Goal: Task Accomplishment & Management: Manage account settings

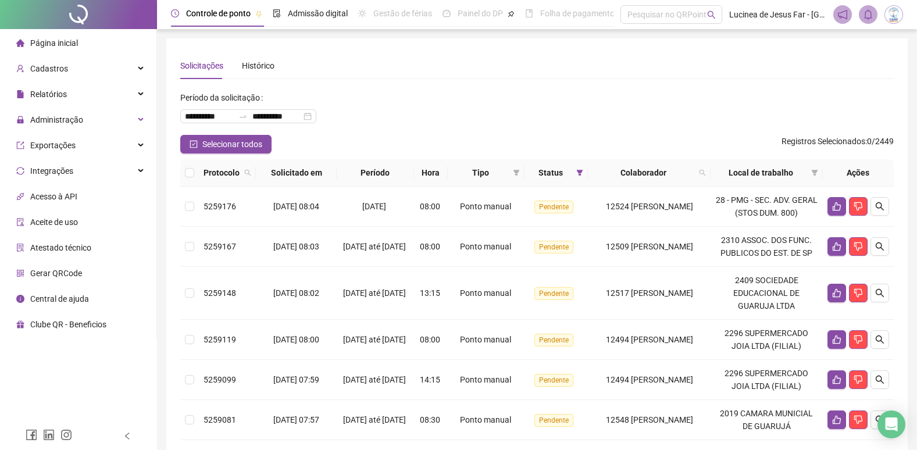
scroll to position [23, 0]
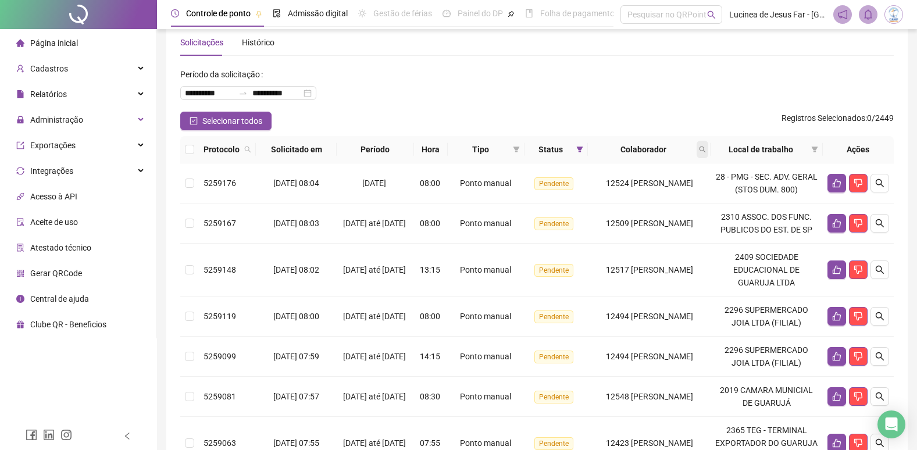
click at [706, 149] on icon "search" at bounding box center [702, 149] width 7 height 7
type input "*****"
click at [640, 197] on span "Buscar" at bounding box center [635, 195] width 26 height 13
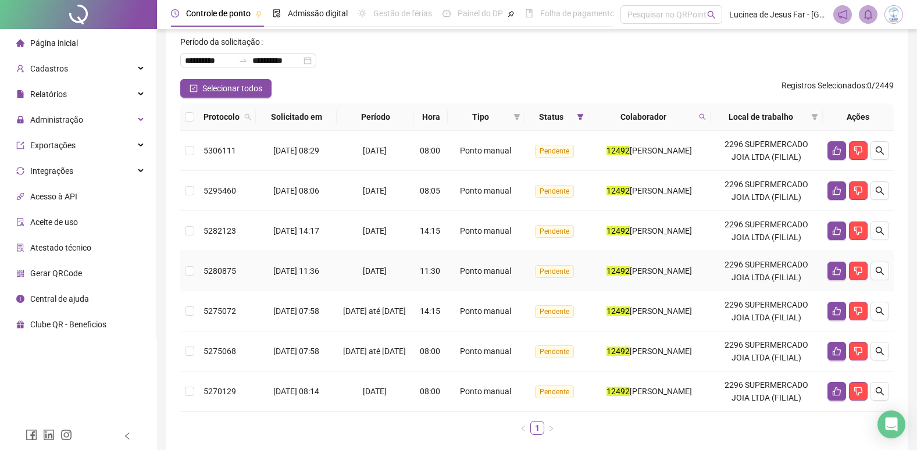
scroll to position [0, 0]
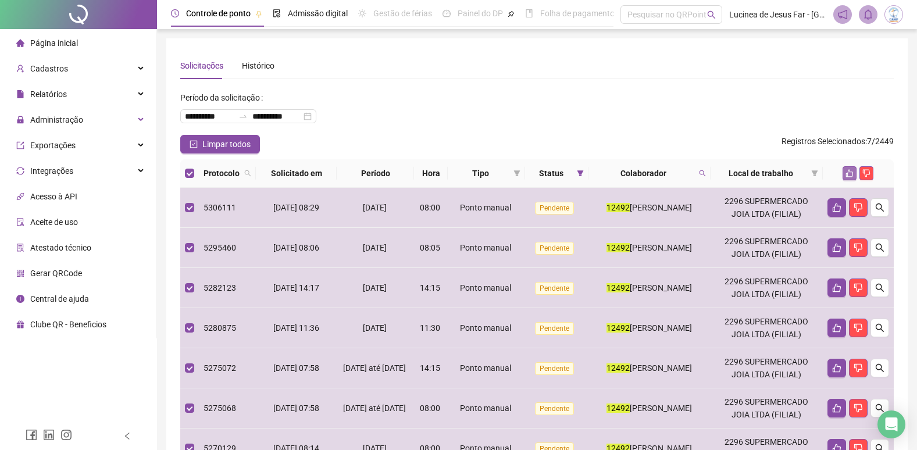
click at [851, 174] on icon "like" at bounding box center [850, 173] width 8 height 8
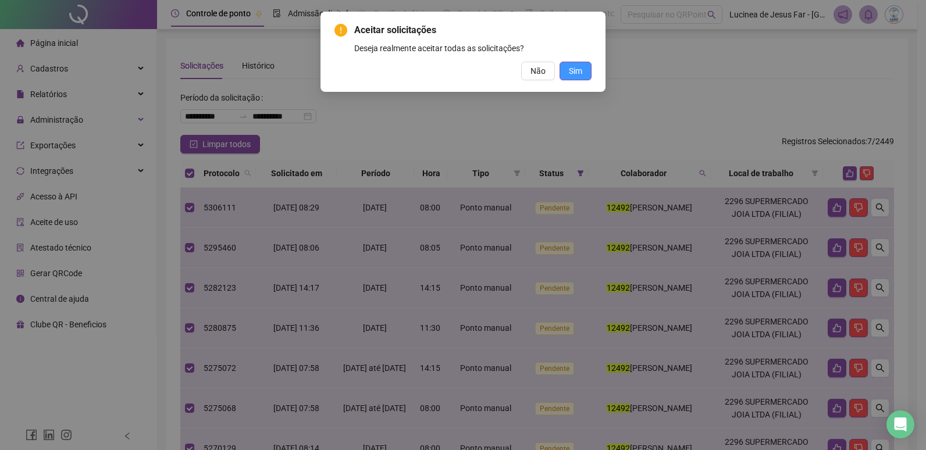
click at [582, 72] on span "Sim" at bounding box center [575, 71] width 13 height 13
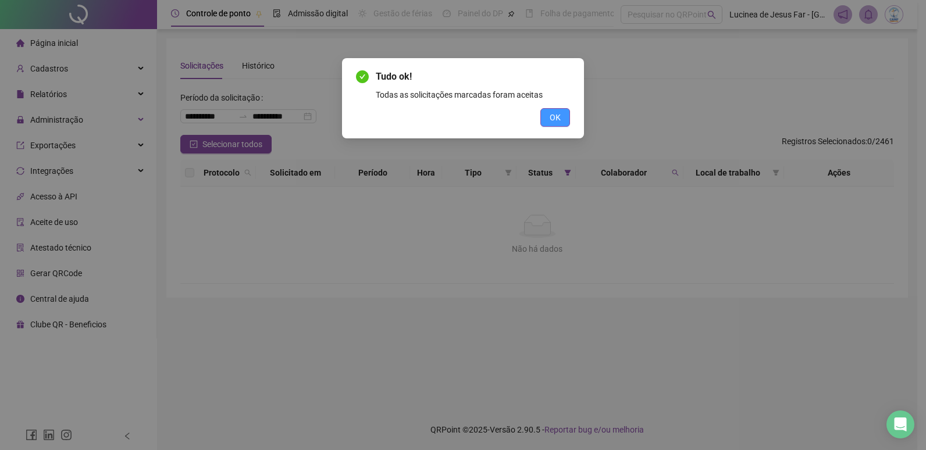
click at [553, 118] on span "OK" at bounding box center [555, 117] width 11 height 13
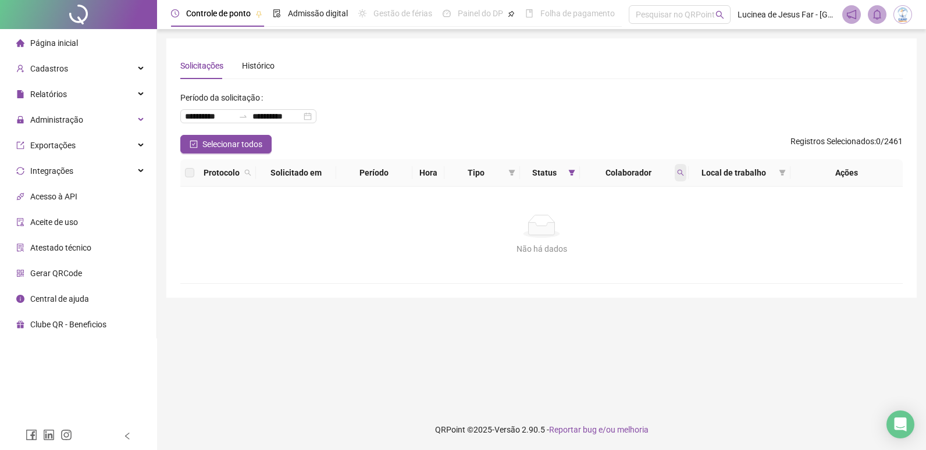
click at [679, 173] on icon "search" at bounding box center [680, 172] width 7 height 7
click at [662, 219] on span "Limpar" at bounding box center [655, 219] width 26 height 13
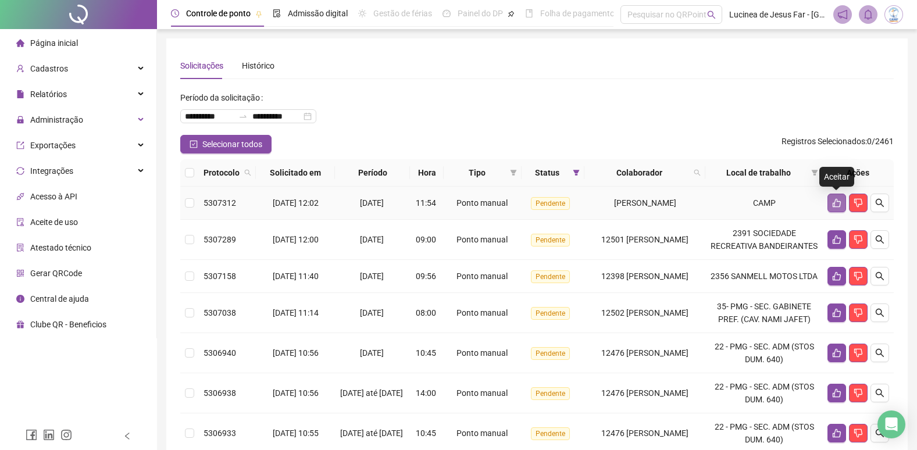
click at [839, 205] on icon "like" at bounding box center [836, 202] width 9 height 9
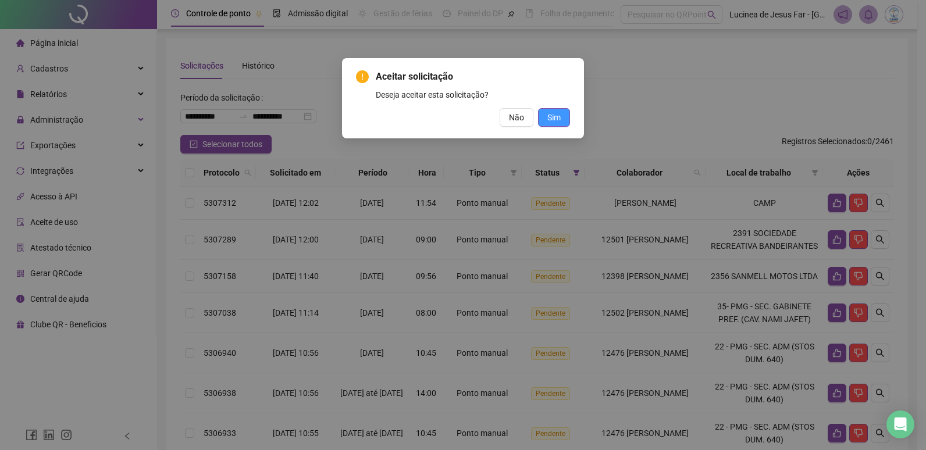
click at [559, 119] on span "Sim" at bounding box center [553, 117] width 13 height 13
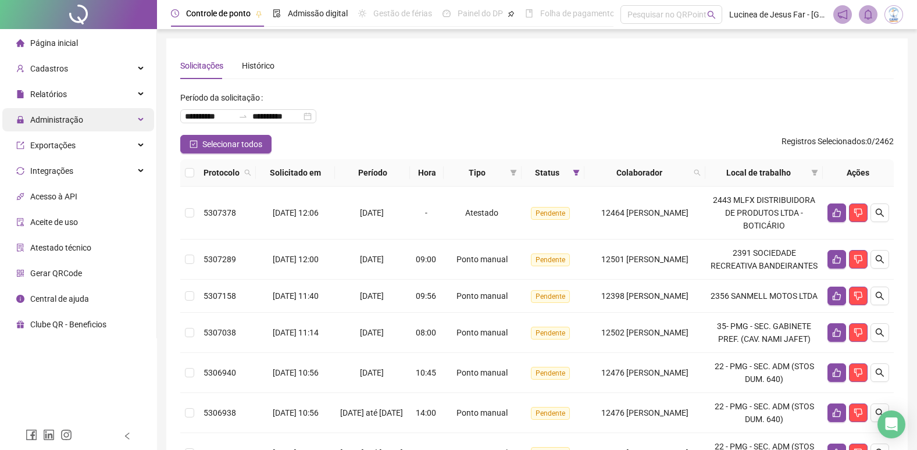
click at [140, 119] on div "Administração" at bounding box center [78, 119] width 152 height 23
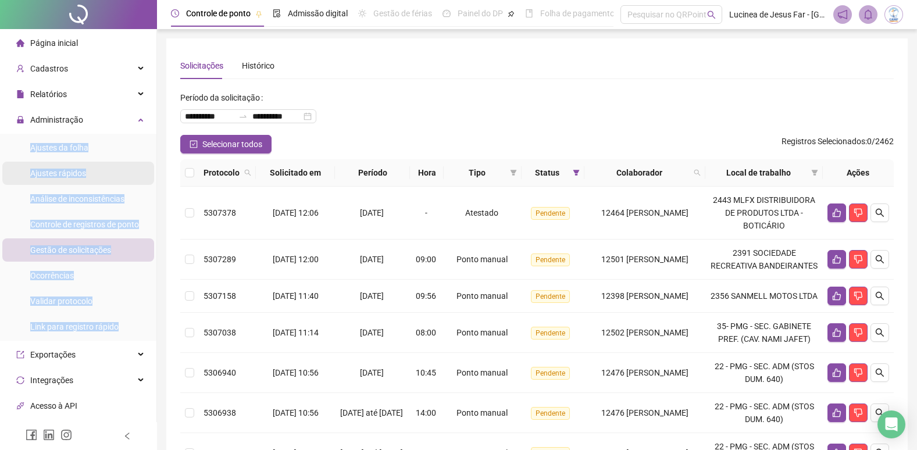
click at [103, 170] on li "Ajustes rápidos" at bounding box center [78, 173] width 152 height 23
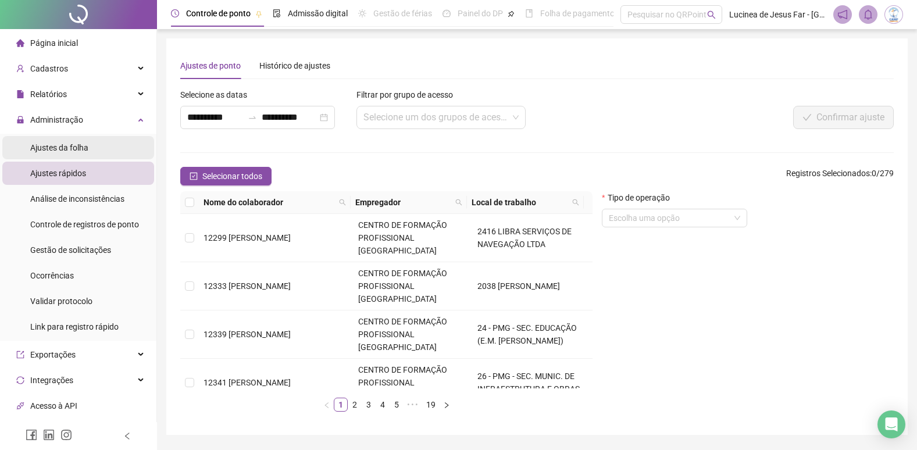
click at [60, 149] on span "Ajustes da folha" at bounding box center [59, 147] width 58 height 9
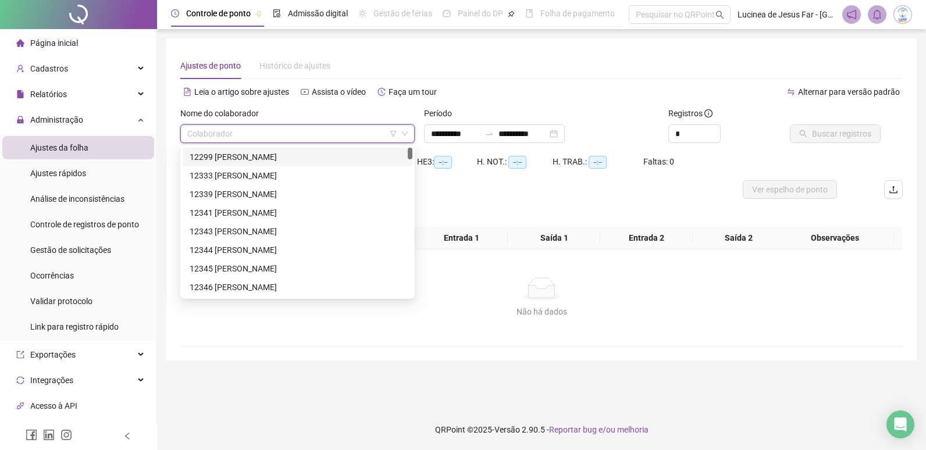
click at [244, 137] on input "search" at bounding box center [292, 133] width 210 height 17
type input "*****"
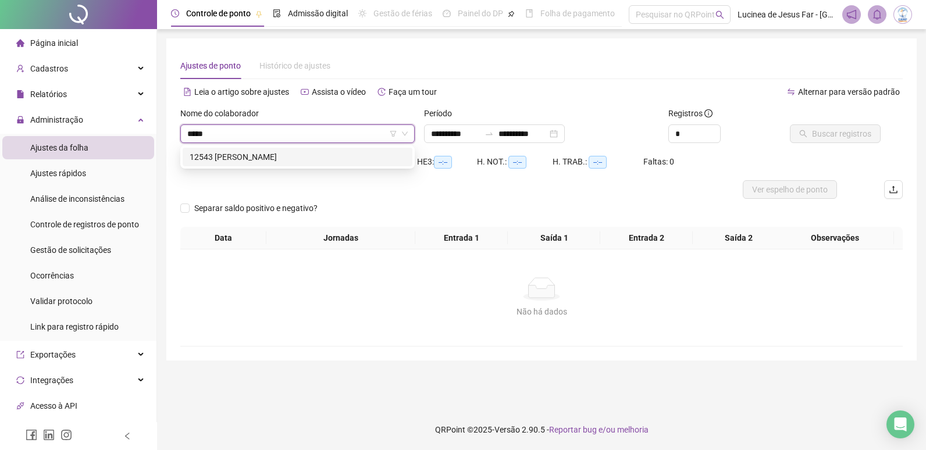
click at [283, 159] on div "12543 [PERSON_NAME]" at bounding box center [298, 157] width 216 height 13
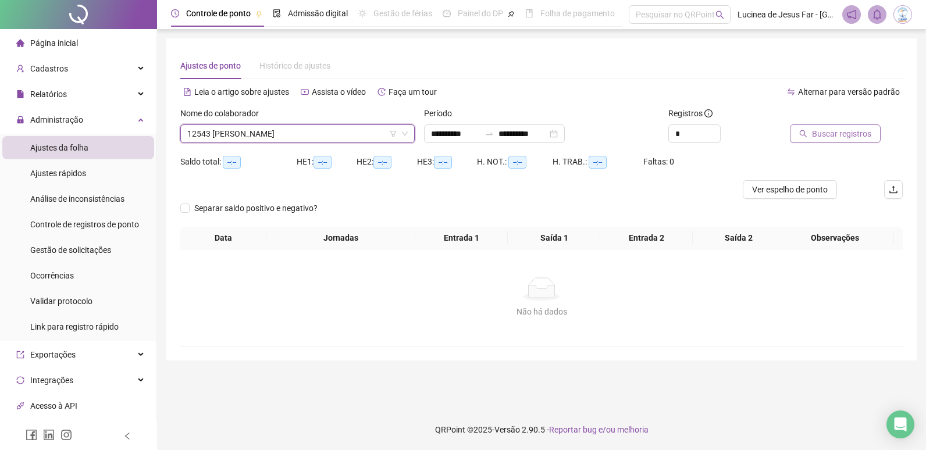
click at [822, 134] on span "Buscar registros" at bounding box center [841, 133] width 59 height 13
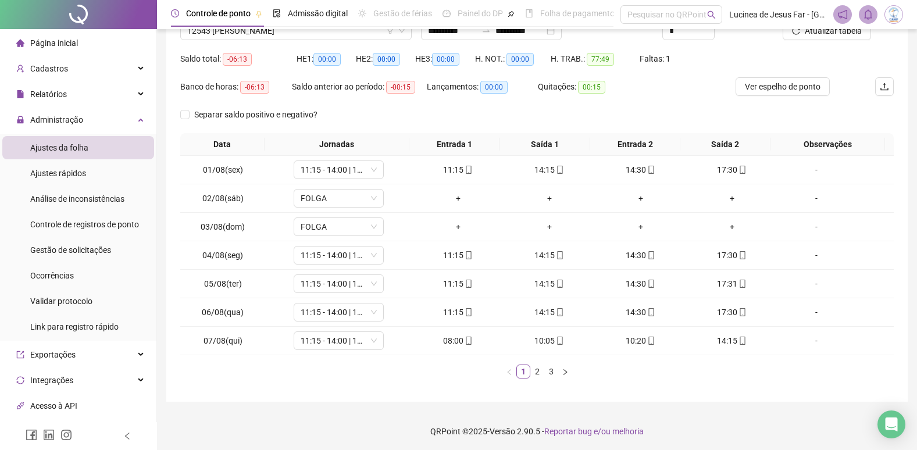
scroll to position [105, 0]
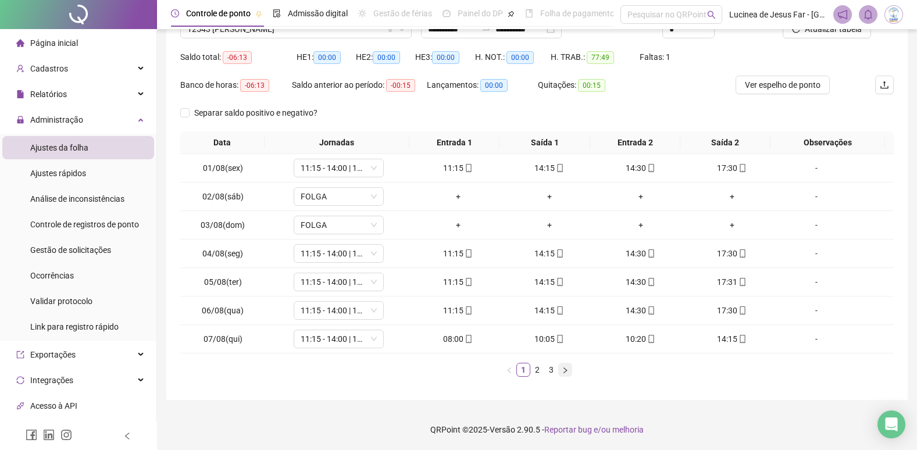
click at [568, 374] on icon "right" at bounding box center [565, 370] width 7 height 7
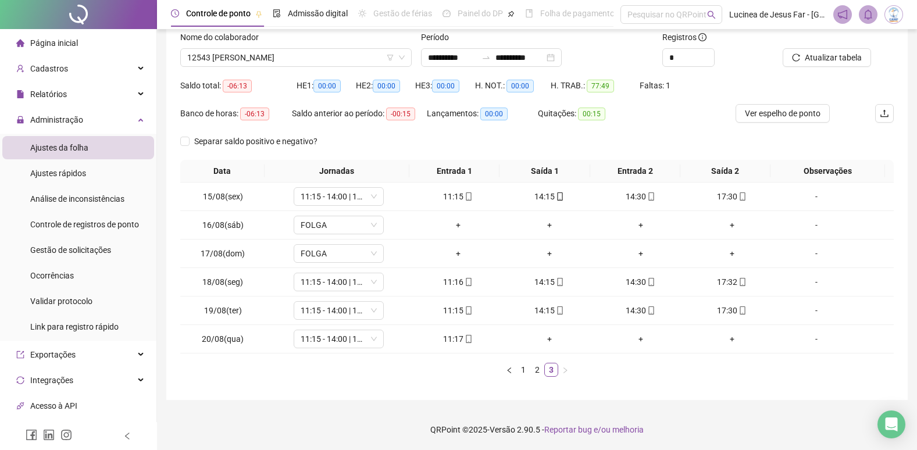
scroll to position [76, 0]
click at [845, 58] on span "Atualizar tabela" at bounding box center [833, 57] width 57 height 13
click at [775, 119] on span "Ver espelho de ponto" at bounding box center [783, 113] width 76 height 13
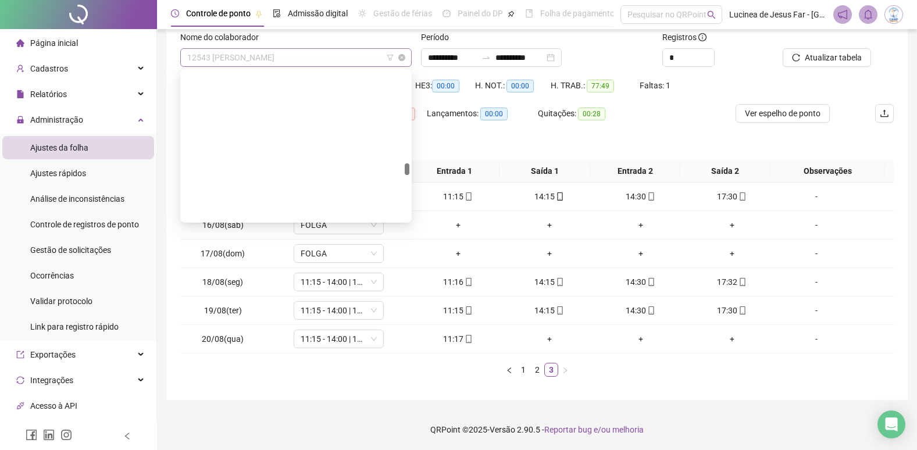
click at [333, 54] on span "12543 [PERSON_NAME]" at bounding box center [296, 57] width 218 height 17
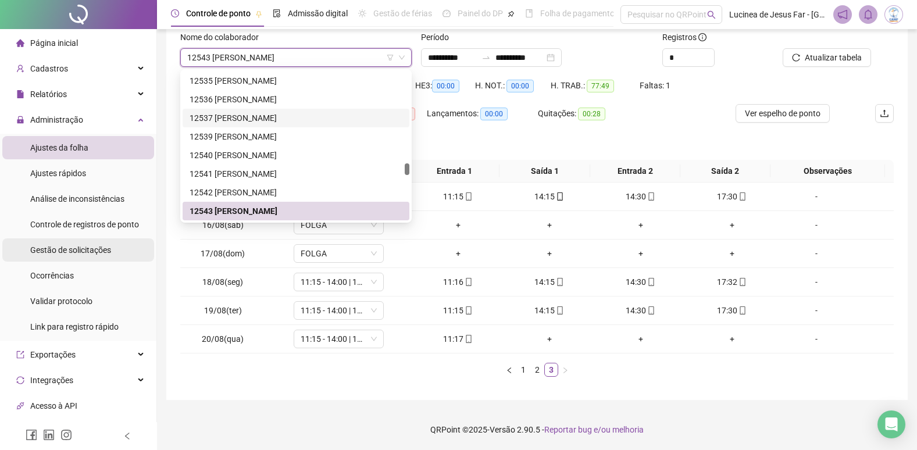
click at [72, 248] on span "Gestão de solicitações" at bounding box center [70, 249] width 81 height 9
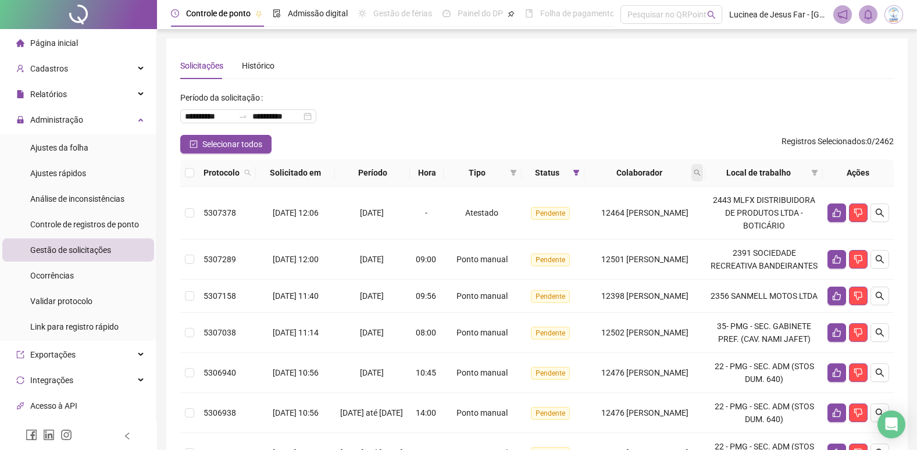
click at [701, 170] on icon "search" at bounding box center [697, 173] width 6 height 6
click at [639, 220] on span "Buscar" at bounding box center [634, 218] width 26 height 13
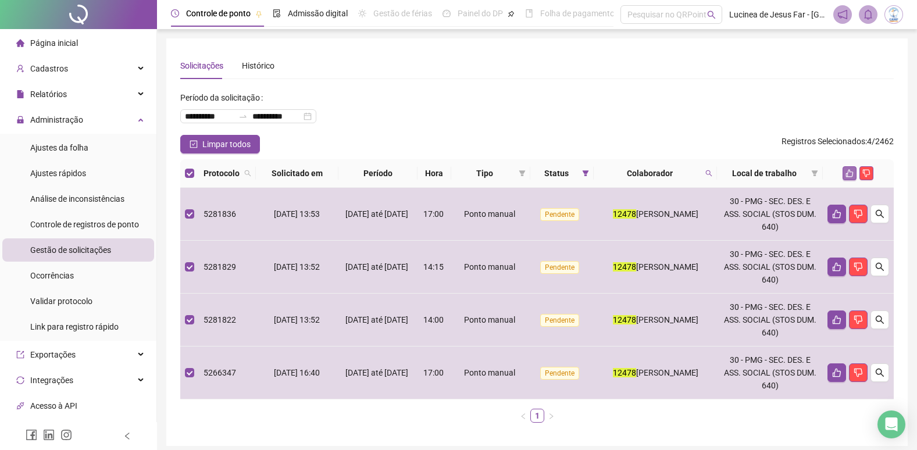
click at [847, 176] on icon "like" at bounding box center [850, 174] width 8 height 8
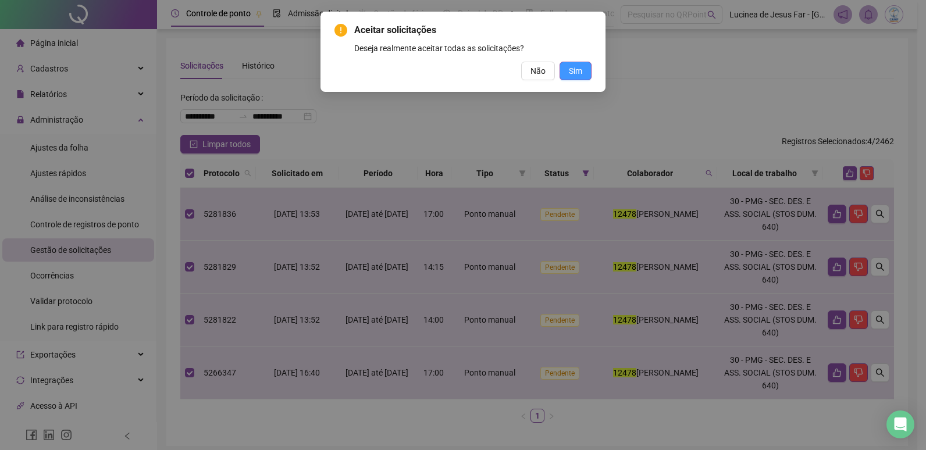
click at [587, 77] on button "Sim" at bounding box center [575, 71] width 32 height 19
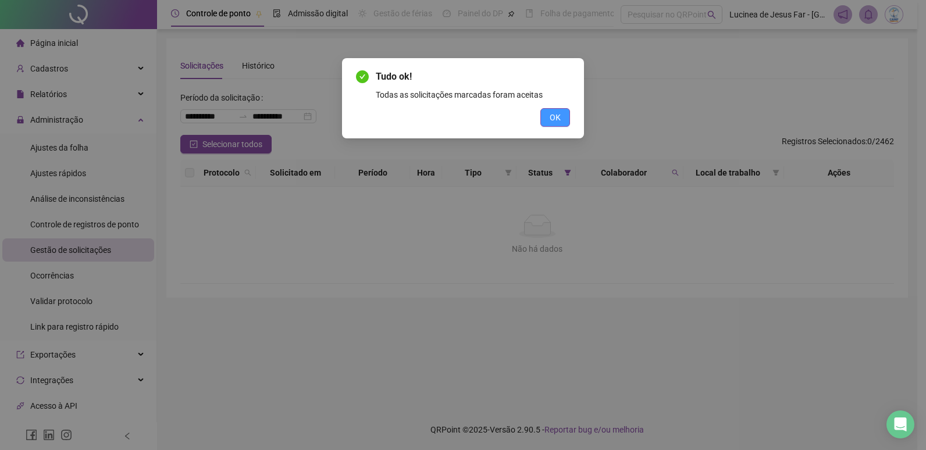
click at [550, 116] on span "OK" at bounding box center [555, 117] width 11 height 13
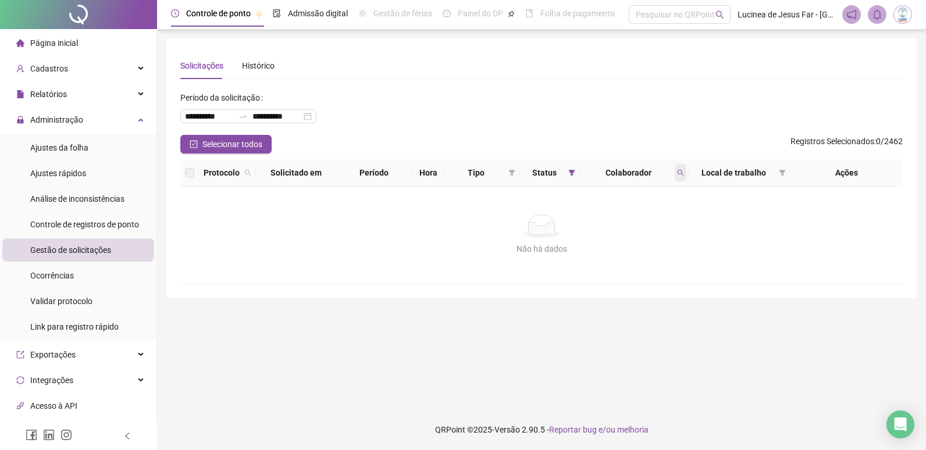
click at [681, 172] on icon "search" at bounding box center [681, 173] width 6 height 6
type input "*****"
click at [605, 220] on span "Buscar" at bounding box center [604, 218] width 26 height 13
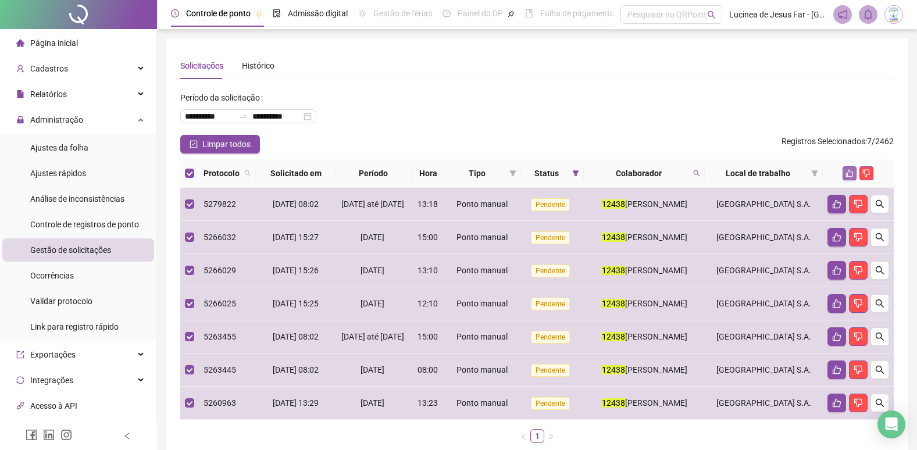
click at [847, 171] on icon "like" at bounding box center [850, 173] width 8 height 8
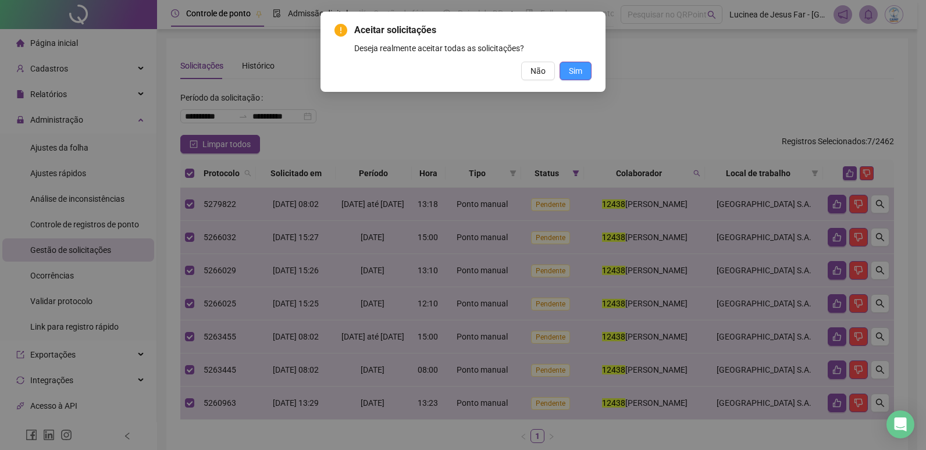
click at [579, 77] on button "Sim" at bounding box center [575, 71] width 32 height 19
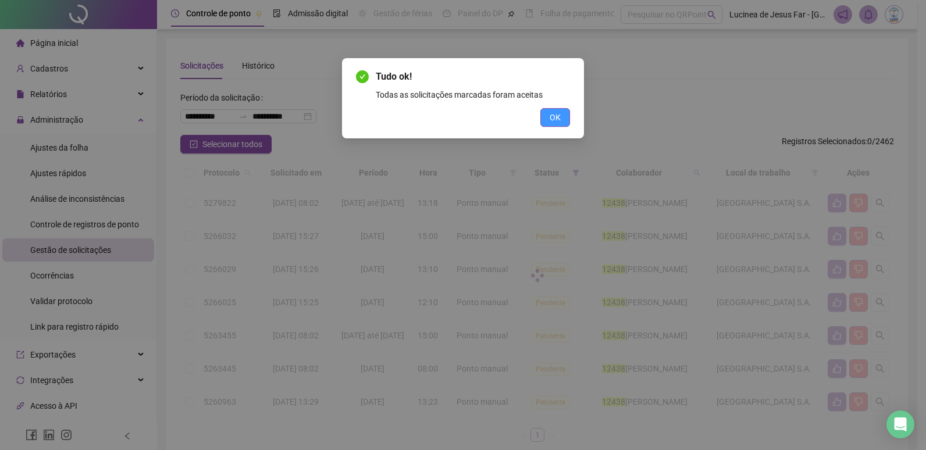
click at [558, 121] on span "OK" at bounding box center [555, 117] width 11 height 13
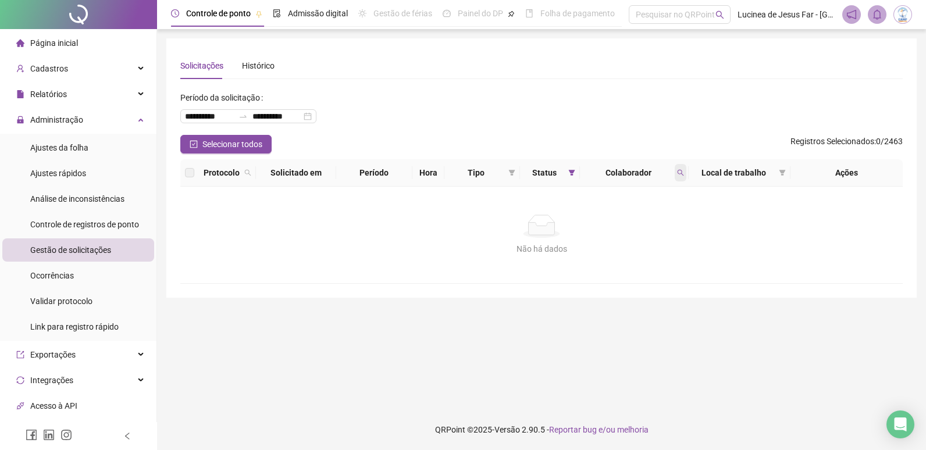
click at [680, 174] on icon "search" at bounding box center [680, 172] width 7 height 7
click at [664, 218] on span "Limpar" at bounding box center [655, 219] width 26 height 13
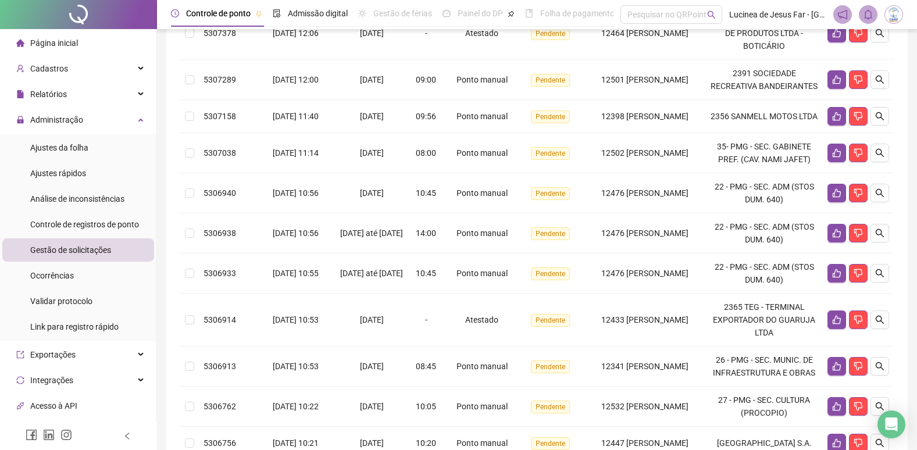
scroll to position [391, 0]
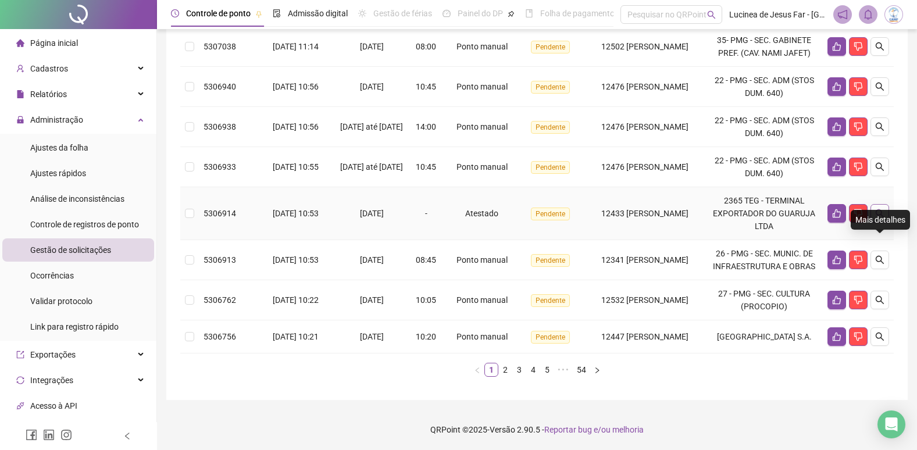
click at [881, 209] on icon "search" at bounding box center [880, 213] width 8 height 8
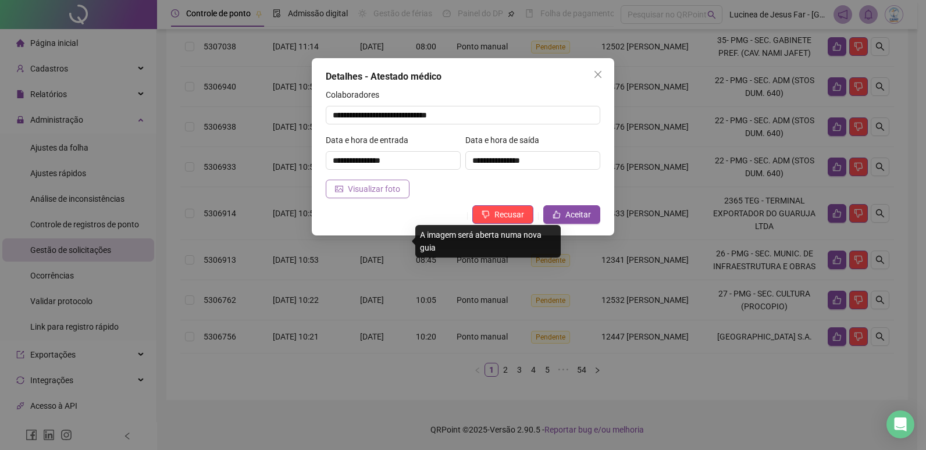
click at [400, 193] on button "Visualizar foto" at bounding box center [368, 189] width 84 height 19
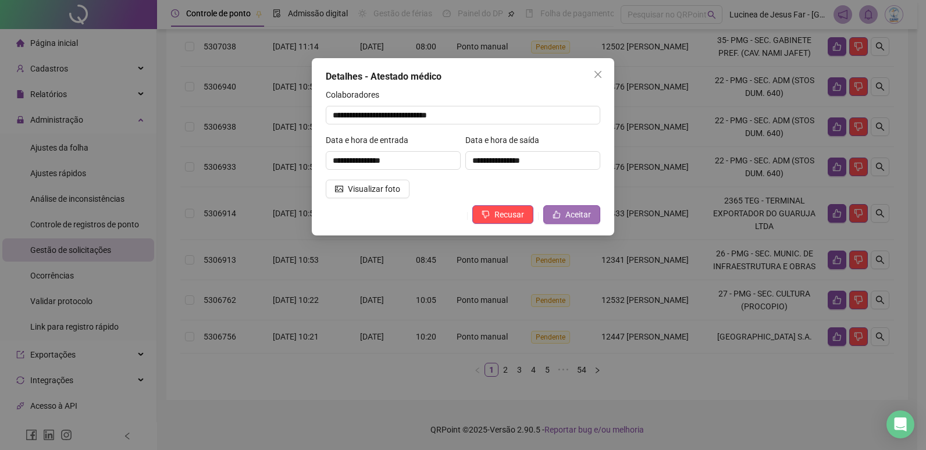
click at [574, 215] on span "Aceitar" at bounding box center [578, 214] width 26 height 13
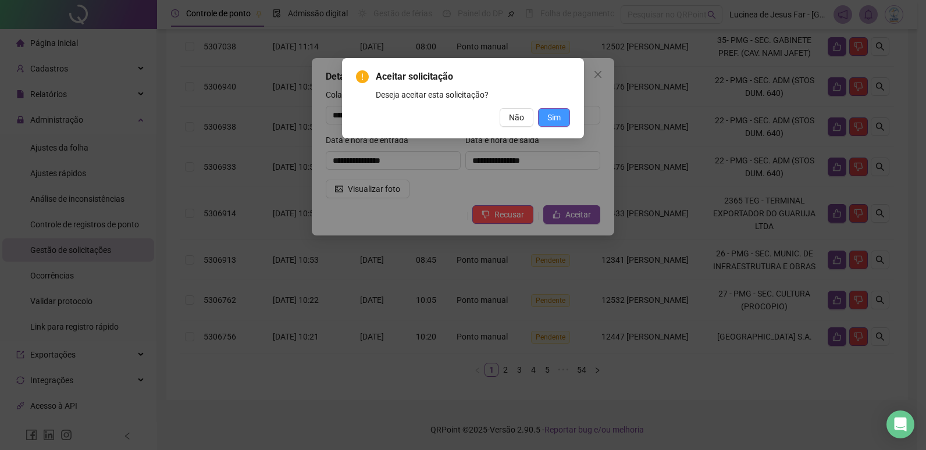
click at [558, 122] on span "Sim" at bounding box center [553, 117] width 13 height 13
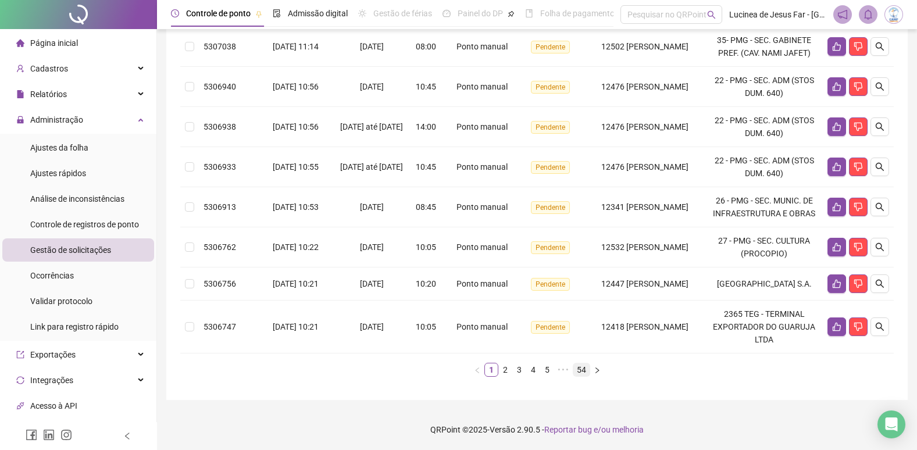
click at [583, 374] on link "54" at bounding box center [581, 369] width 16 height 13
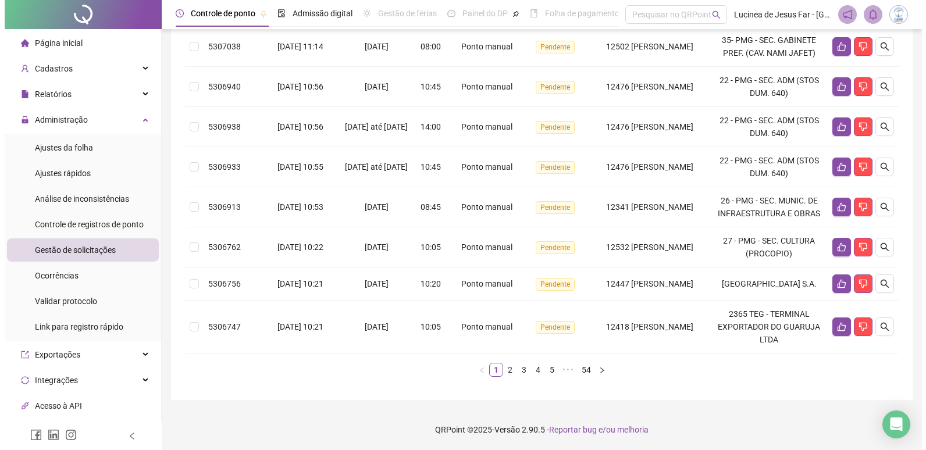
scroll to position [0, 0]
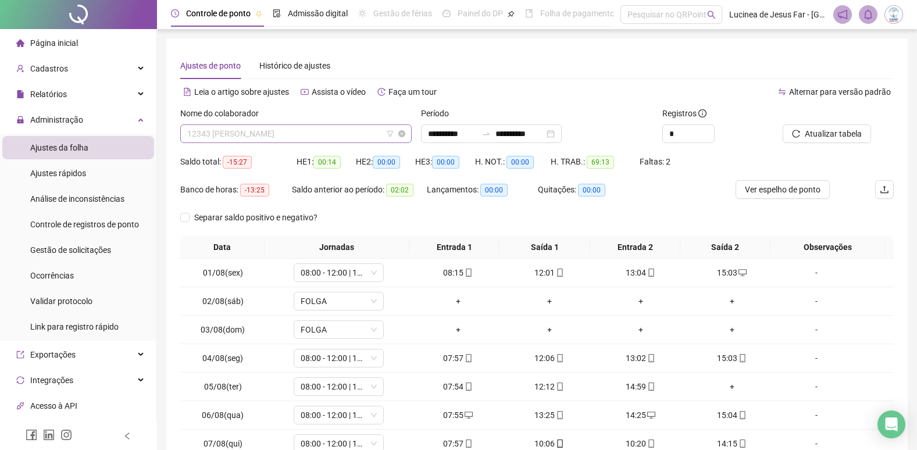
click at [248, 131] on span "12343 [PERSON_NAME]" at bounding box center [296, 133] width 218 height 17
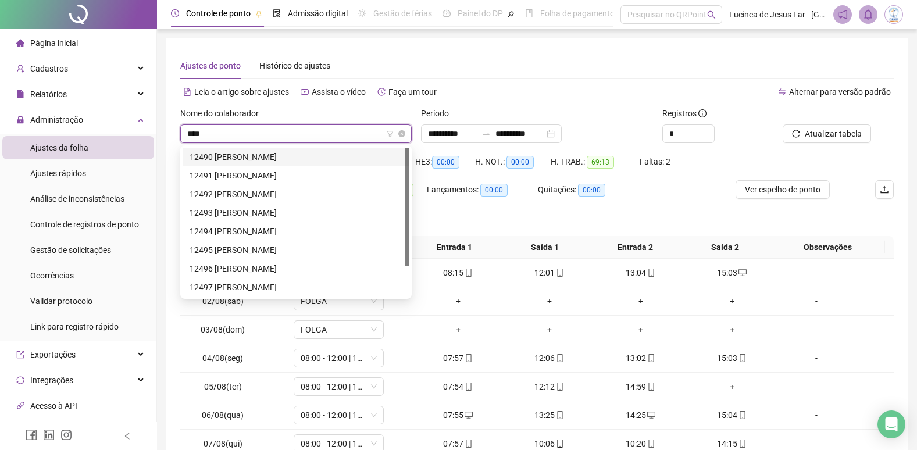
type input "*****"
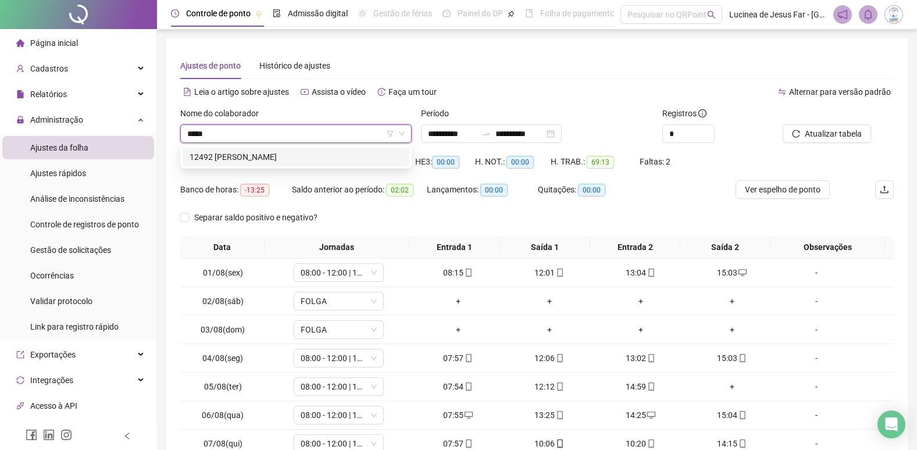
click at [312, 153] on div "12492 [PERSON_NAME]" at bounding box center [296, 157] width 213 height 13
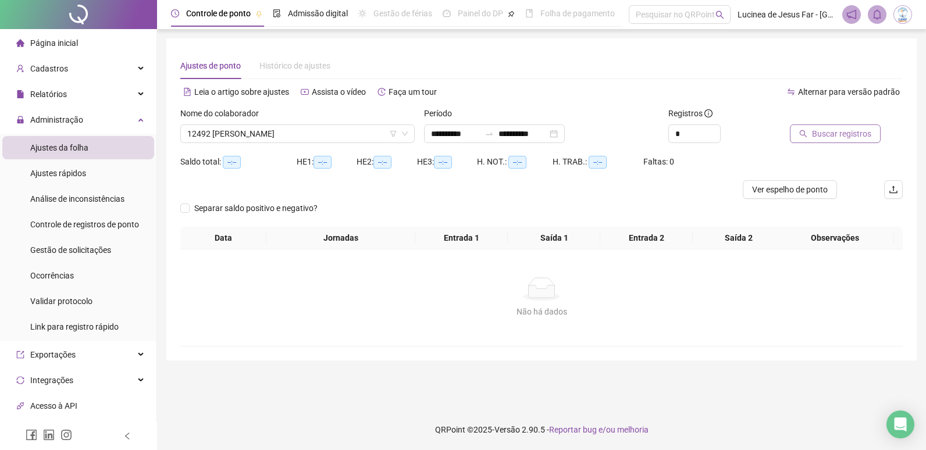
click at [821, 132] on span "Buscar registros" at bounding box center [841, 133] width 59 height 13
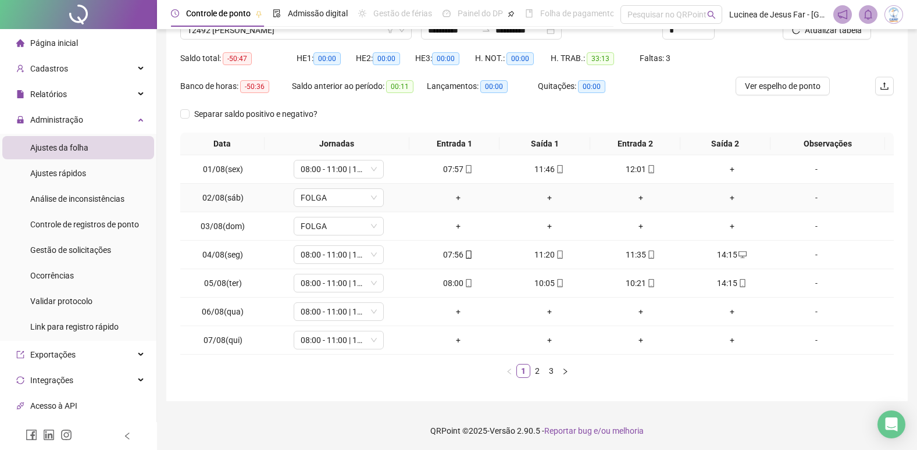
scroll to position [105, 0]
click at [559, 372] on button "button" at bounding box center [565, 370] width 14 height 14
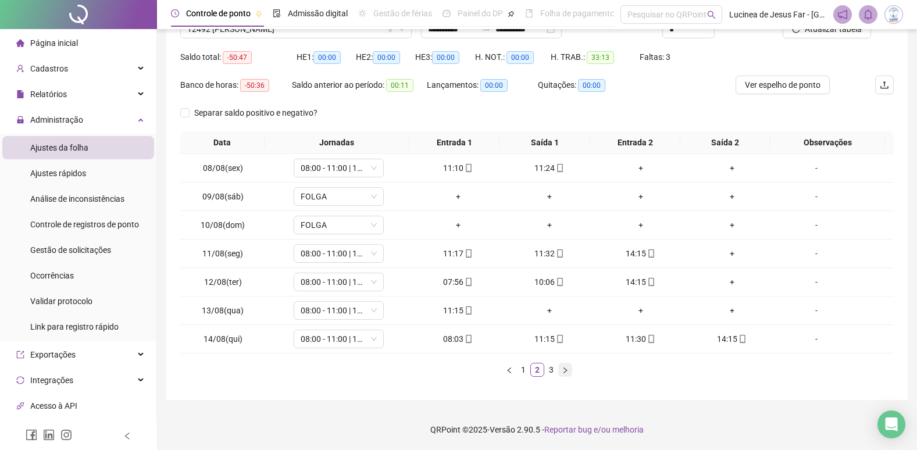
click at [559, 372] on button "button" at bounding box center [565, 370] width 14 height 14
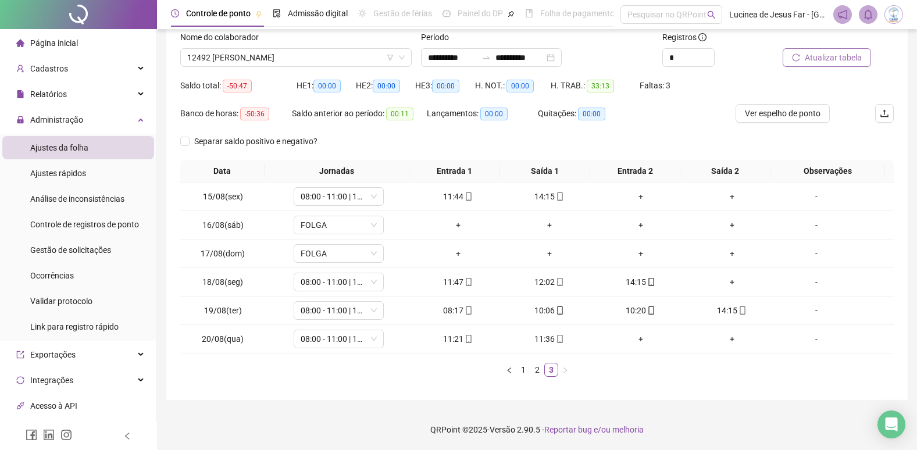
click at [817, 58] on span "Atualizar tabela" at bounding box center [833, 57] width 57 height 13
click at [523, 375] on link "1" at bounding box center [523, 369] width 13 height 13
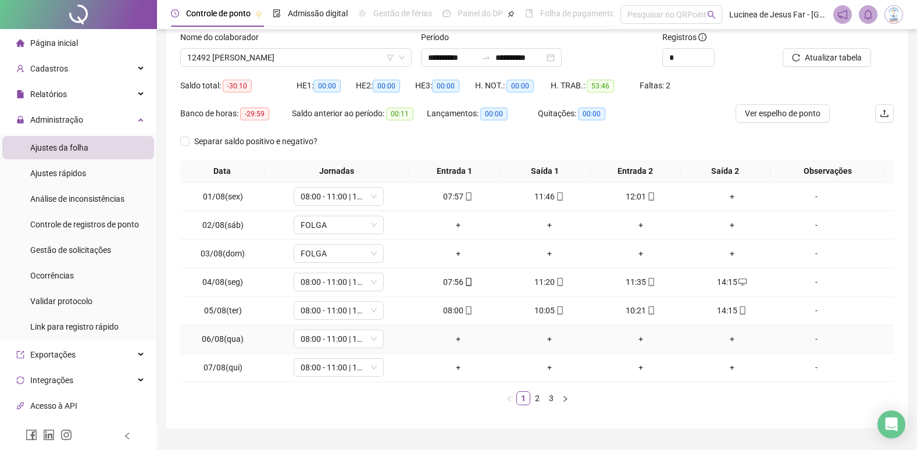
click at [812, 341] on div "-" at bounding box center [816, 339] width 69 height 13
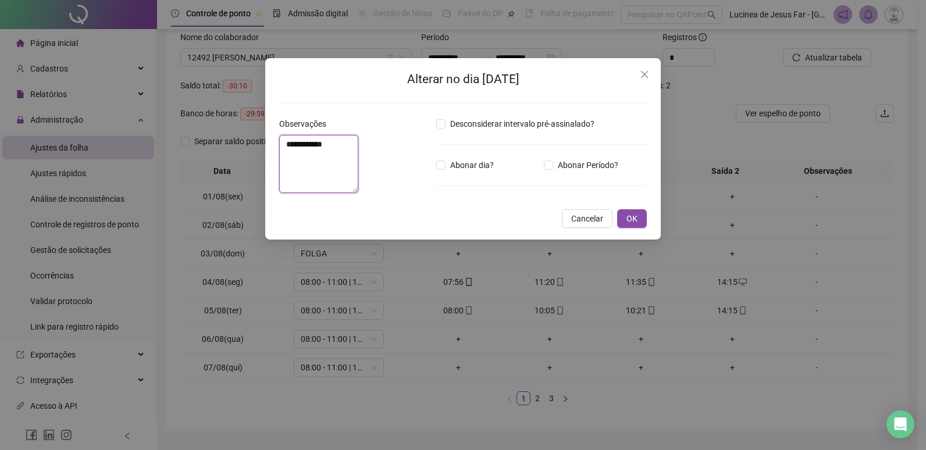
click at [358, 162] on textarea "**********" at bounding box center [318, 164] width 79 height 58
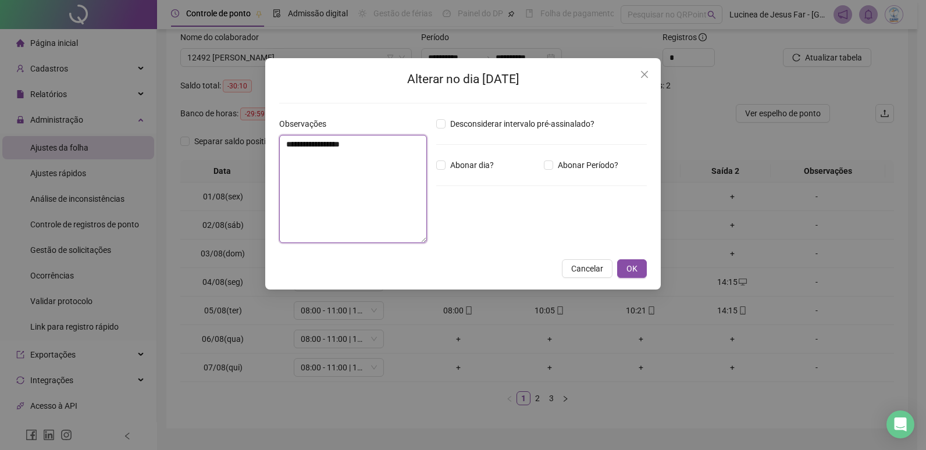
drag, startPoint x: 359, startPoint y: 142, endPoint x: 222, endPoint y: 136, distance: 136.8
click at [222, 136] on div "**********" at bounding box center [463, 225] width 926 height 450
type textarea "**********"
click at [632, 272] on span "OK" at bounding box center [631, 268] width 11 height 13
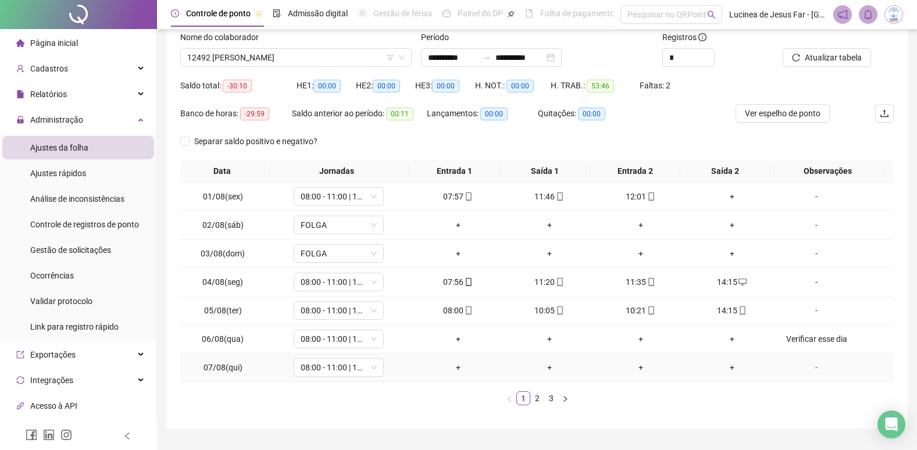
click at [810, 370] on div "-" at bounding box center [816, 367] width 69 height 13
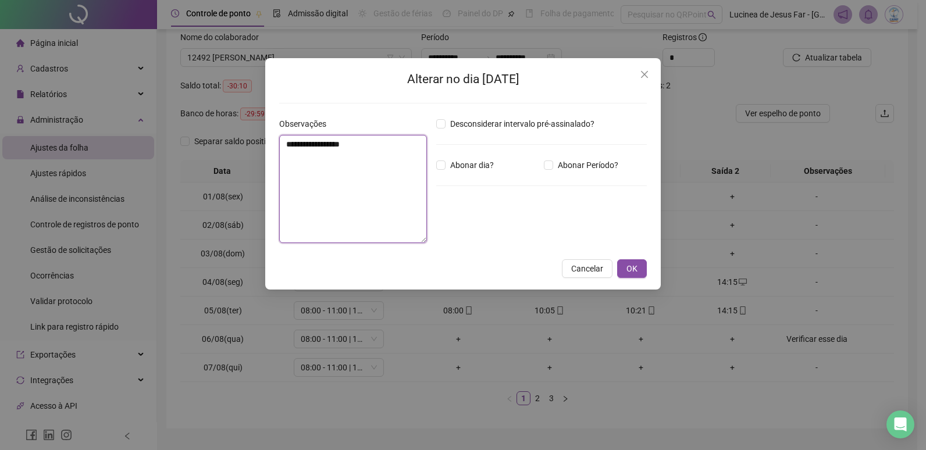
click at [368, 149] on textarea "**********" at bounding box center [353, 189] width 148 height 108
paste textarea "**********"
type textarea "**********"
click at [632, 265] on span "OK" at bounding box center [631, 268] width 11 height 13
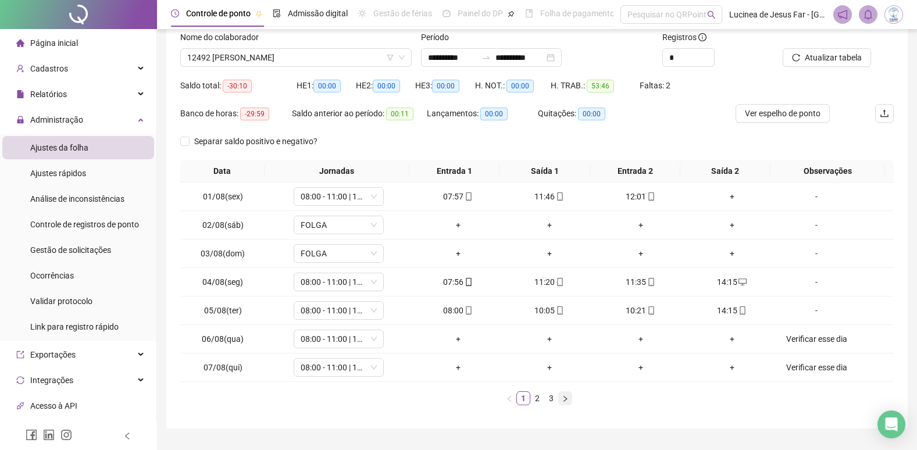
click at [567, 400] on icon "right" at bounding box center [565, 398] width 7 height 7
click at [566, 402] on icon "right" at bounding box center [565, 398] width 7 height 7
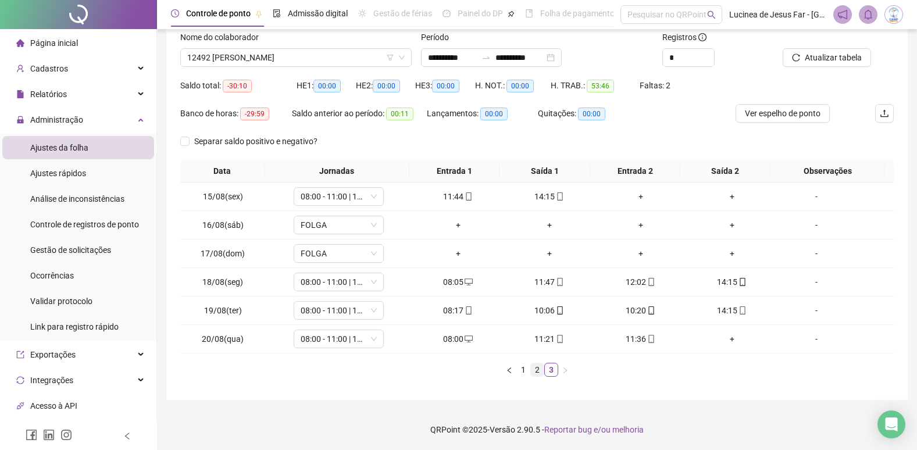
click at [533, 376] on li "2" at bounding box center [537, 370] width 14 height 14
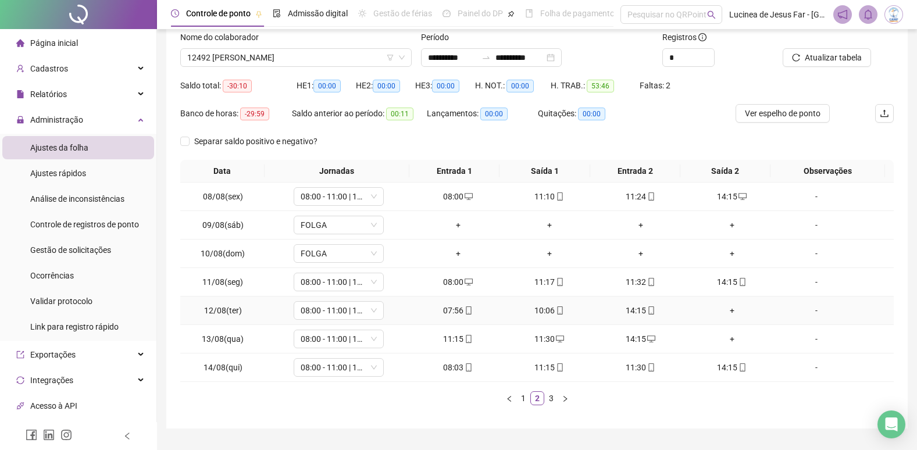
click at [726, 308] on div "+" at bounding box center [732, 310] width 82 height 13
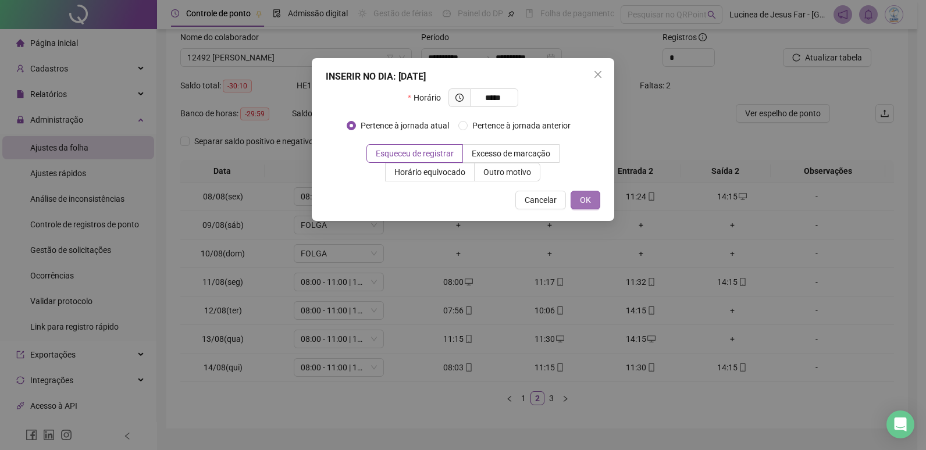
type input "*****"
click at [594, 199] on button "OK" at bounding box center [586, 200] width 30 height 19
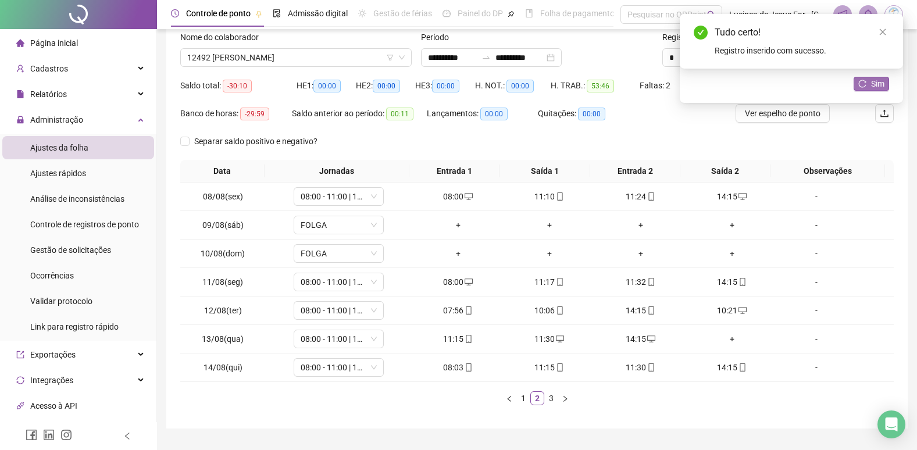
click at [881, 87] on span "Sim" at bounding box center [877, 83] width 13 height 13
click at [883, 31] on icon "close" at bounding box center [883, 32] width 6 height 6
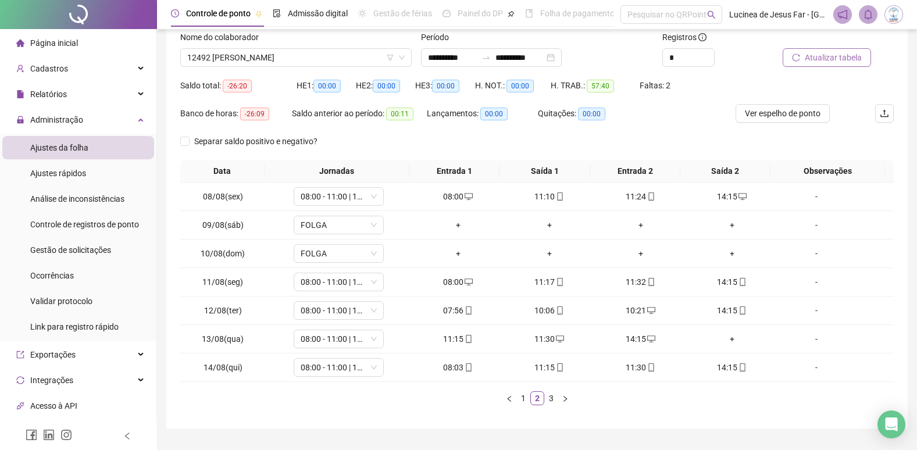
click at [849, 59] on span "Atualizar tabela" at bounding box center [833, 57] width 57 height 13
click at [808, 313] on div "-" at bounding box center [816, 310] width 69 height 13
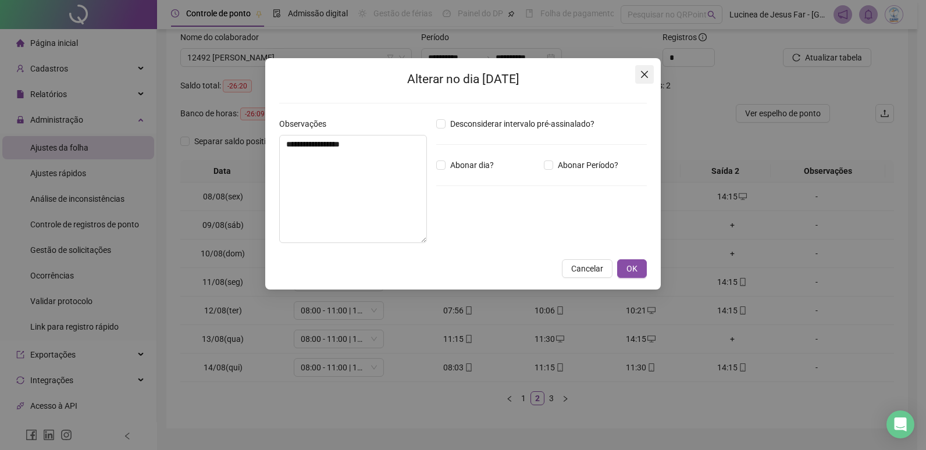
click at [642, 73] on icon "close" at bounding box center [644, 74] width 9 height 9
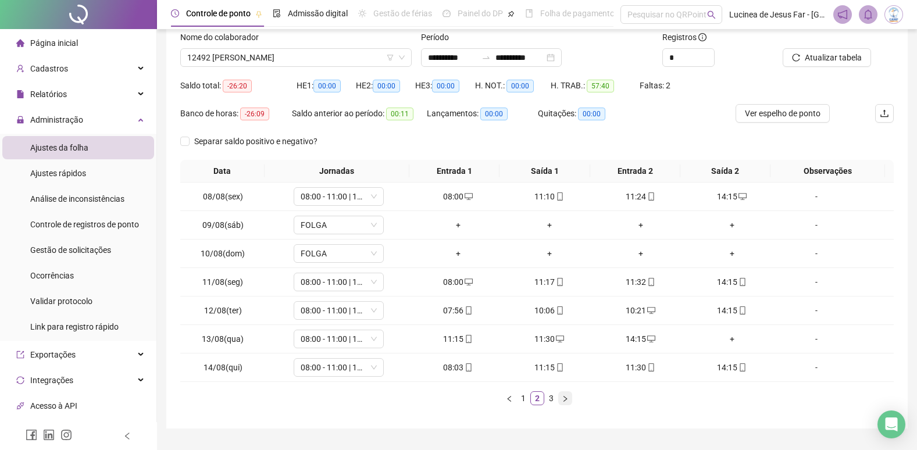
click at [564, 399] on icon "right" at bounding box center [565, 398] width 7 height 7
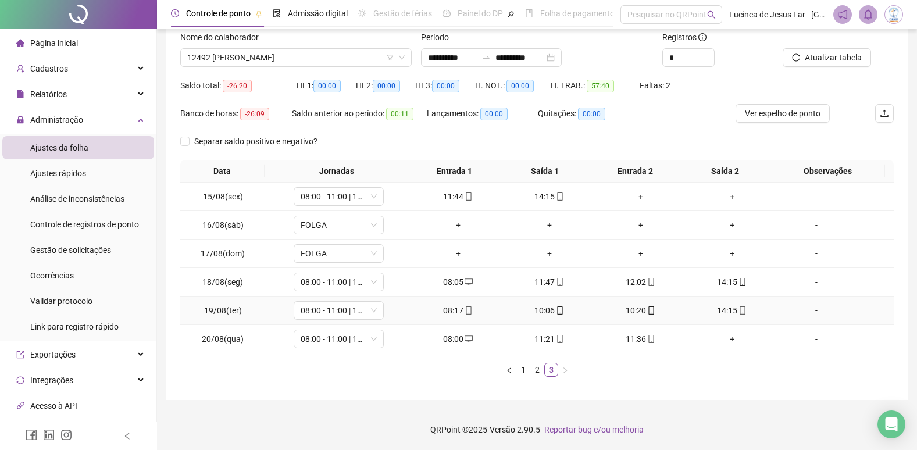
click at [804, 309] on div "-" at bounding box center [816, 310] width 69 height 13
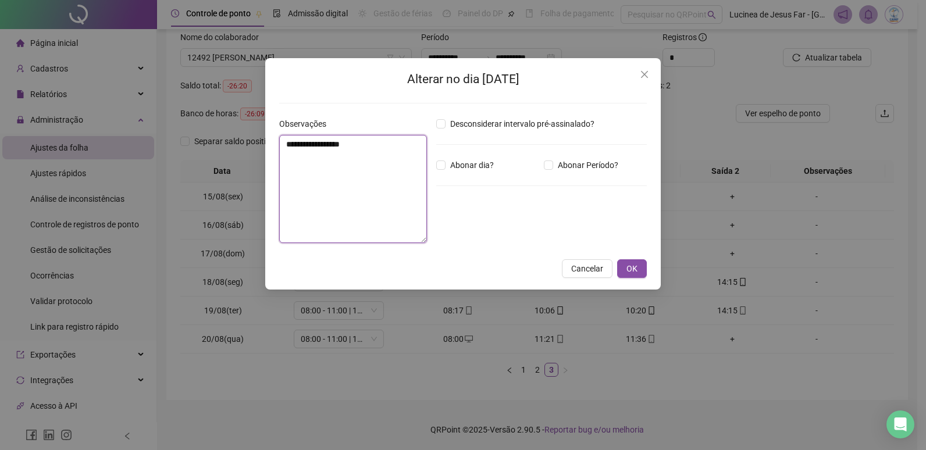
click at [384, 147] on textarea "**********" at bounding box center [353, 189] width 148 height 108
type textarea "**********"
click at [634, 265] on span "OK" at bounding box center [631, 268] width 11 height 13
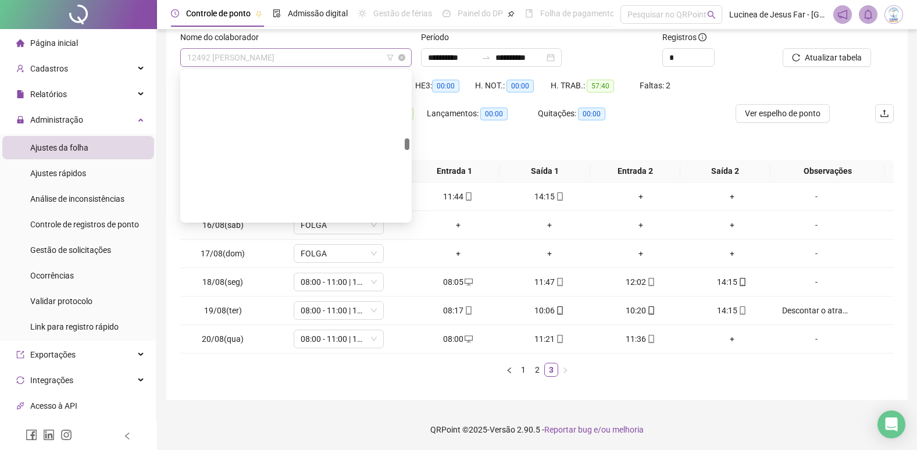
click at [323, 57] on span "12492 [PERSON_NAME]" at bounding box center [296, 57] width 218 height 17
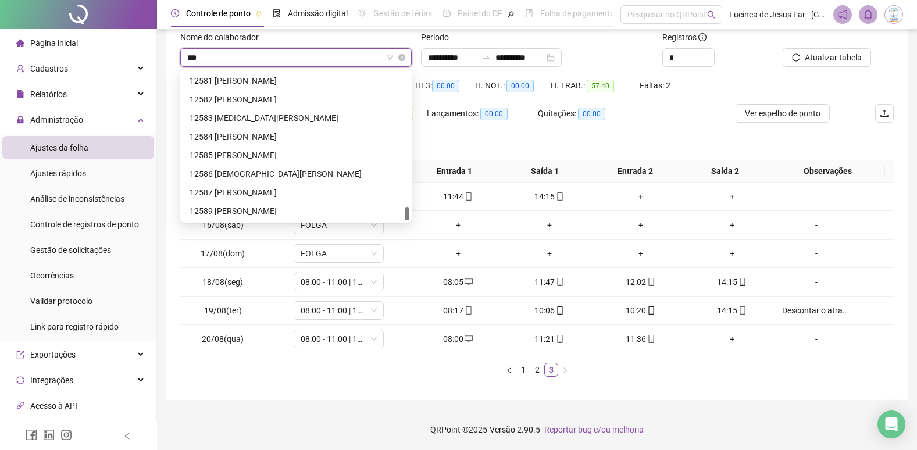
scroll to position [37, 0]
type input "*****"
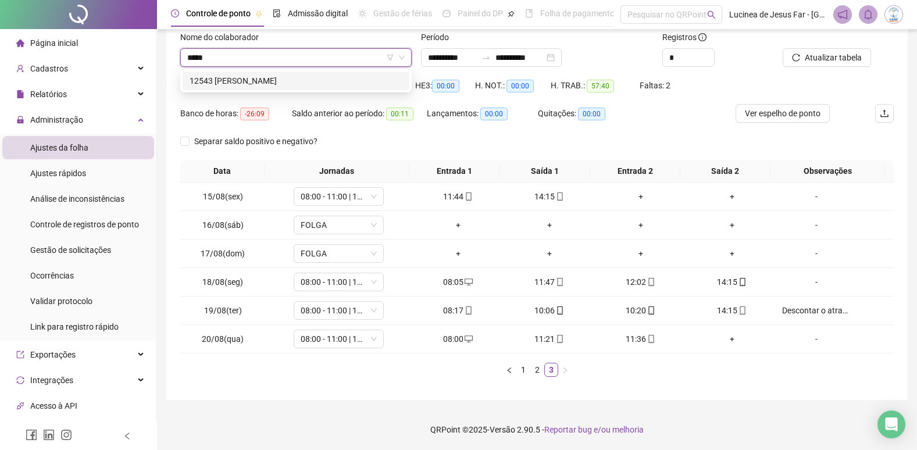
click at [313, 82] on div "12543 [PERSON_NAME]" at bounding box center [296, 80] width 213 height 13
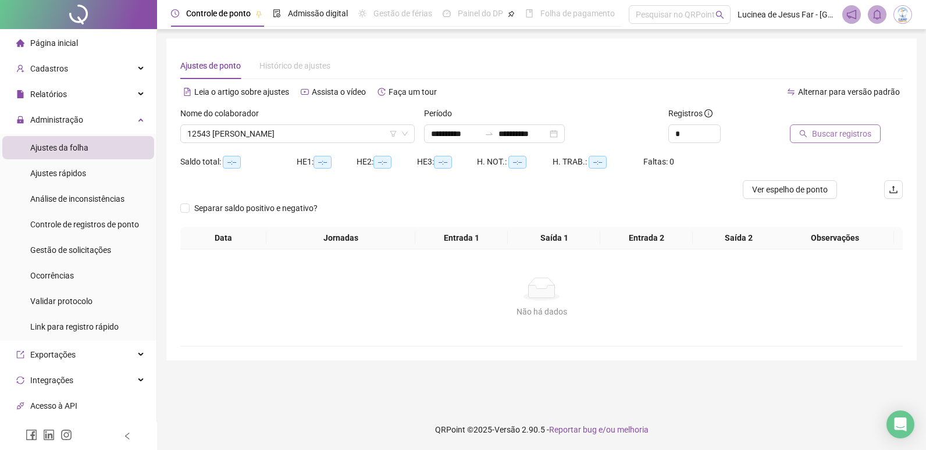
click at [839, 139] on span "Buscar registros" at bounding box center [841, 133] width 59 height 13
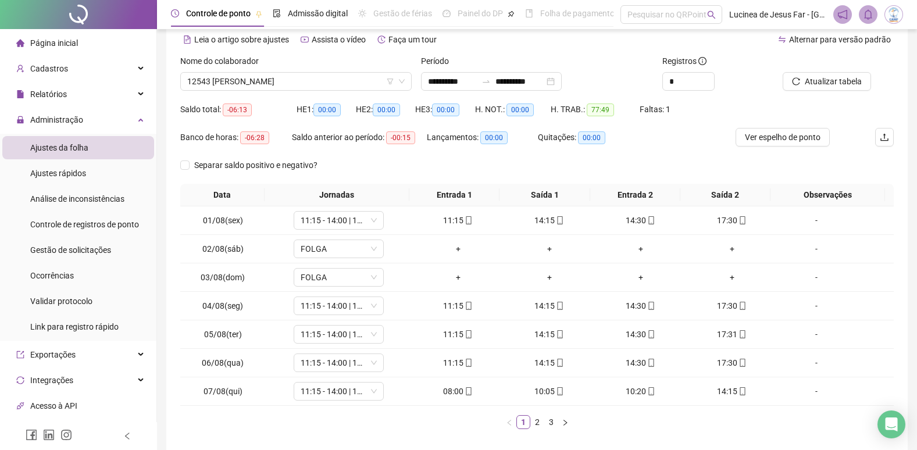
scroll to position [105, 0]
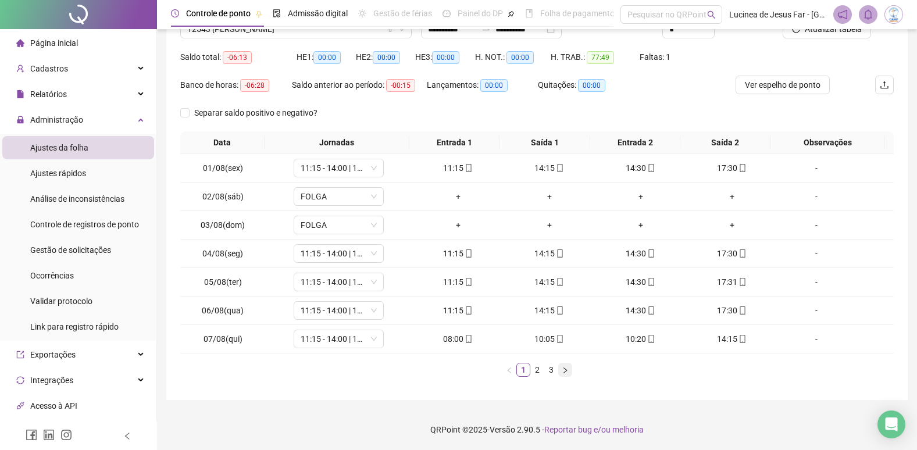
click at [562, 372] on icon "right" at bounding box center [565, 370] width 7 height 7
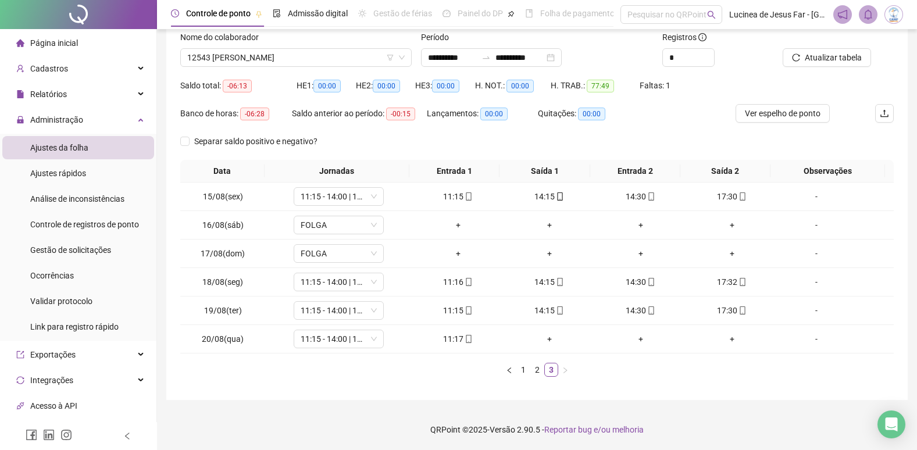
scroll to position [76, 0]
click at [525, 372] on link "1" at bounding box center [523, 369] width 13 height 13
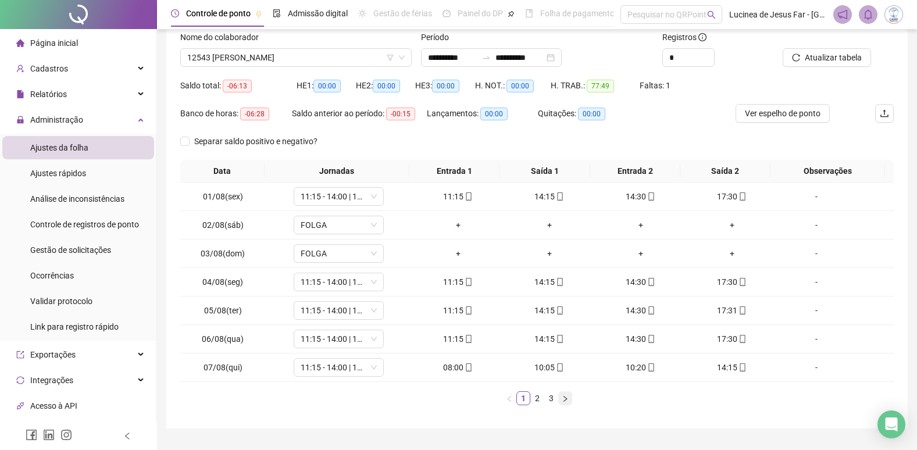
click at [565, 398] on icon "right" at bounding box center [565, 398] width 3 height 6
click at [124, 67] on div "Cadastros" at bounding box center [78, 68] width 152 height 23
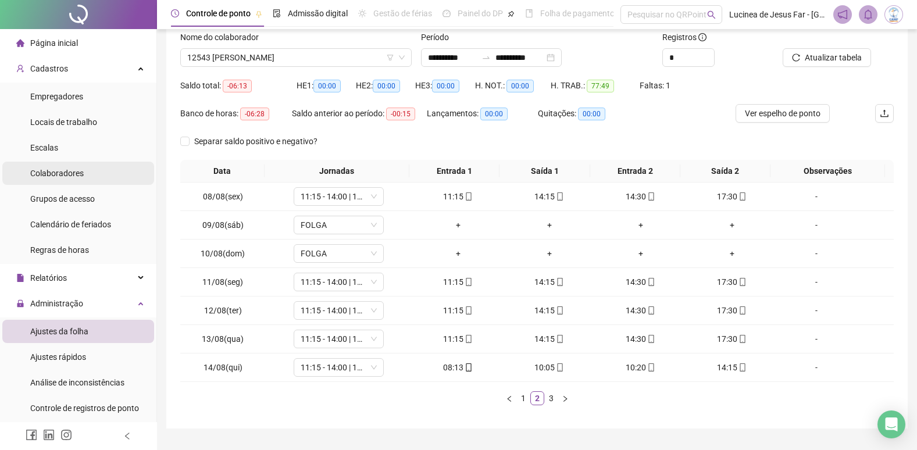
click at [58, 174] on span "Colaboradores" at bounding box center [57, 173] width 54 height 9
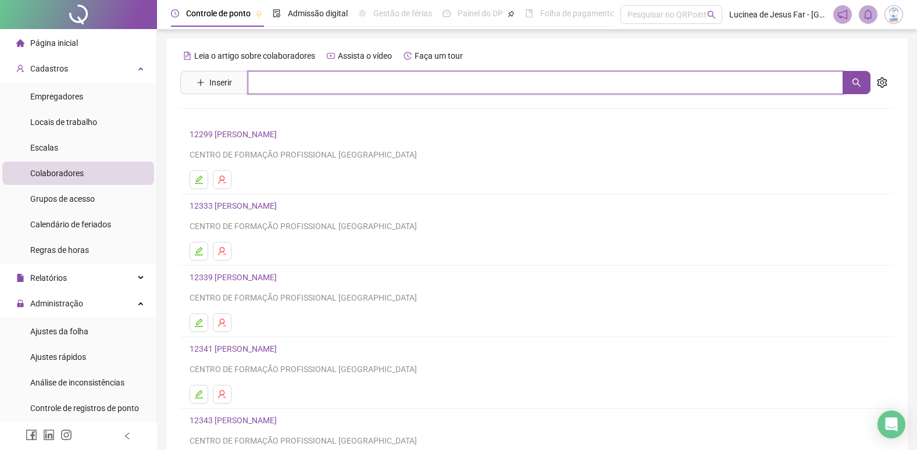
click at [329, 81] on input "text" at bounding box center [546, 82] width 596 height 23
click at [856, 83] on icon "search" at bounding box center [856, 82] width 9 height 9
type input "*****"
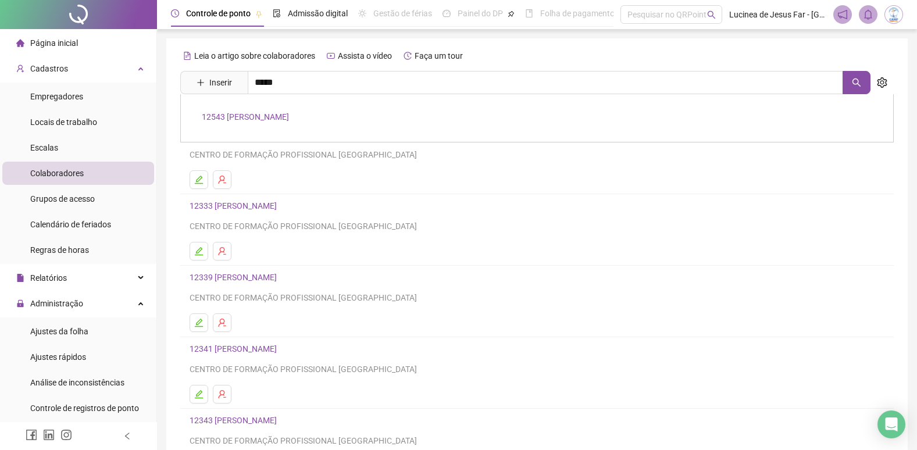
click at [289, 118] on link "12543 [PERSON_NAME]" at bounding box center [245, 116] width 87 height 9
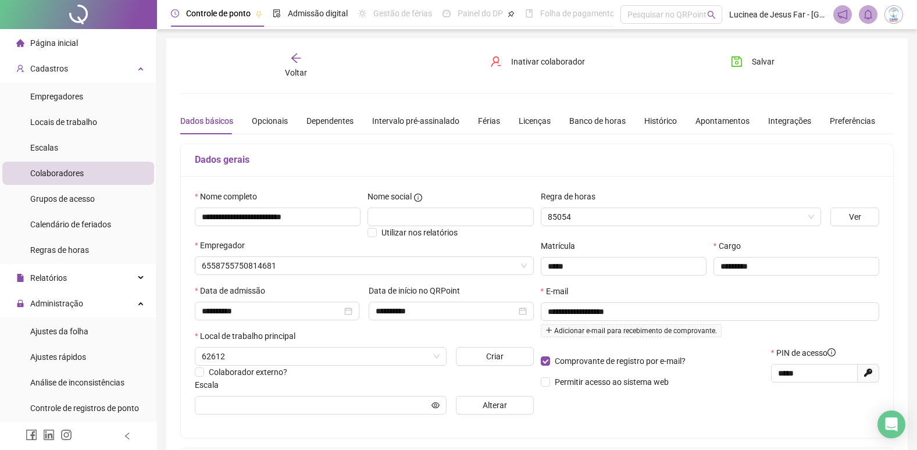
type input "***"
click at [618, 123] on div "Banco de horas" at bounding box center [597, 121] width 56 height 13
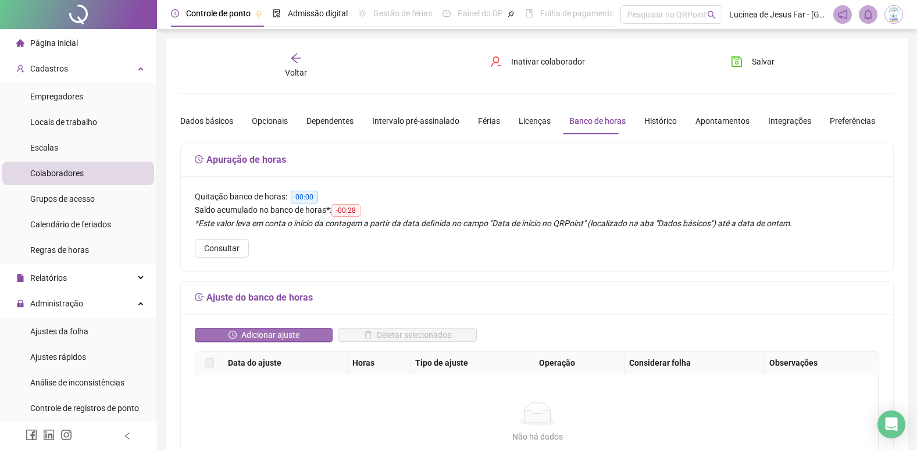
click at [264, 333] on span "Adicionar ajuste" at bounding box center [270, 335] width 58 height 13
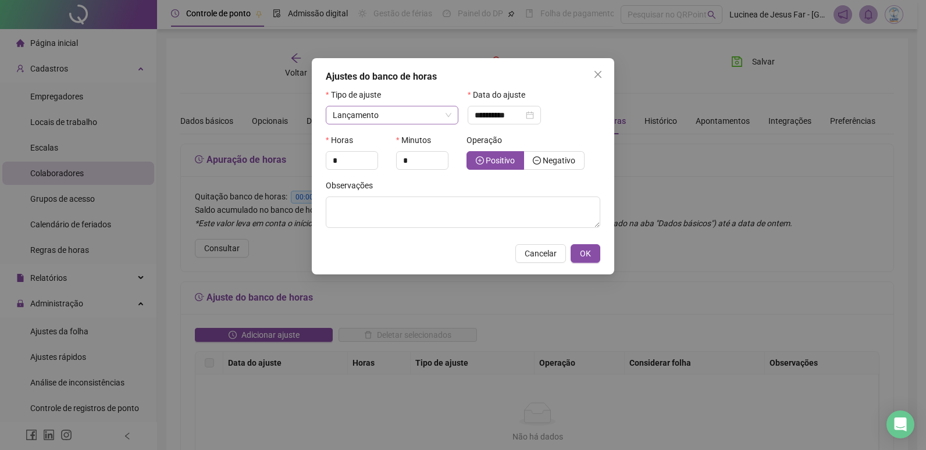
click at [448, 119] on span "Lançamento" at bounding box center [392, 114] width 119 height 17
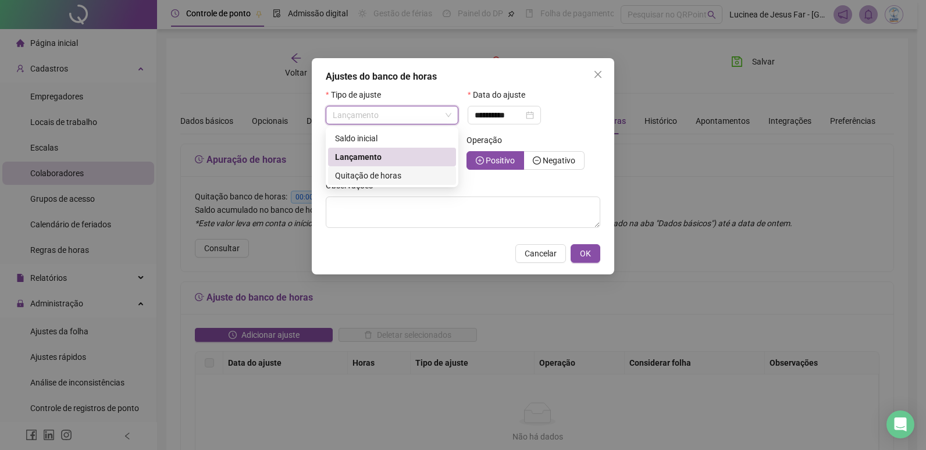
click at [401, 175] on div "Quitação de horas" at bounding box center [392, 175] width 114 height 13
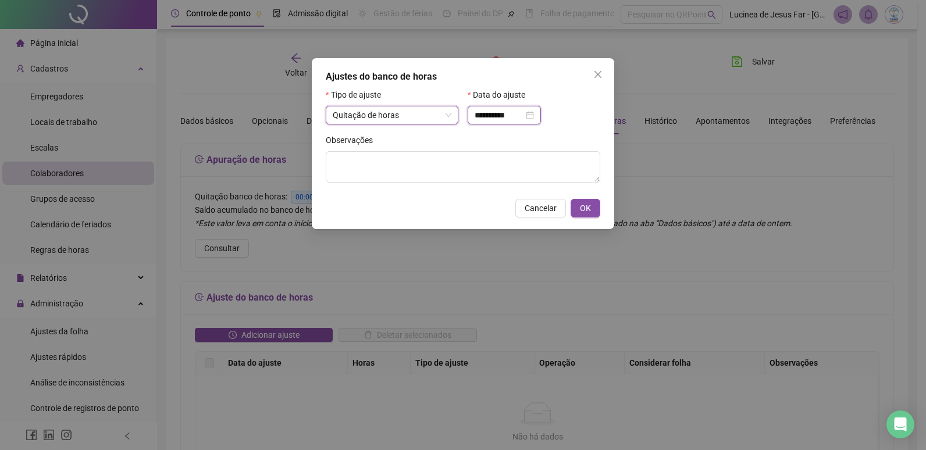
click at [505, 116] on input "**********" at bounding box center [499, 115] width 49 height 13
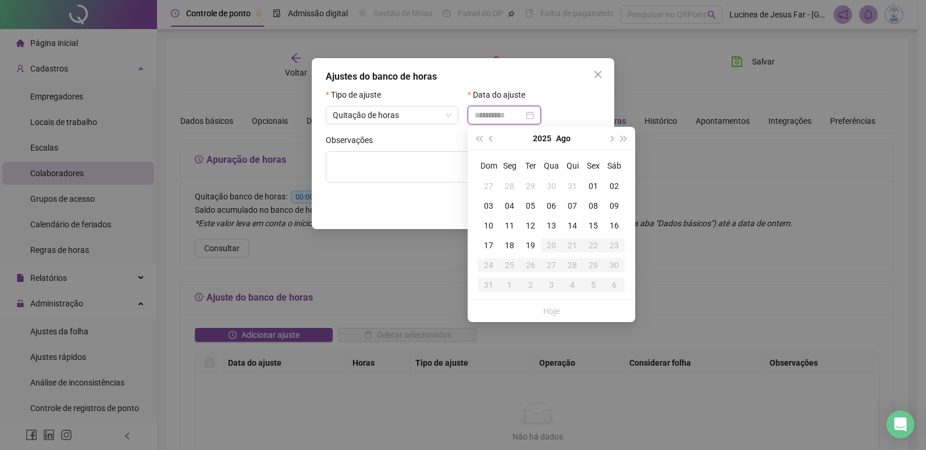
type input "**********"
click at [533, 227] on div "12" at bounding box center [530, 225] width 21 height 13
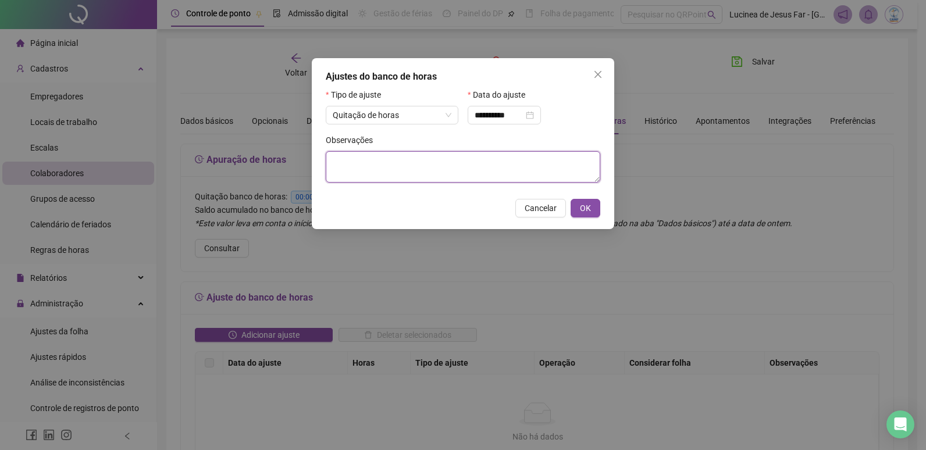
click at [359, 161] on textarea at bounding box center [463, 166] width 275 height 31
type textarea "**********"
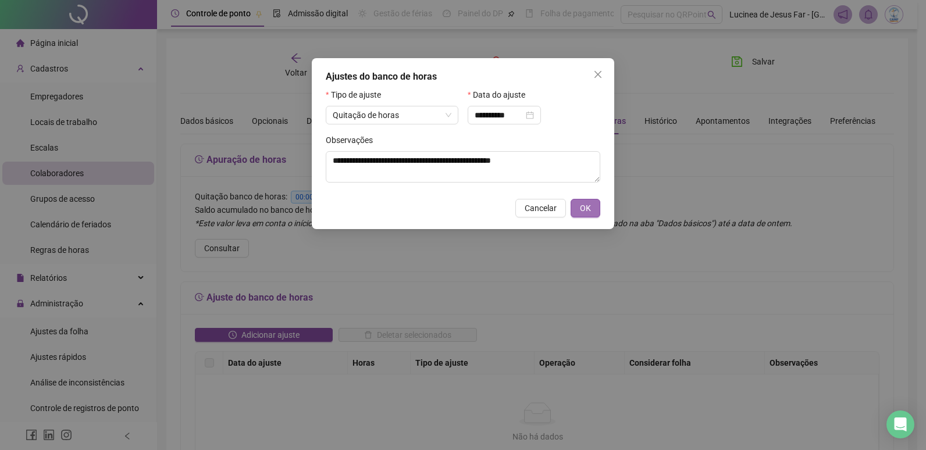
click at [587, 210] on span "OK" at bounding box center [585, 208] width 11 height 13
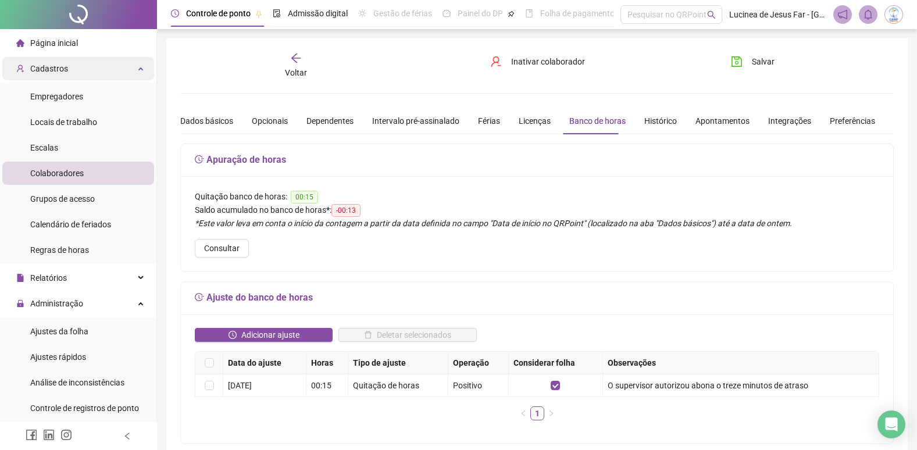
click at [128, 69] on div "Cadastros" at bounding box center [78, 68] width 152 height 23
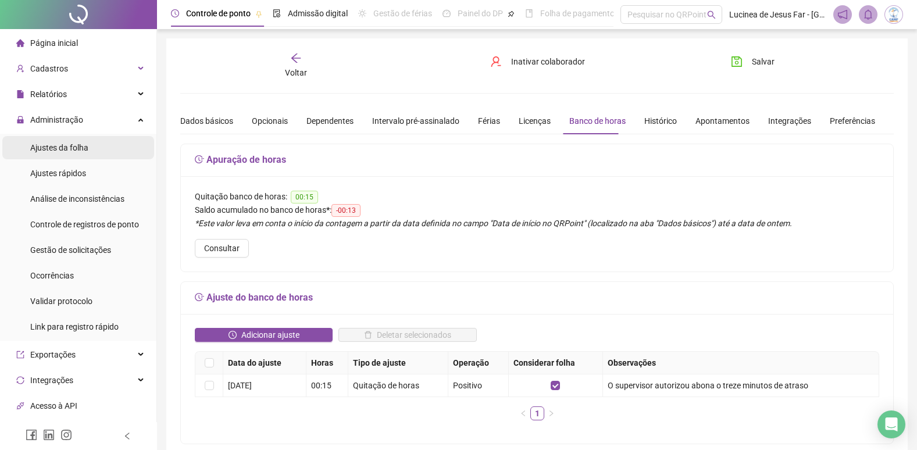
click at [82, 152] on span "Ajustes da folha" at bounding box center [59, 147] width 58 height 9
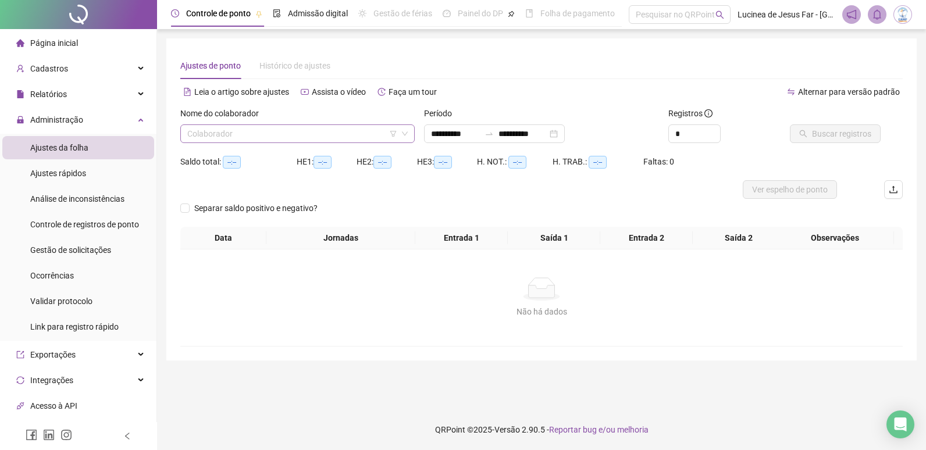
click at [230, 136] on input "search" at bounding box center [292, 133] width 210 height 17
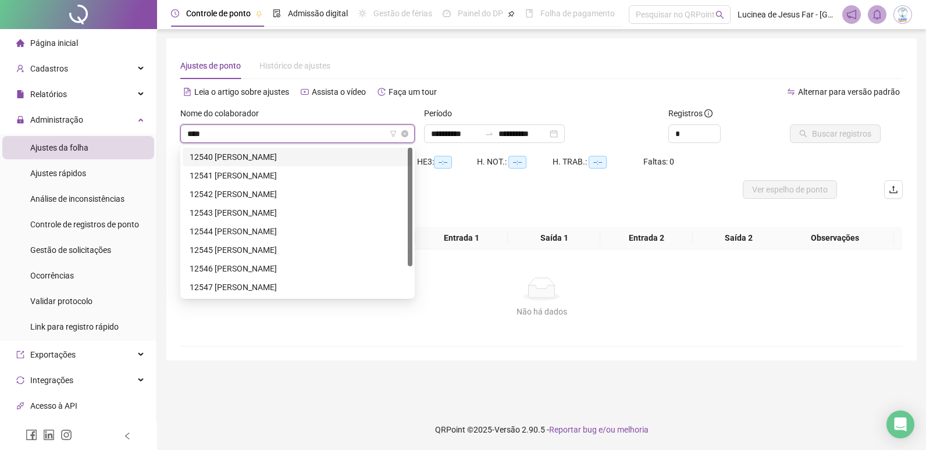
type input "*****"
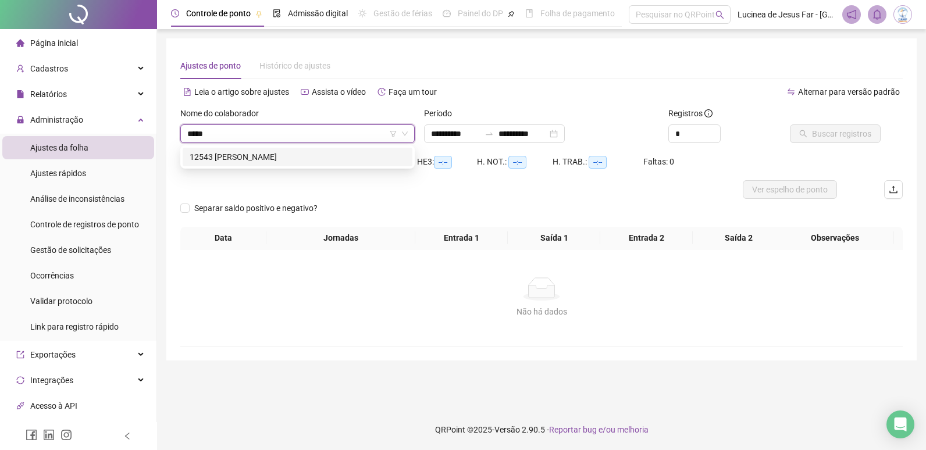
drag, startPoint x: 266, startPoint y: 155, endPoint x: 277, endPoint y: 155, distance: 10.5
click at [269, 155] on div "12543 [PERSON_NAME]" at bounding box center [298, 157] width 216 height 13
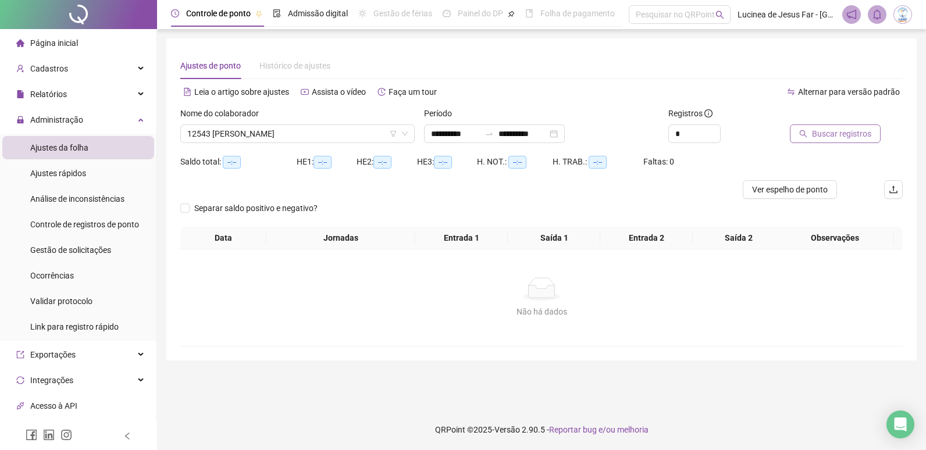
click at [842, 134] on span "Buscar registros" at bounding box center [841, 133] width 59 height 13
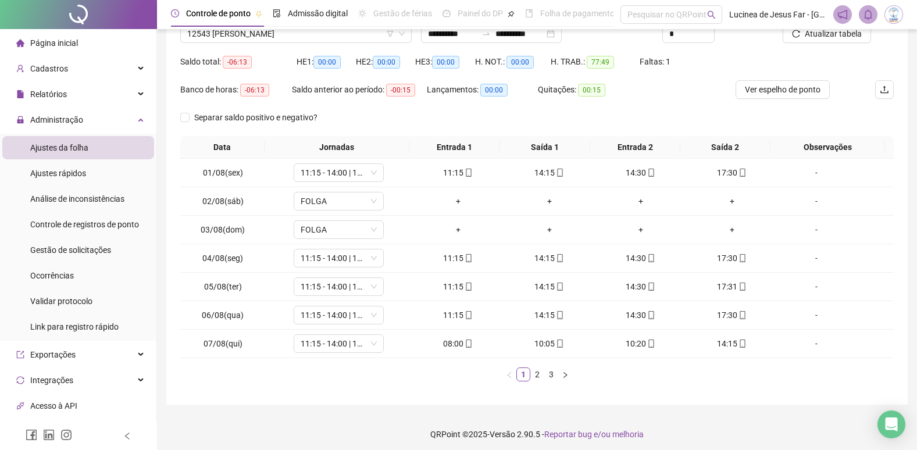
scroll to position [105, 0]
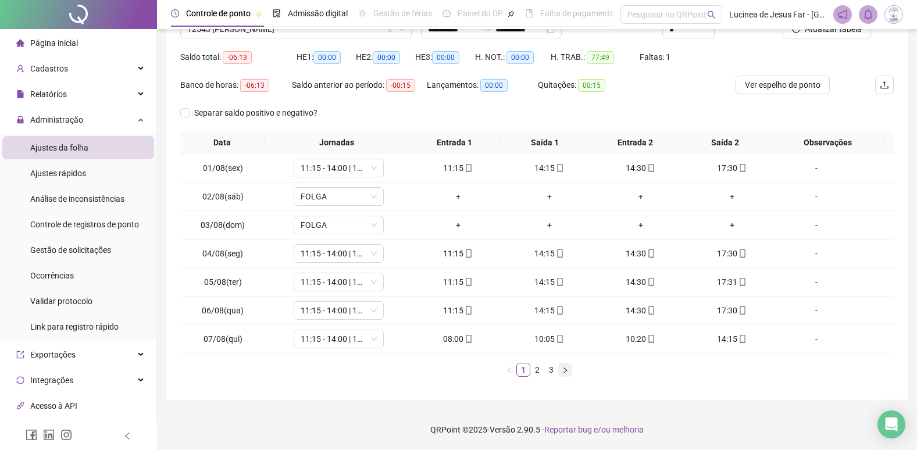
click at [565, 373] on icon "right" at bounding box center [565, 370] width 7 height 7
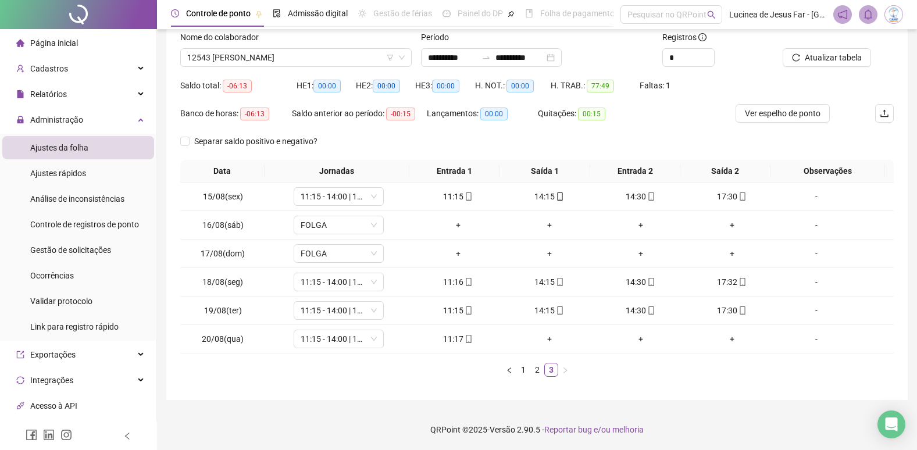
scroll to position [76, 0]
click at [785, 117] on span "Ver espelho de ponto" at bounding box center [783, 113] width 76 height 13
click at [131, 73] on div "Cadastros" at bounding box center [78, 68] width 152 height 23
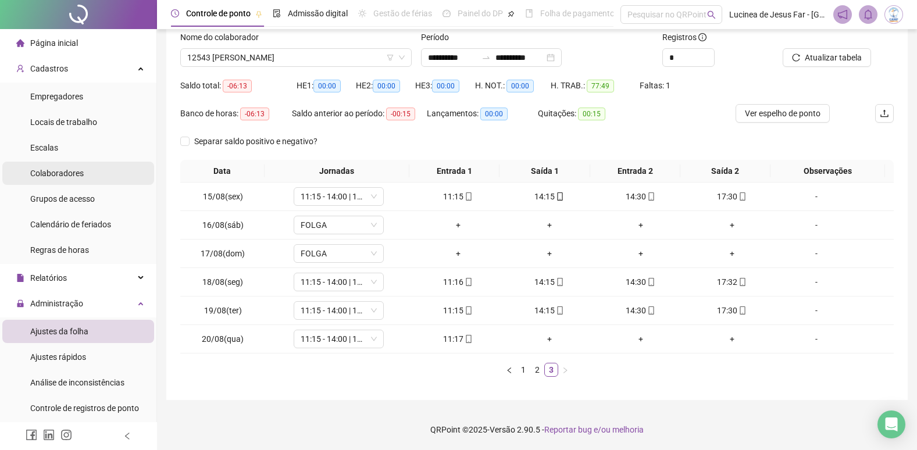
click at [53, 174] on span "Colaboradores" at bounding box center [57, 173] width 54 height 9
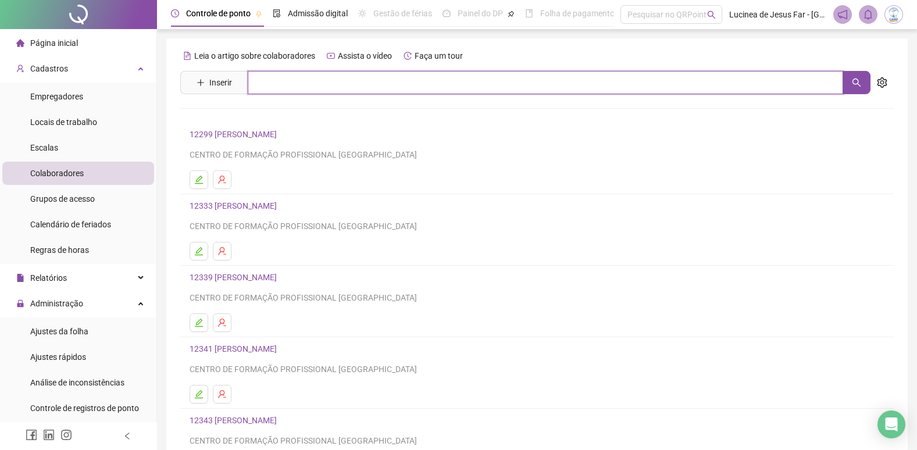
click at [310, 85] on input "text" at bounding box center [546, 82] width 596 height 23
drag, startPoint x: 860, startPoint y: 86, endPoint x: 723, endPoint y: 145, distance: 149.3
click at [858, 88] on button "button" at bounding box center [857, 82] width 28 height 23
type input "*****"
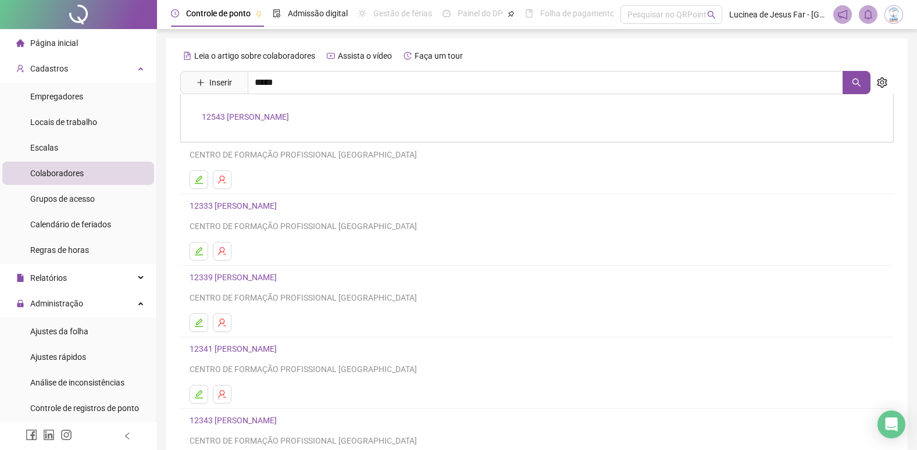
click at [241, 115] on link "12543 [PERSON_NAME]" at bounding box center [245, 116] width 87 height 9
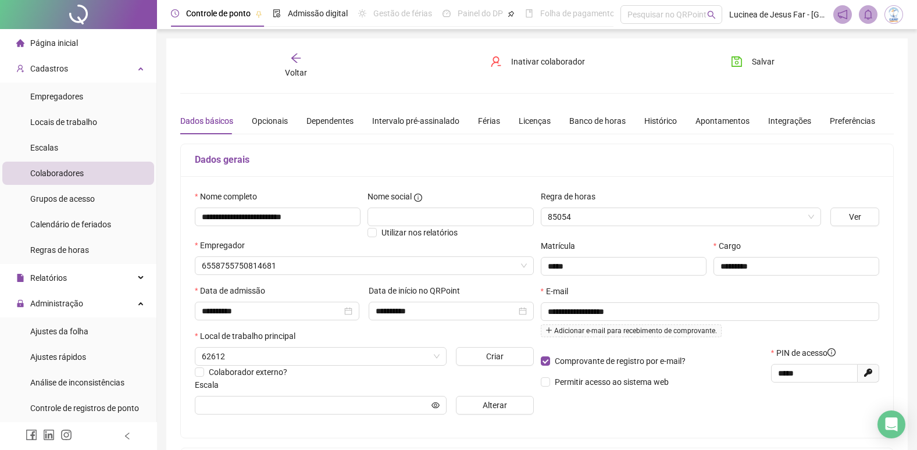
type input "***"
click at [590, 124] on div "Banco de horas" at bounding box center [597, 121] width 56 height 13
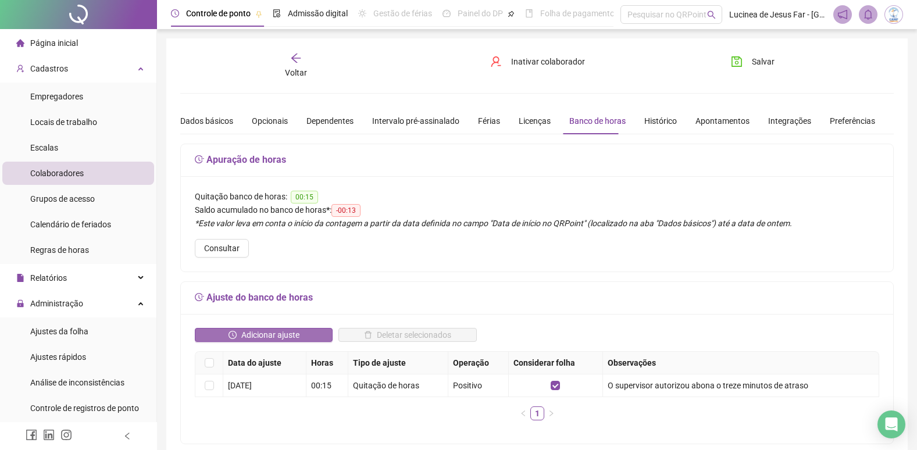
click at [270, 334] on span "Adicionar ajuste" at bounding box center [270, 335] width 58 height 13
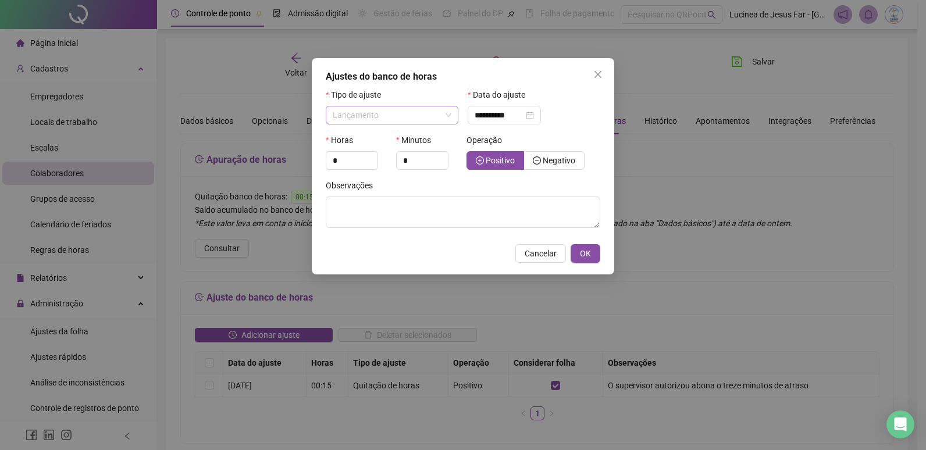
click at [448, 116] on span "Lançamento" at bounding box center [392, 114] width 119 height 17
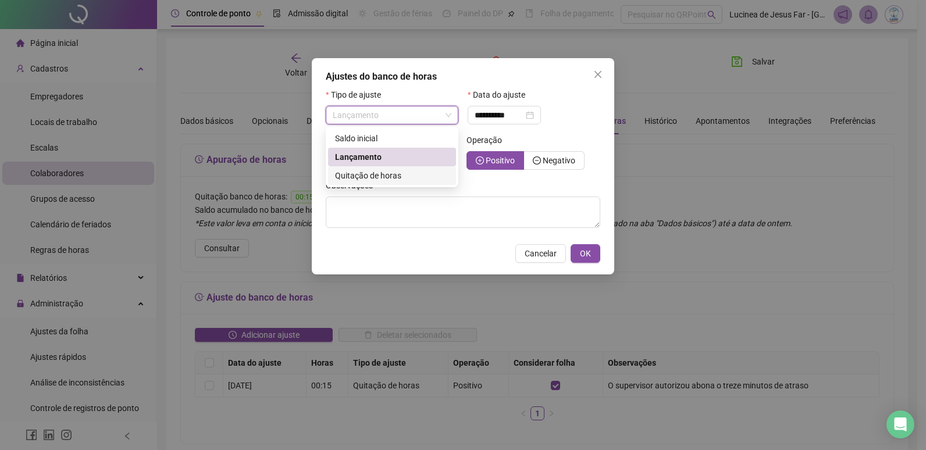
click at [393, 176] on span "Quitação de horas" at bounding box center [368, 175] width 66 height 9
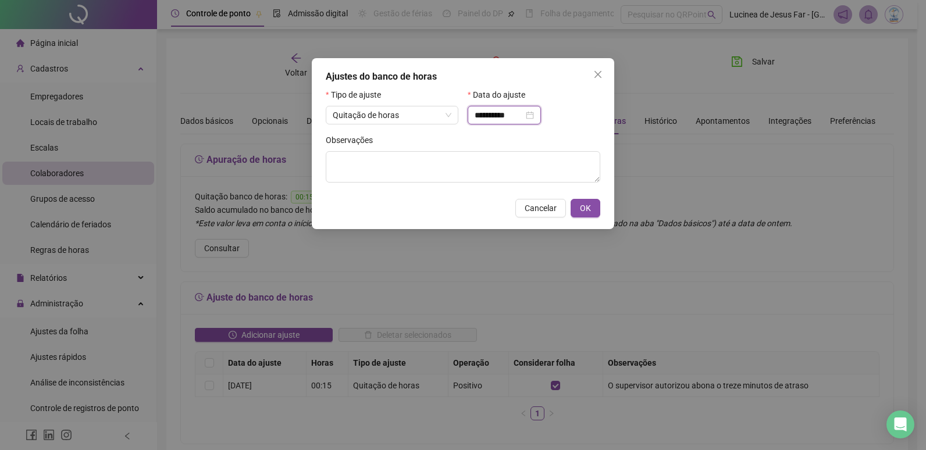
click at [508, 114] on input "**********" at bounding box center [499, 115] width 49 height 13
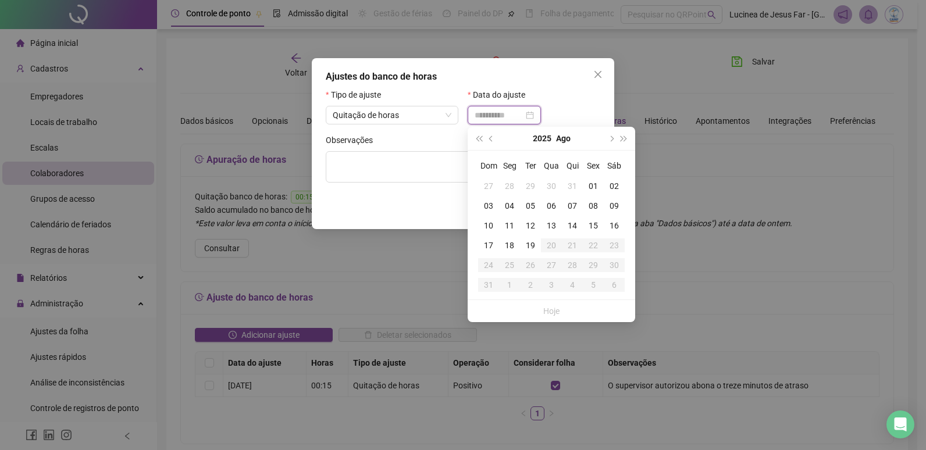
type input "**********"
click at [597, 184] on div "01" at bounding box center [593, 186] width 21 height 13
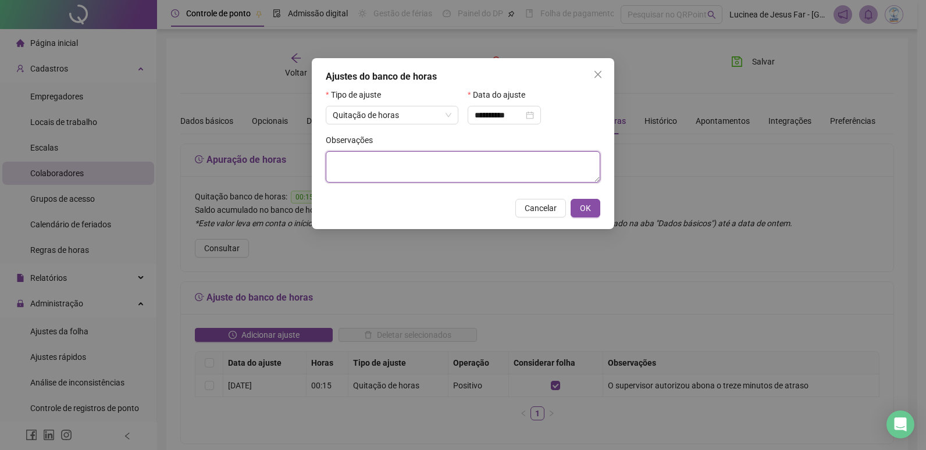
click at [422, 161] on textarea at bounding box center [463, 166] width 275 height 31
type textarea "**********"
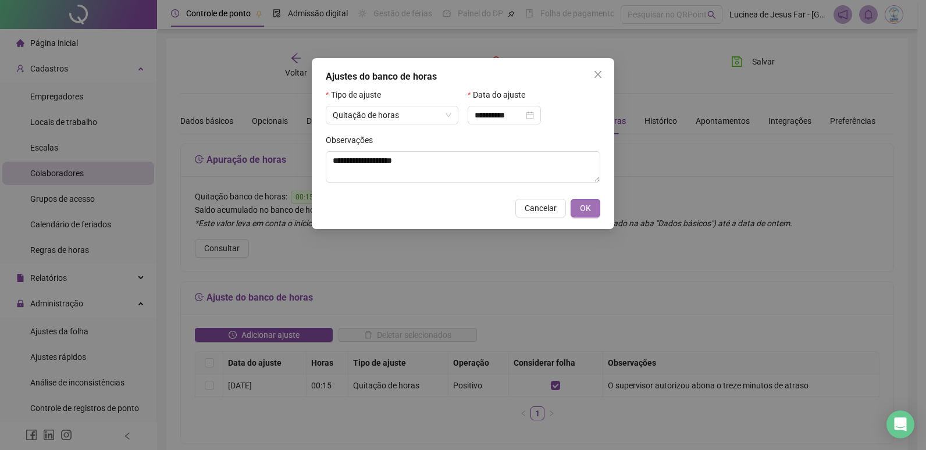
click at [586, 204] on span "OK" at bounding box center [585, 208] width 11 height 13
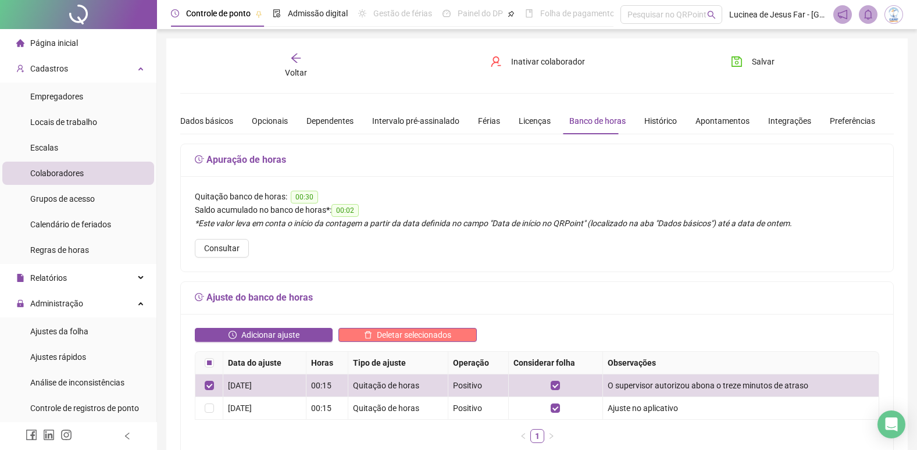
click at [377, 333] on span "Deletar selecionados" at bounding box center [414, 335] width 74 height 13
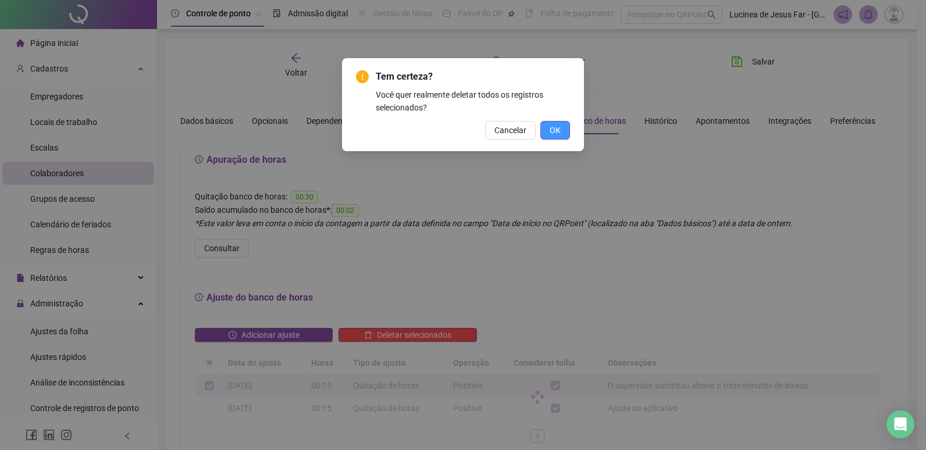
click at [553, 133] on span "OK" at bounding box center [555, 130] width 11 height 13
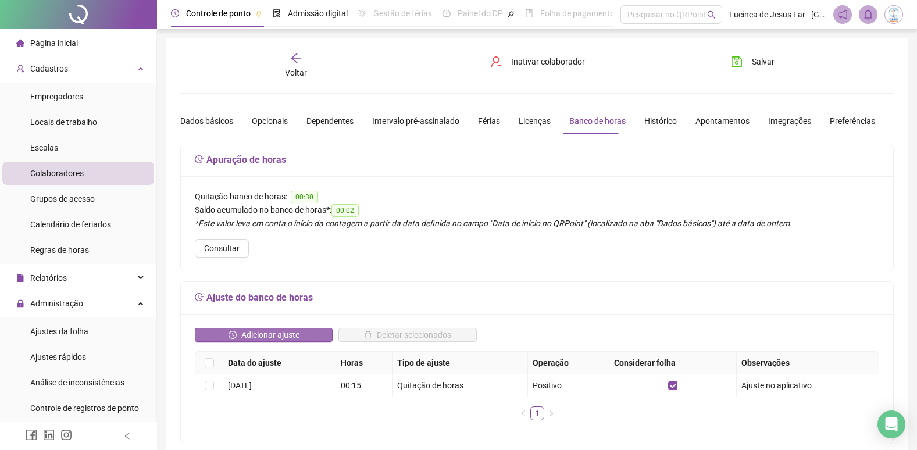
click at [270, 333] on span "Adicionar ajuste" at bounding box center [270, 335] width 58 height 13
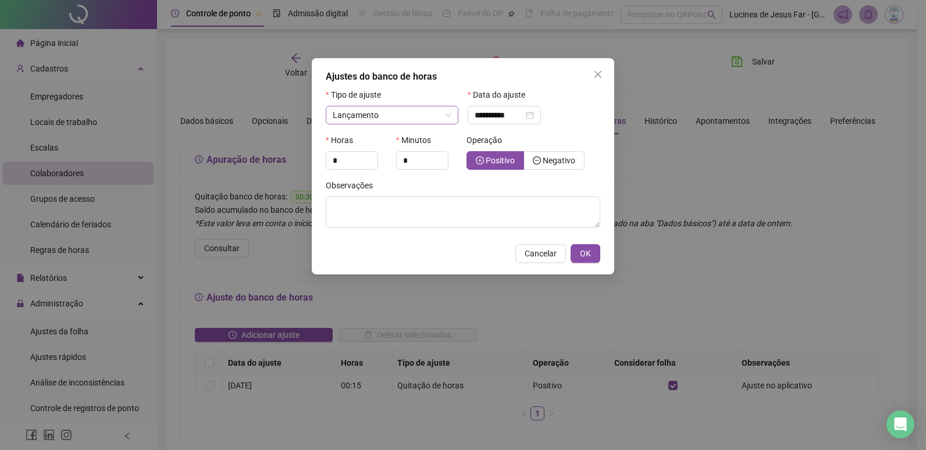
click at [448, 120] on span "Lançamento" at bounding box center [392, 114] width 119 height 17
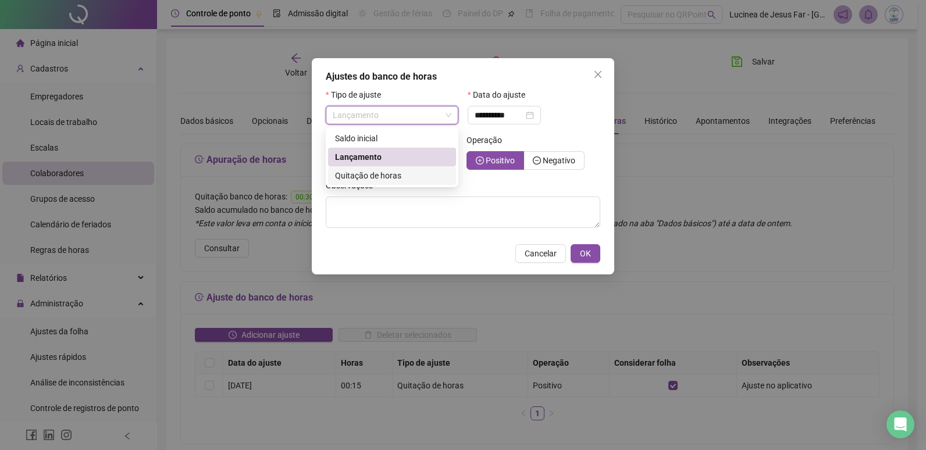
click at [398, 176] on span "Quitação de horas" at bounding box center [368, 175] width 66 height 9
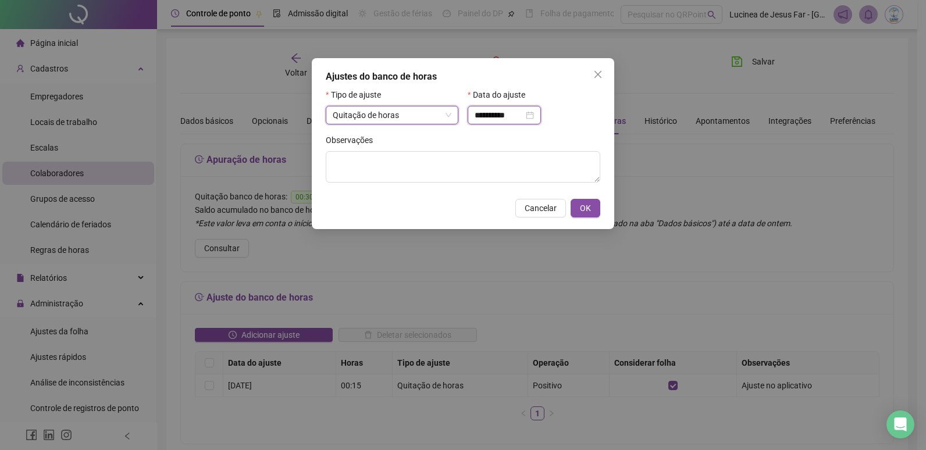
click at [515, 112] on input "**********" at bounding box center [499, 115] width 49 height 13
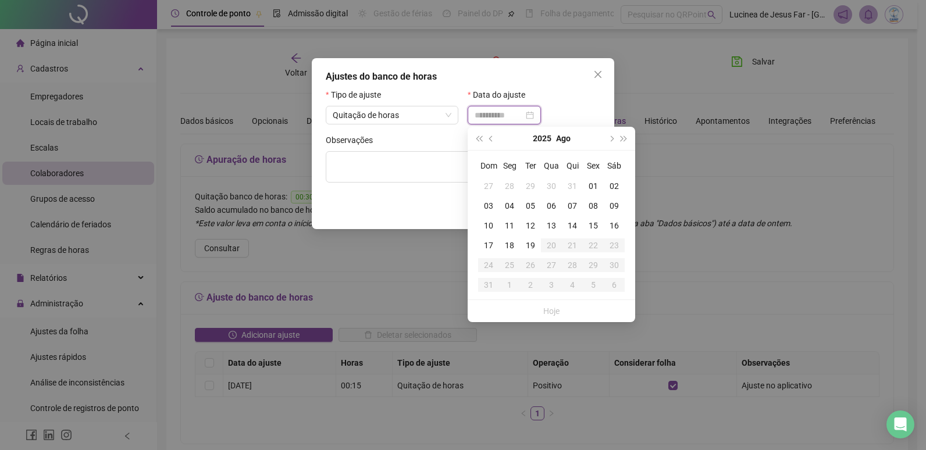
type input "**********"
click at [529, 224] on div "12" at bounding box center [530, 225] width 21 height 13
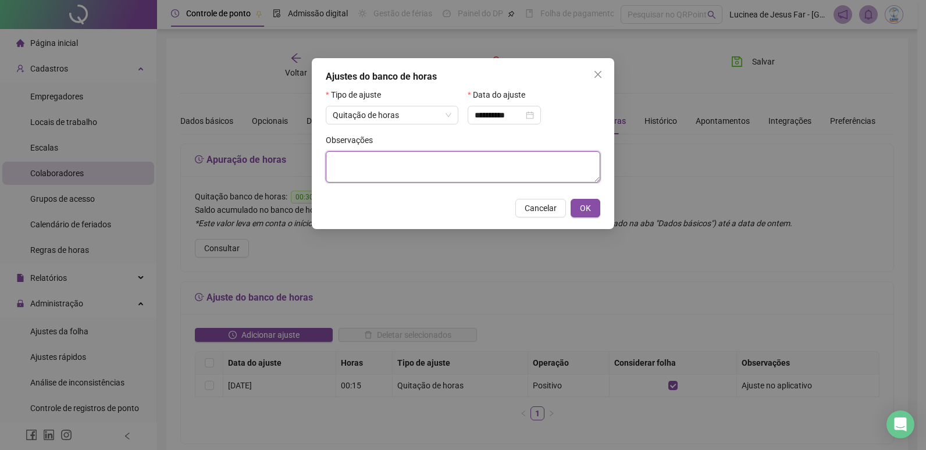
click at [392, 166] on textarea at bounding box center [463, 166] width 275 height 31
type textarea "**********"
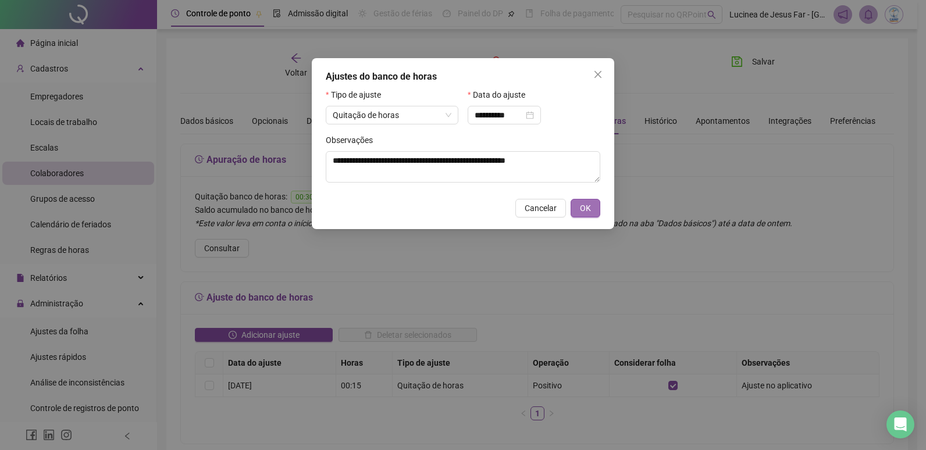
click at [590, 209] on span "OK" at bounding box center [585, 208] width 11 height 13
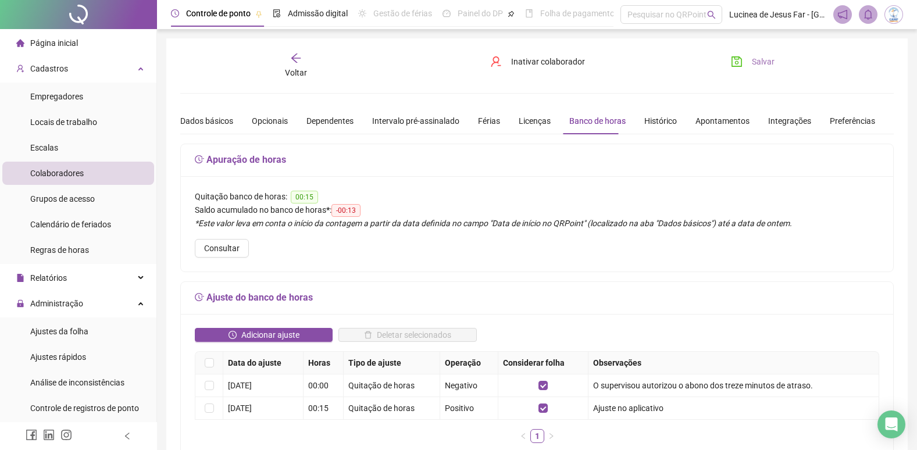
click at [771, 61] on span "Salvar" at bounding box center [763, 61] width 23 height 13
click at [137, 70] on div "Cadastros" at bounding box center [78, 68] width 152 height 23
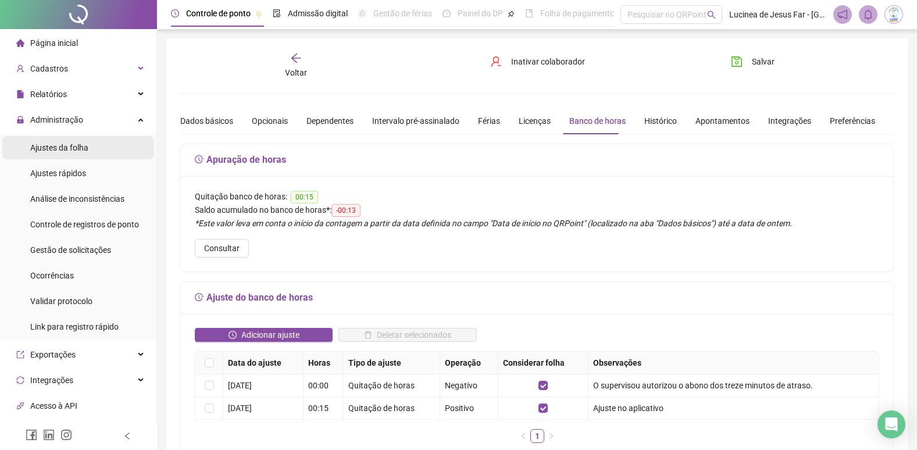
click at [73, 149] on span "Ajustes da folha" at bounding box center [59, 147] width 58 height 9
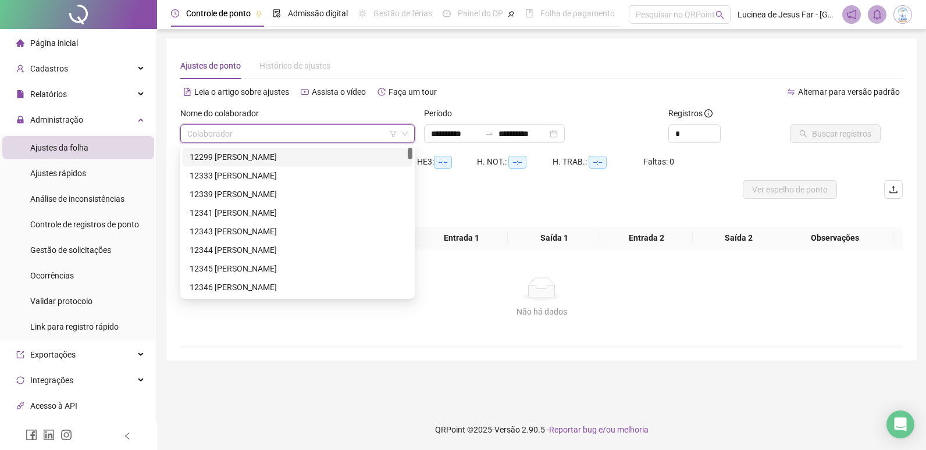
click at [324, 136] on input "search" at bounding box center [292, 133] width 210 height 17
type input "*****"
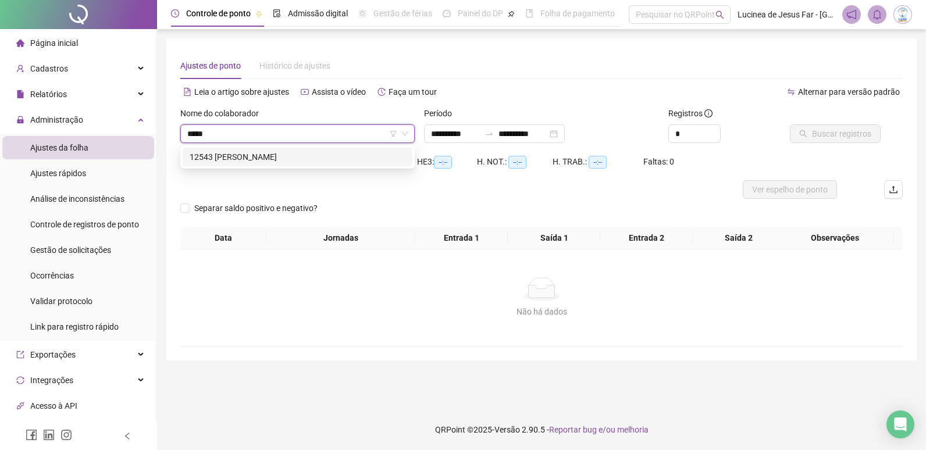
click at [311, 155] on div "12543 [PERSON_NAME]" at bounding box center [298, 157] width 216 height 13
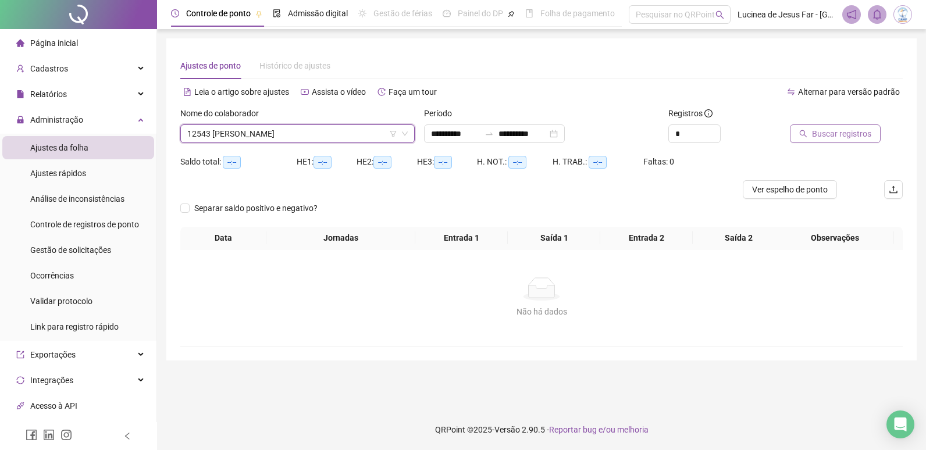
click at [858, 135] on span "Buscar registros" at bounding box center [841, 133] width 59 height 13
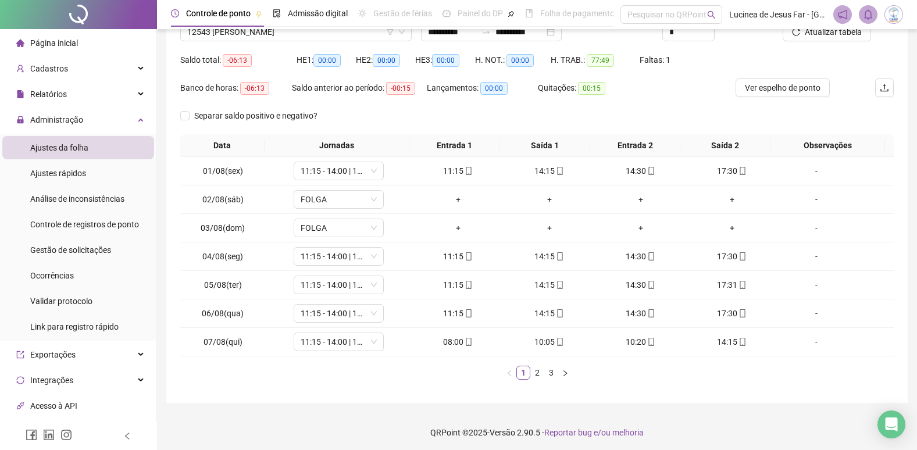
scroll to position [105, 0]
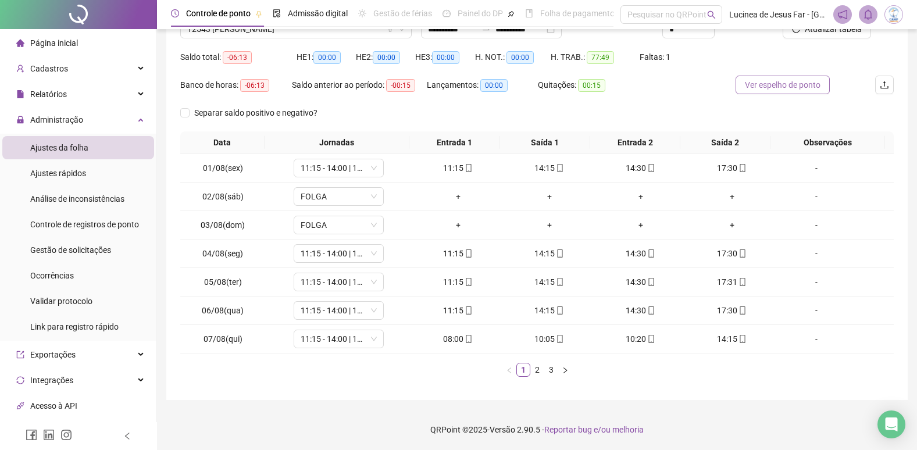
click at [771, 88] on span "Ver espelho de ponto" at bounding box center [783, 85] width 76 height 13
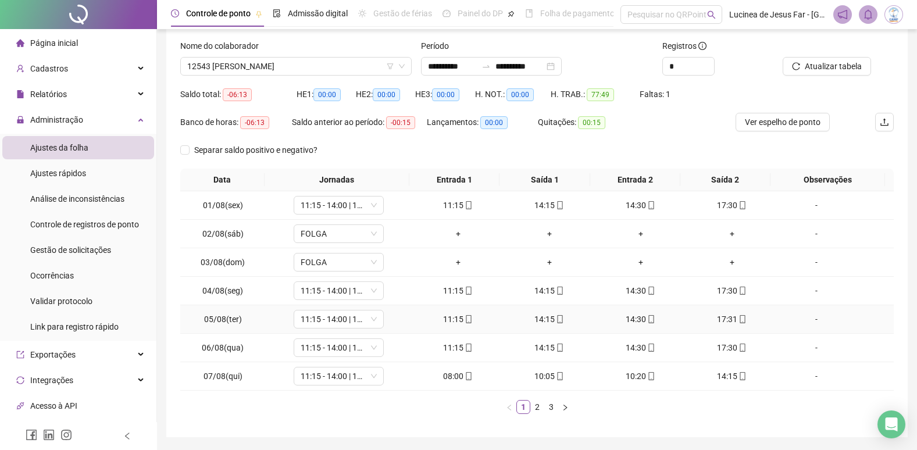
scroll to position [47, 0]
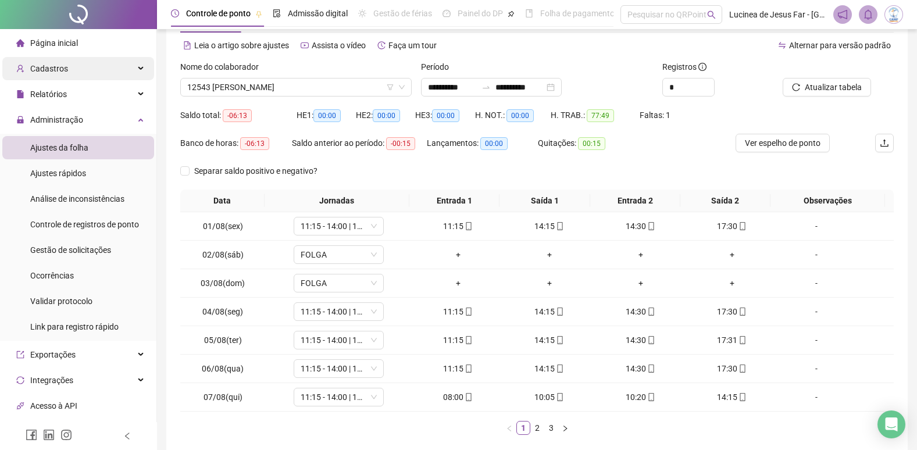
click at [139, 69] on icon at bounding box center [142, 69] width 6 height 0
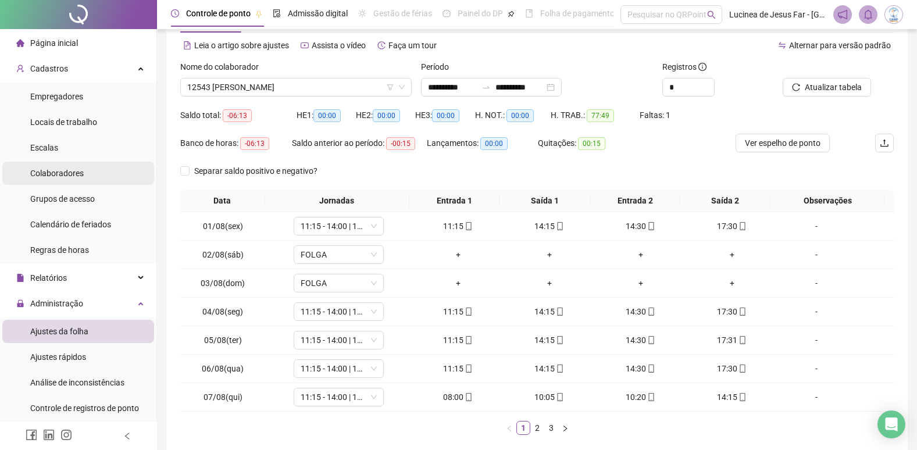
click at [54, 175] on span "Colaboradores" at bounding box center [57, 173] width 54 height 9
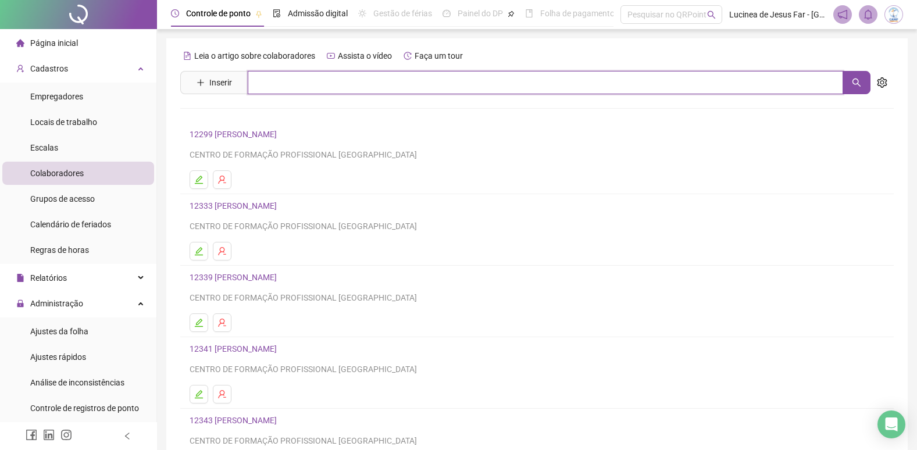
click at [305, 87] on input "text" at bounding box center [546, 82] width 596 height 23
click at [854, 85] on icon "search" at bounding box center [856, 82] width 9 height 9
type input "*****"
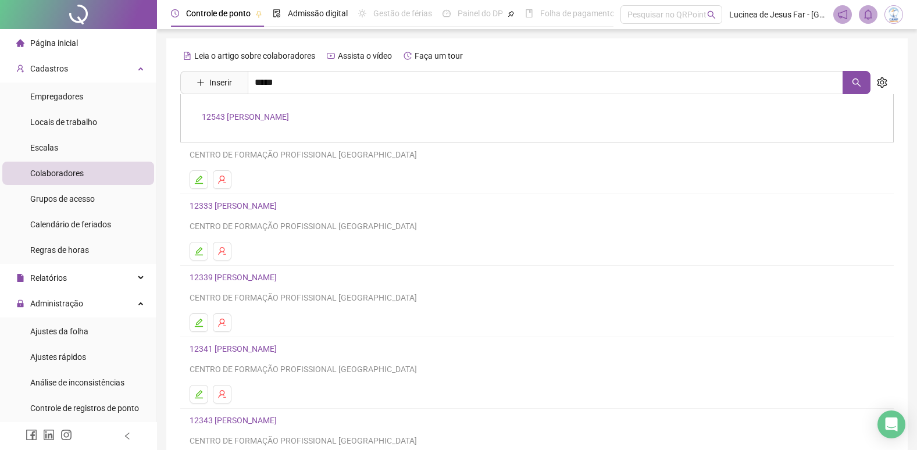
click at [289, 119] on link "12543 [PERSON_NAME]" at bounding box center [245, 116] width 87 height 9
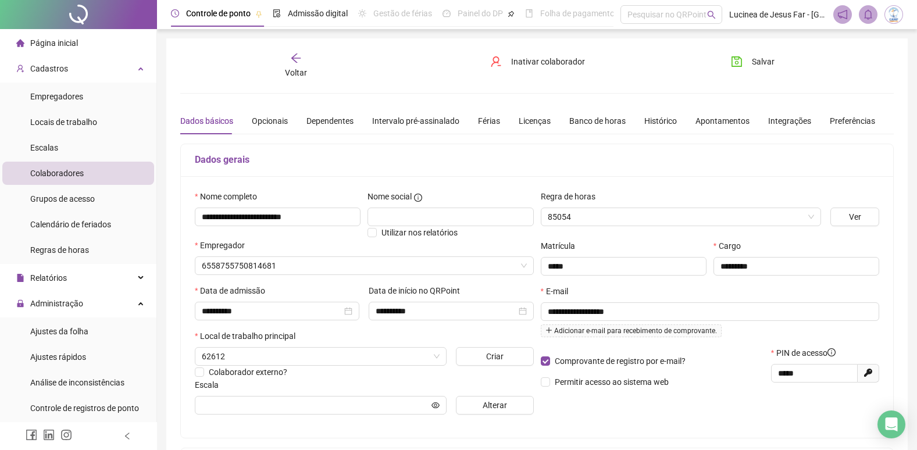
type input "***"
click at [604, 122] on div "Banco de horas" at bounding box center [597, 121] width 56 height 13
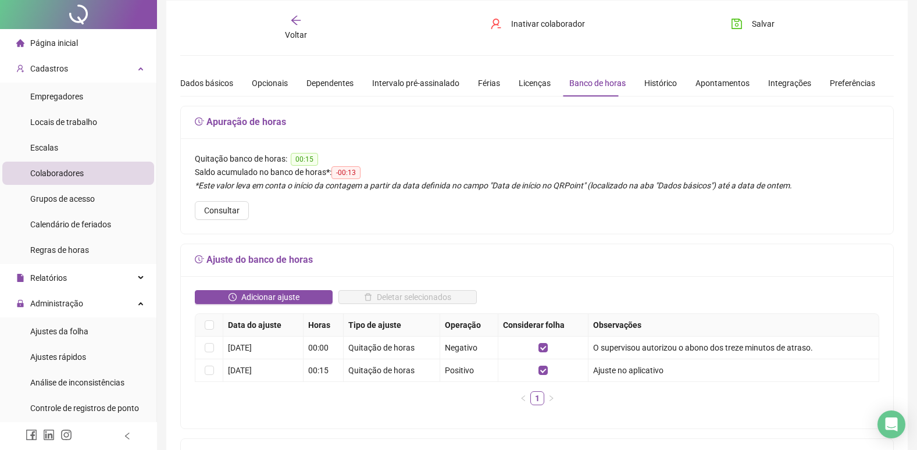
scroll to position [58, 0]
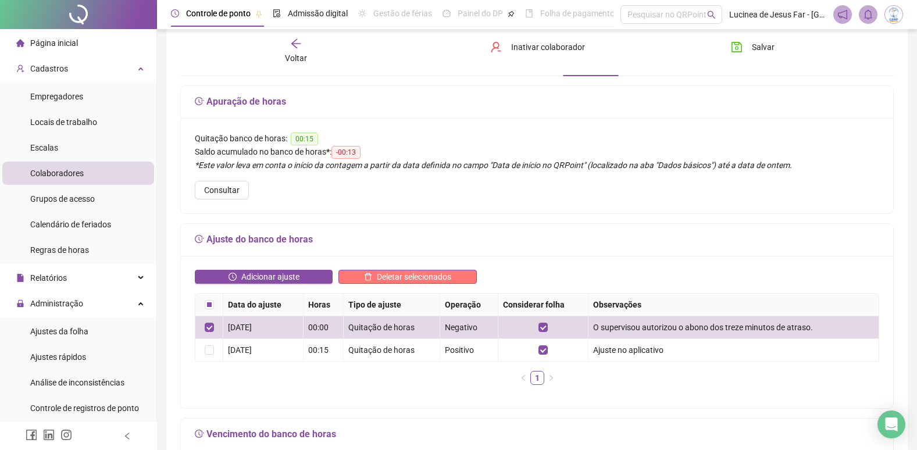
click at [359, 276] on button "Deletar selecionados" at bounding box center [407, 277] width 138 height 14
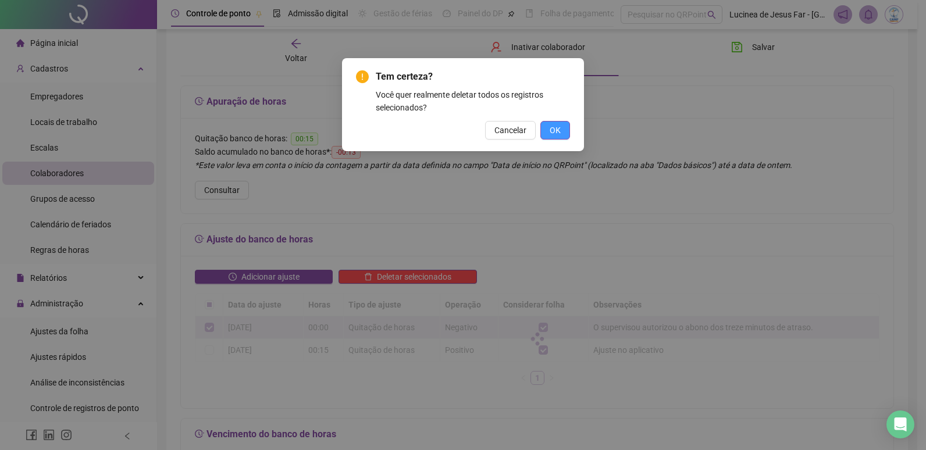
click at [553, 131] on span "OK" at bounding box center [555, 130] width 11 height 13
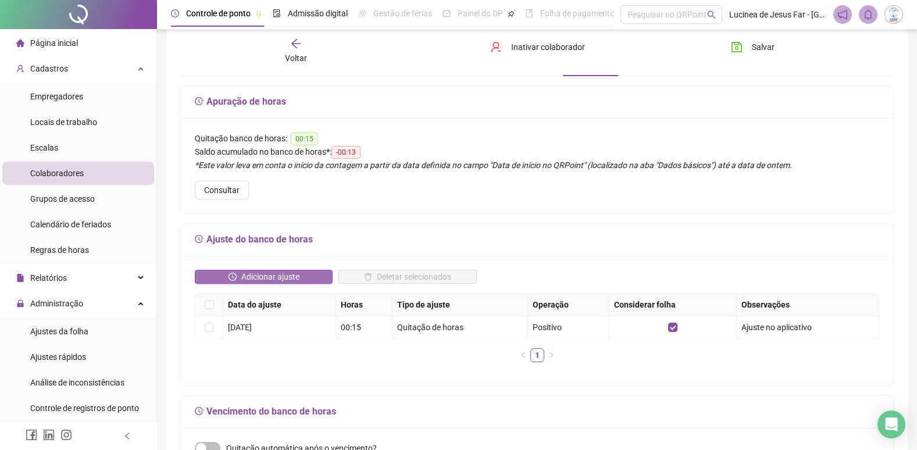
click at [290, 277] on span "Adicionar ajuste" at bounding box center [270, 276] width 58 height 13
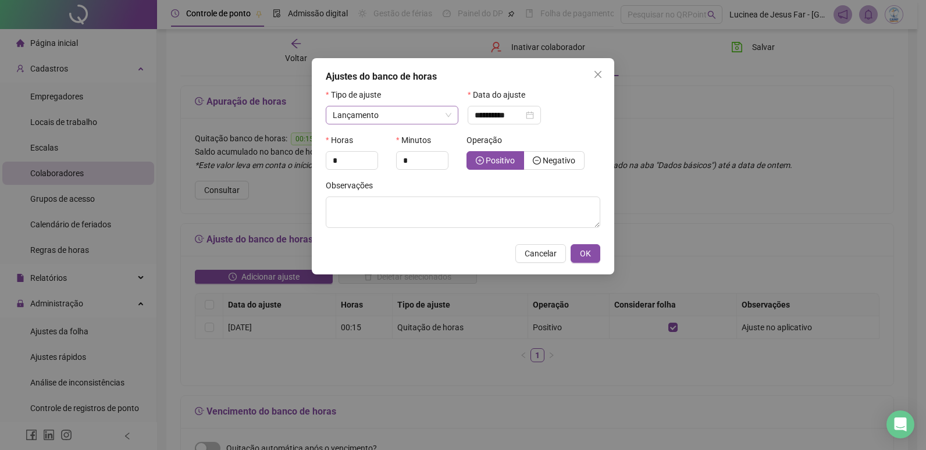
click at [446, 116] on span "Lançamento" at bounding box center [392, 114] width 119 height 17
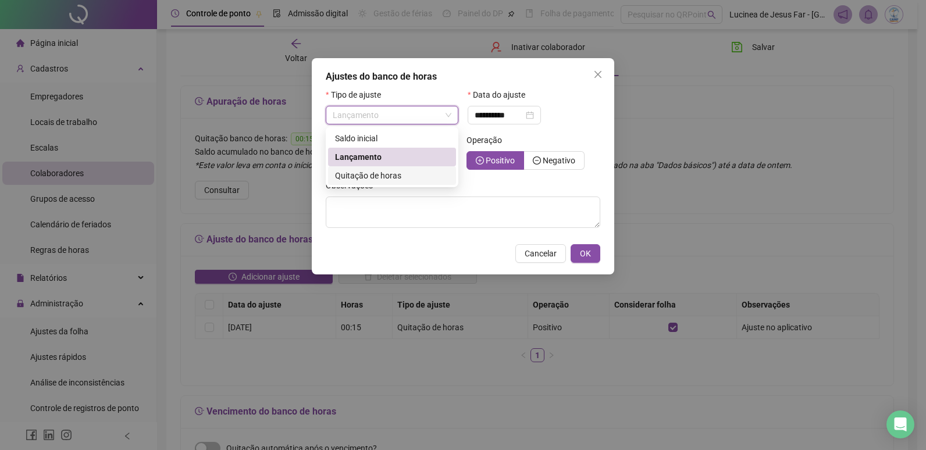
click at [379, 176] on span "Quitação de horas" at bounding box center [368, 175] width 66 height 9
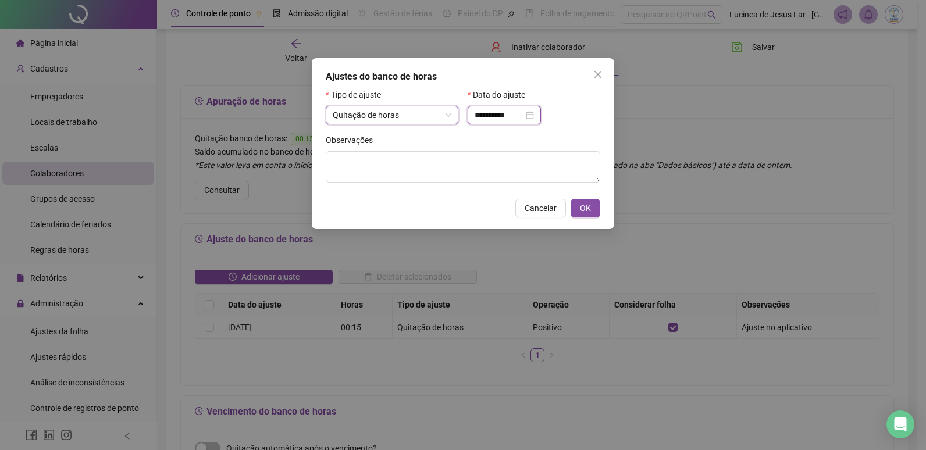
click at [515, 116] on input "**********" at bounding box center [499, 115] width 49 height 13
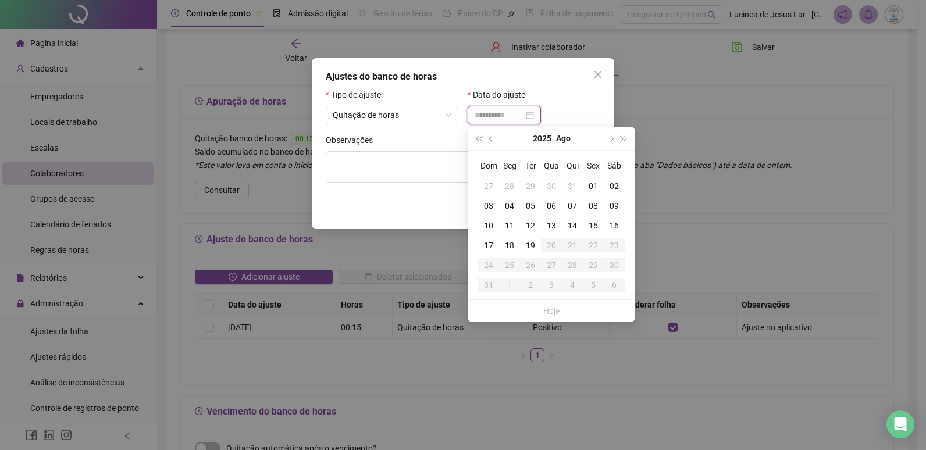
type input "**********"
drag, startPoint x: 596, startPoint y: 224, endPoint x: 549, endPoint y: 222, distance: 47.2
click at [596, 224] on div "15" at bounding box center [593, 225] width 21 height 13
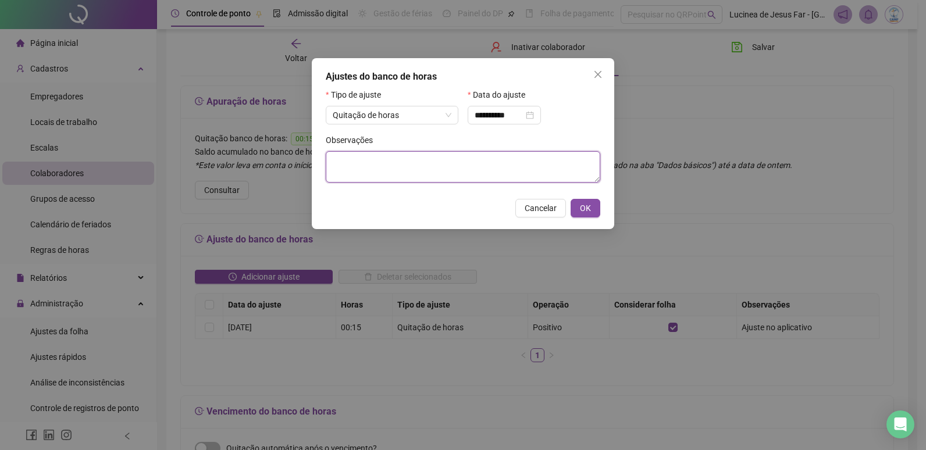
click at [415, 173] on textarea at bounding box center [463, 166] width 275 height 31
type textarea "**********"
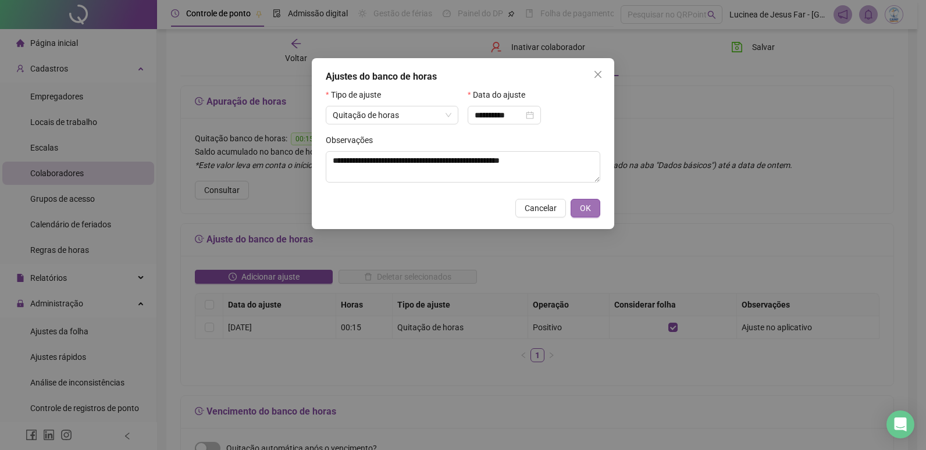
click at [586, 211] on span "OK" at bounding box center [585, 208] width 11 height 13
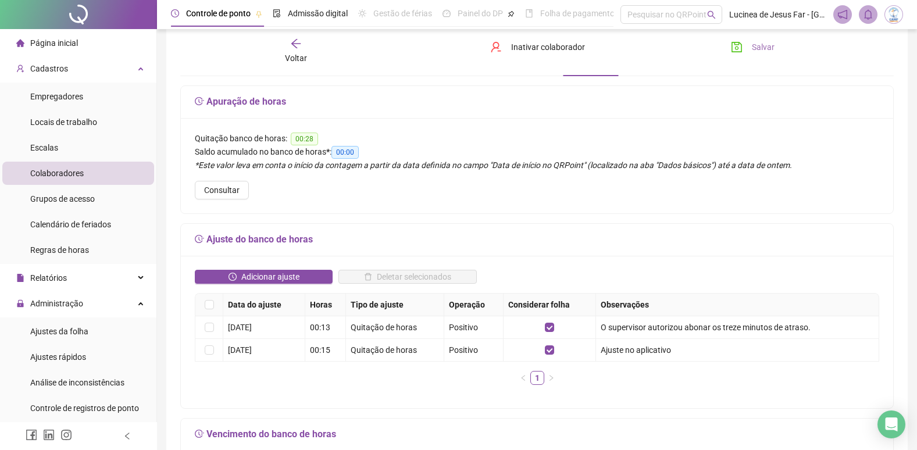
drag, startPoint x: 761, startPoint y: 44, endPoint x: 757, endPoint y: 49, distance: 7.0
click at [761, 45] on span "Salvar" at bounding box center [763, 47] width 23 height 13
click at [133, 70] on div "Cadastros" at bounding box center [78, 68] width 152 height 23
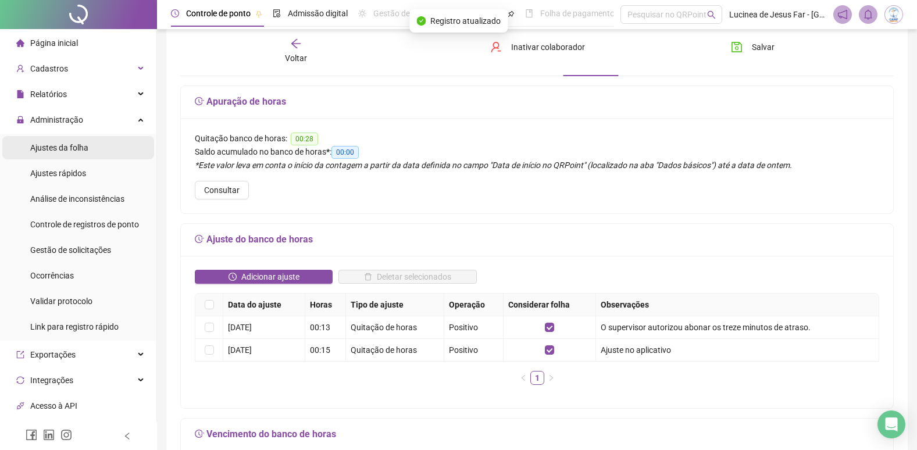
click at [73, 148] on span "Ajustes da folha" at bounding box center [59, 147] width 58 height 9
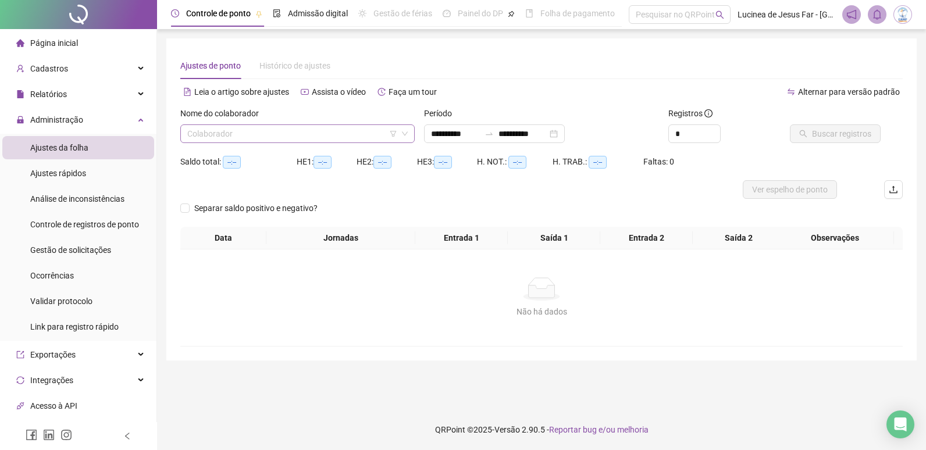
click at [231, 131] on input "search" at bounding box center [292, 133] width 210 height 17
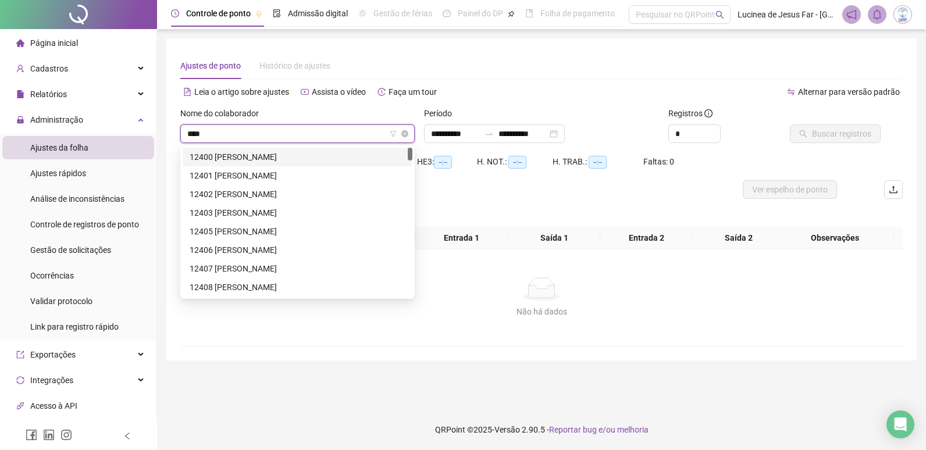
type input "*****"
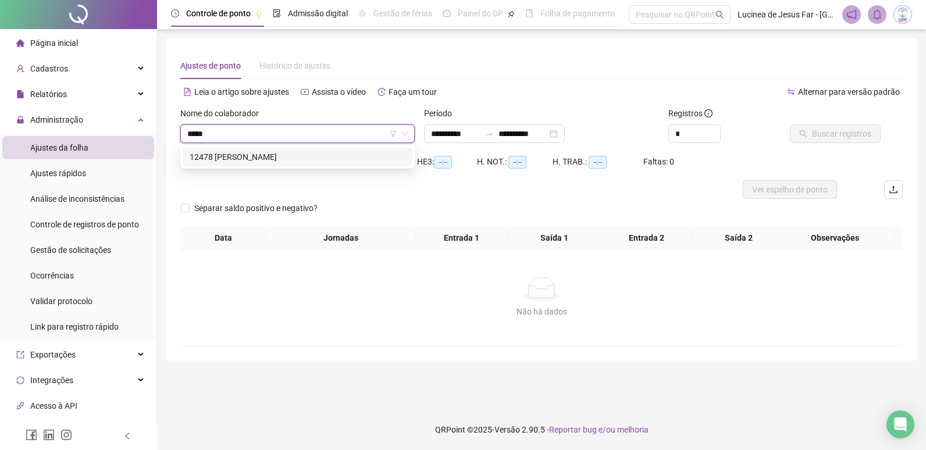
click at [333, 158] on div "12478 [PERSON_NAME]" at bounding box center [298, 157] width 216 height 13
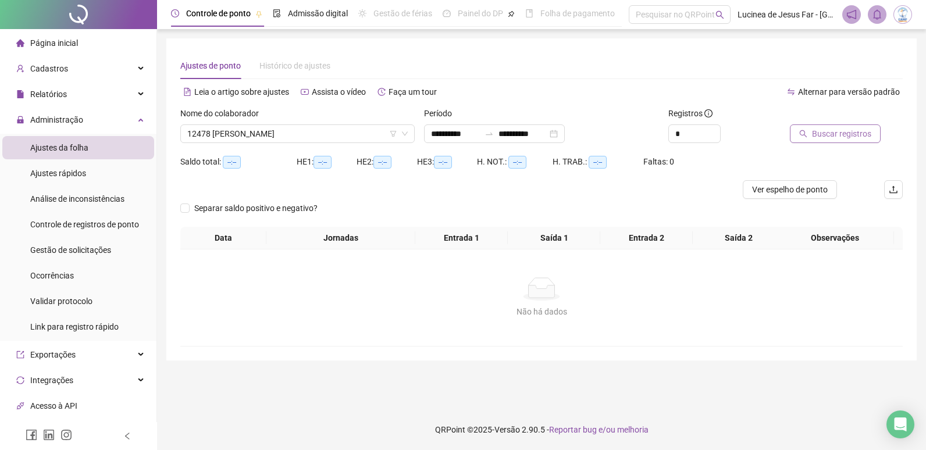
click at [804, 130] on icon "search" at bounding box center [803, 134] width 8 height 8
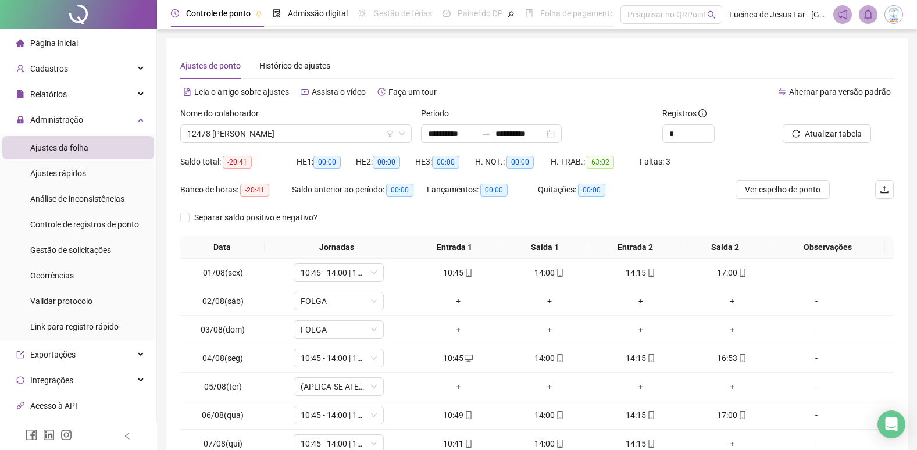
scroll to position [105, 0]
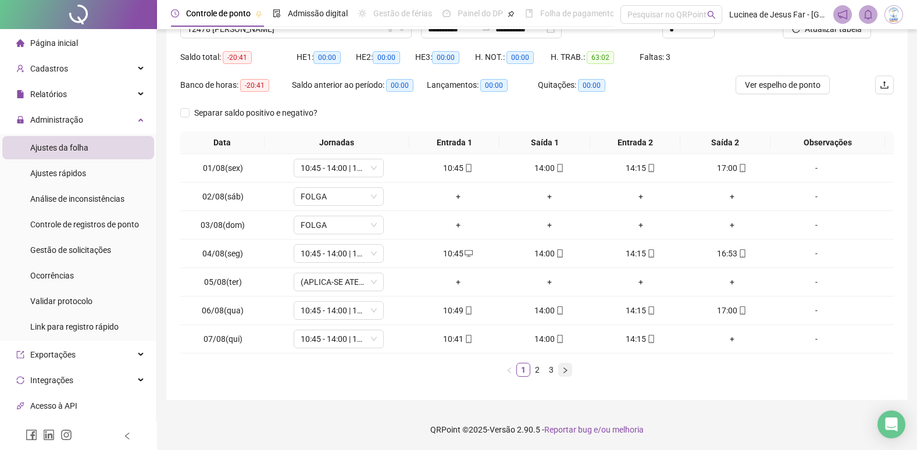
click at [565, 369] on icon "right" at bounding box center [565, 370] width 7 height 7
click at [563, 375] on button "button" at bounding box center [565, 370] width 14 height 14
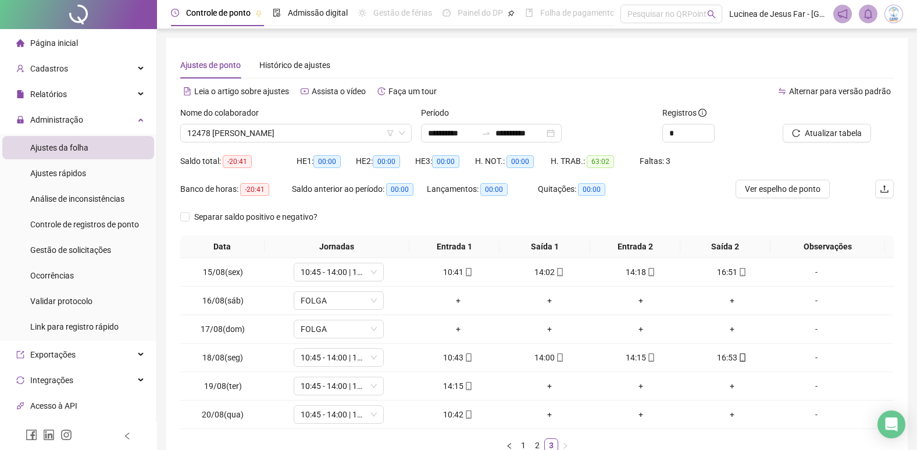
scroll to position [0, 0]
click at [819, 136] on span "Atualizar tabela" at bounding box center [833, 133] width 57 height 13
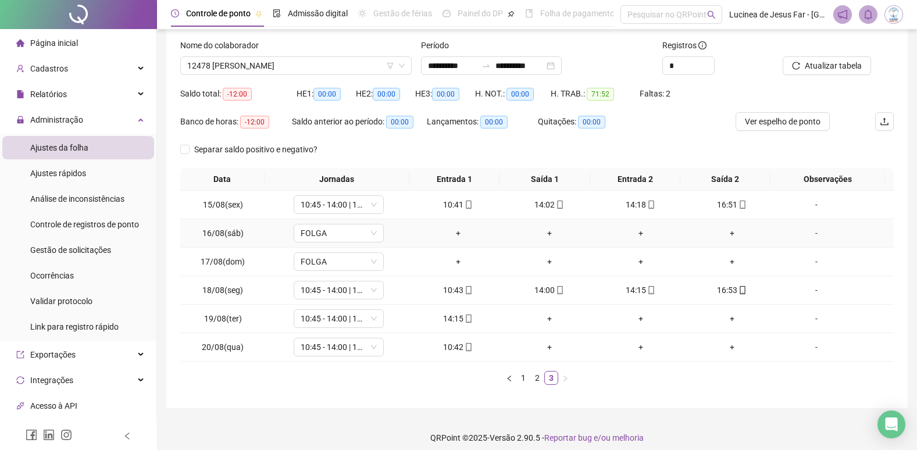
scroll to position [76, 0]
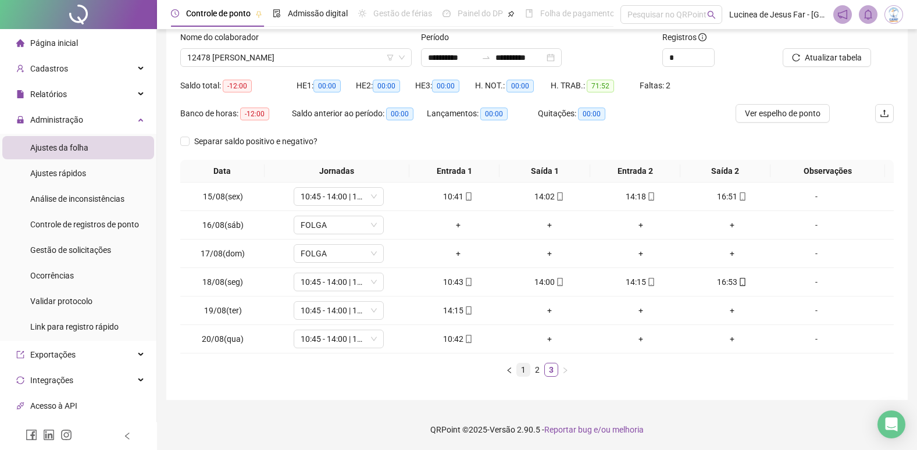
click at [525, 372] on link "1" at bounding box center [523, 369] width 13 height 13
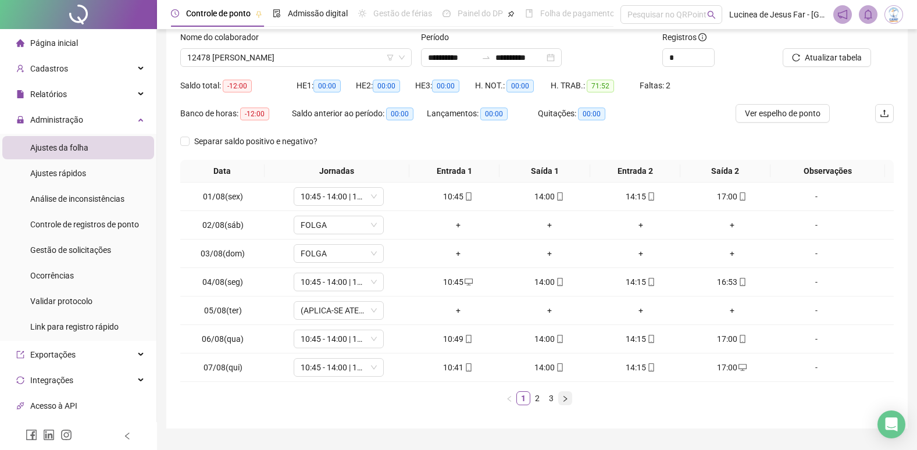
click at [562, 399] on icon "right" at bounding box center [565, 398] width 7 height 7
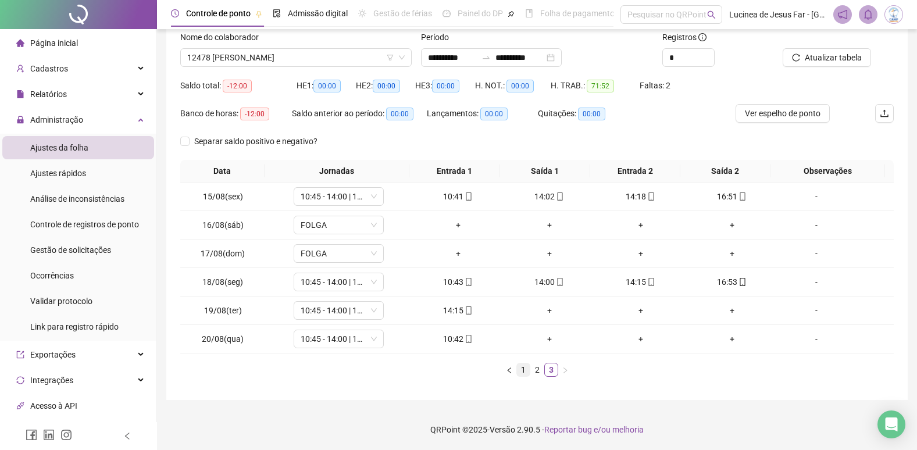
click at [523, 370] on link "1" at bounding box center [523, 369] width 13 height 13
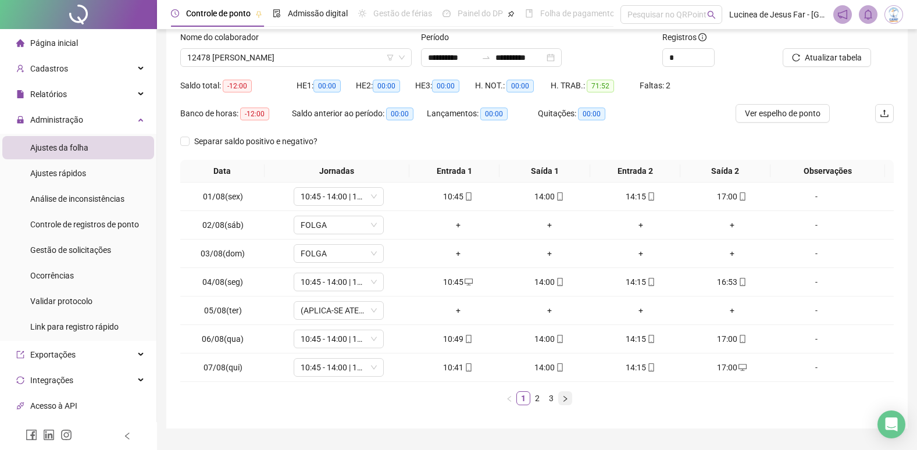
click at [564, 400] on icon "right" at bounding box center [565, 398] width 7 height 7
click at [556, 400] on link "3" at bounding box center [551, 398] width 13 height 13
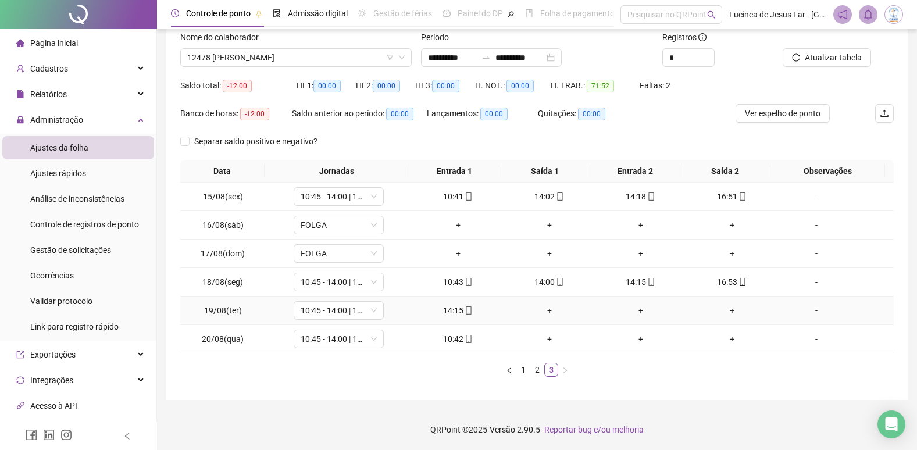
click at [810, 309] on div "-" at bounding box center [816, 310] width 69 height 13
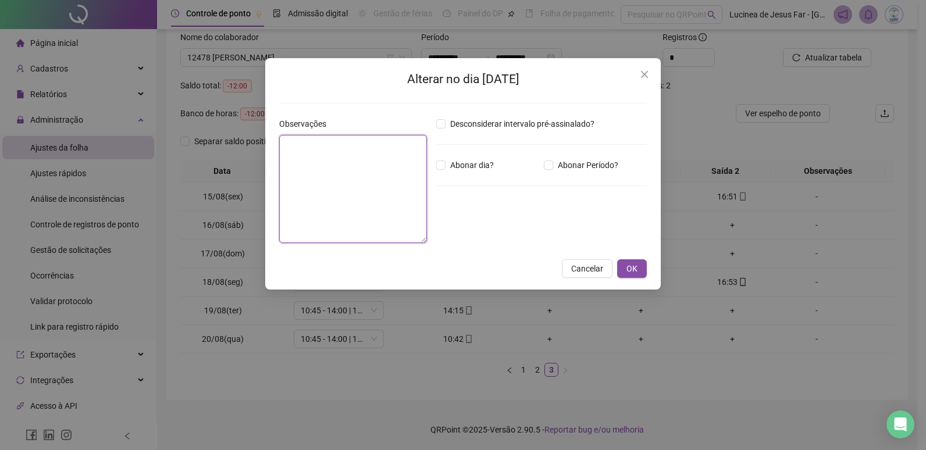
click at [342, 170] on textarea at bounding box center [353, 189] width 148 height 108
type textarea "**********"
click at [628, 266] on span "OK" at bounding box center [631, 268] width 11 height 13
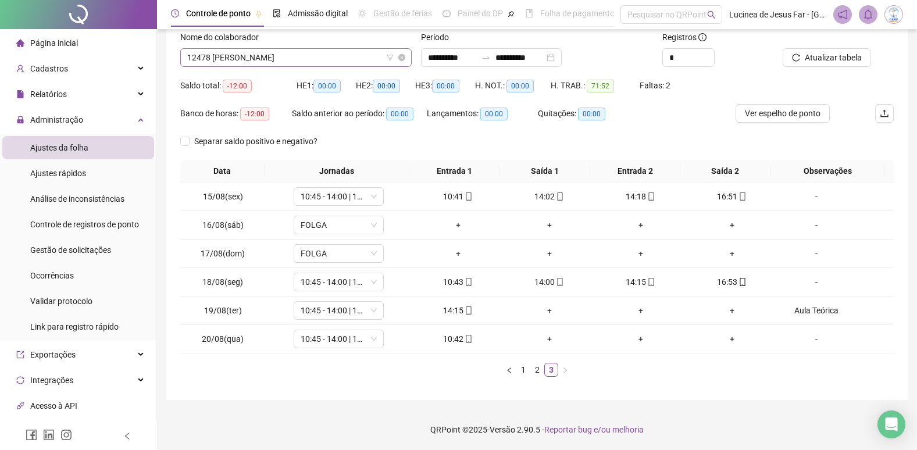
click at [316, 60] on span "12478 [PERSON_NAME]" at bounding box center [296, 57] width 218 height 17
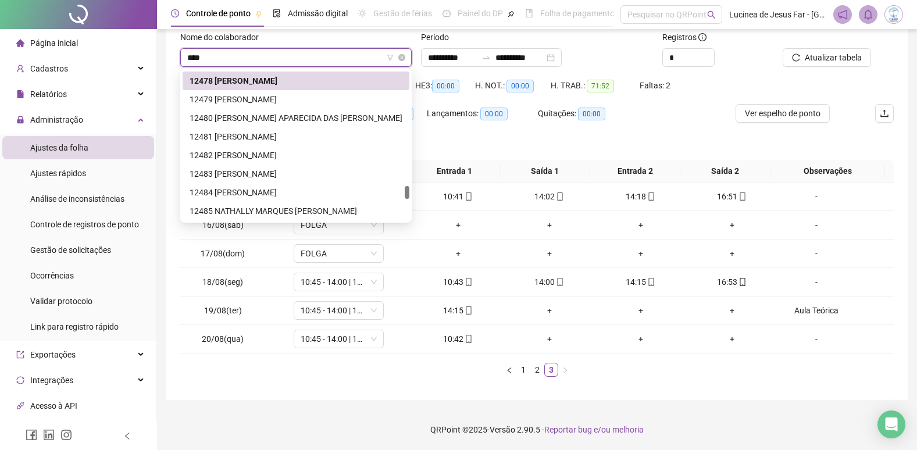
scroll to position [19, 0]
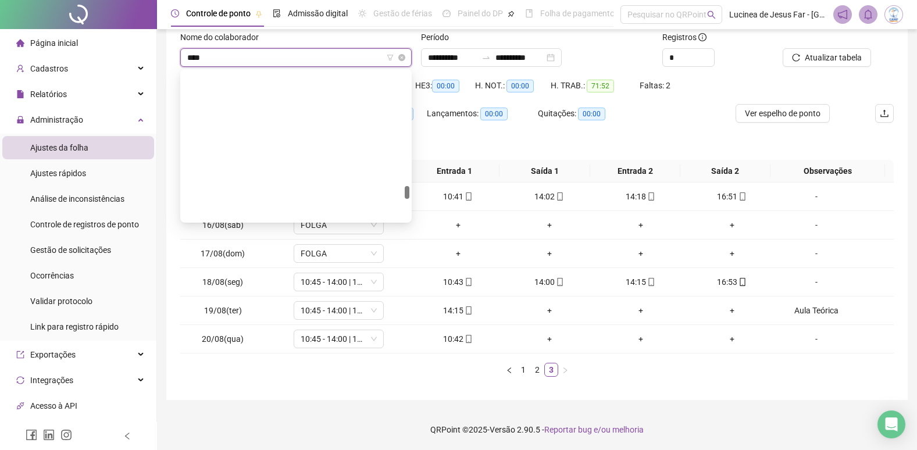
type input "*****"
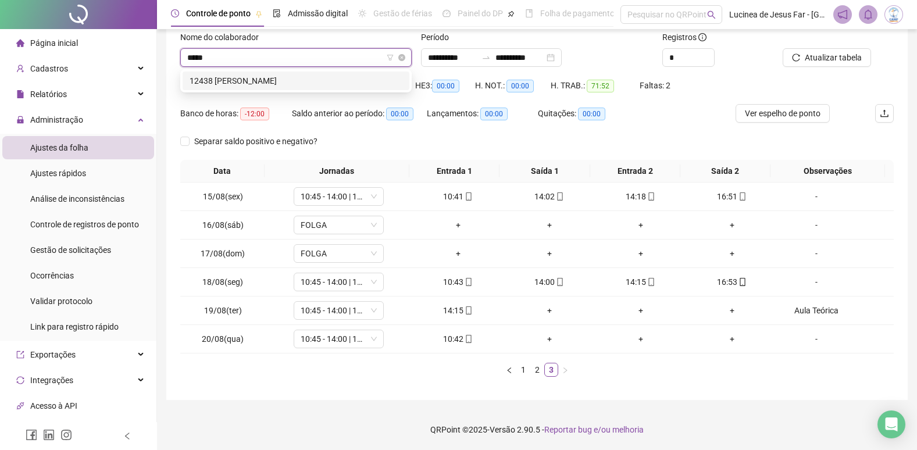
scroll to position [0, 0]
drag, startPoint x: 311, startPoint y: 82, endPoint x: 316, endPoint y: 79, distance: 6.0
click at [312, 82] on div "12438 [PERSON_NAME]" at bounding box center [296, 80] width 213 height 13
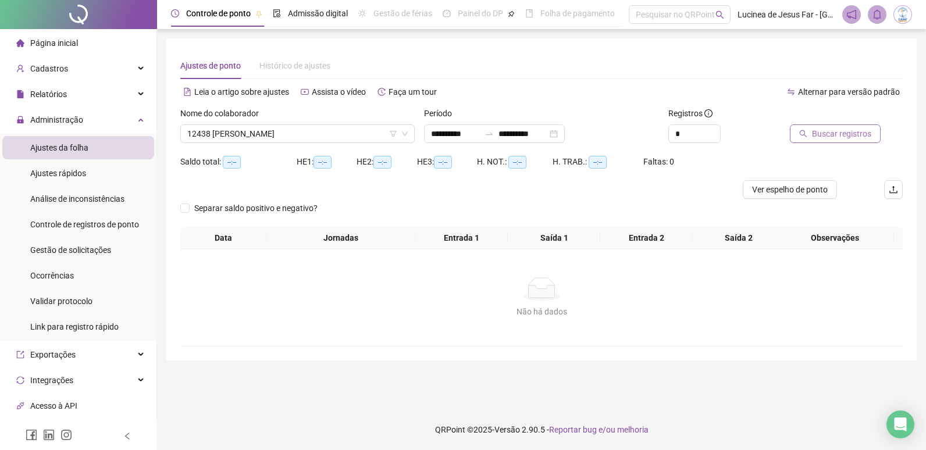
click at [851, 137] on span "Buscar registros" at bounding box center [841, 133] width 59 height 13
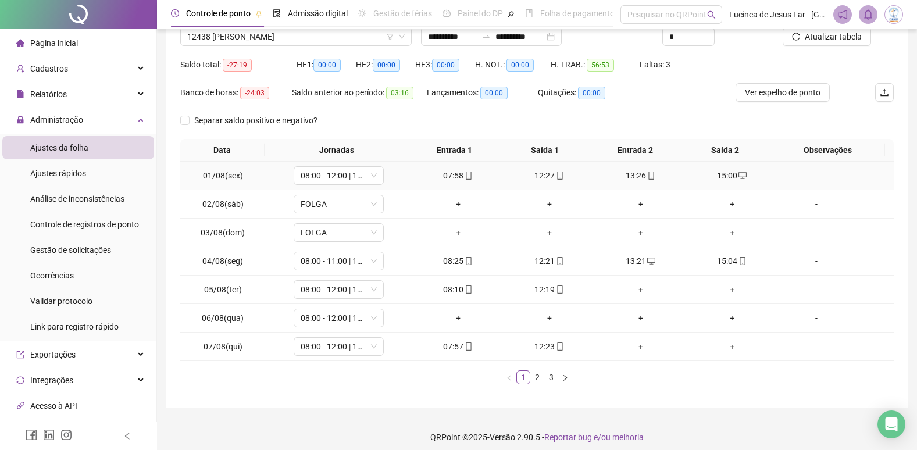
scroll to position [105, 0]
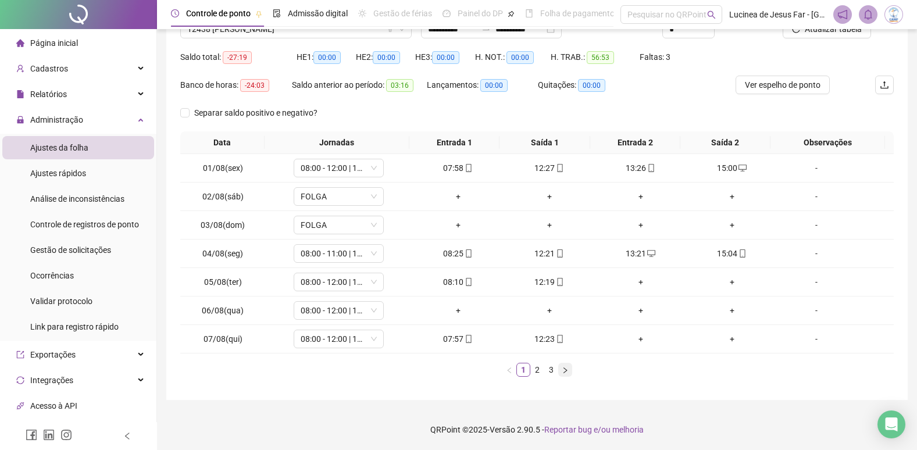
click at [568, 373] on icon "right" at bounding box center [565, 370] width 7 height 7
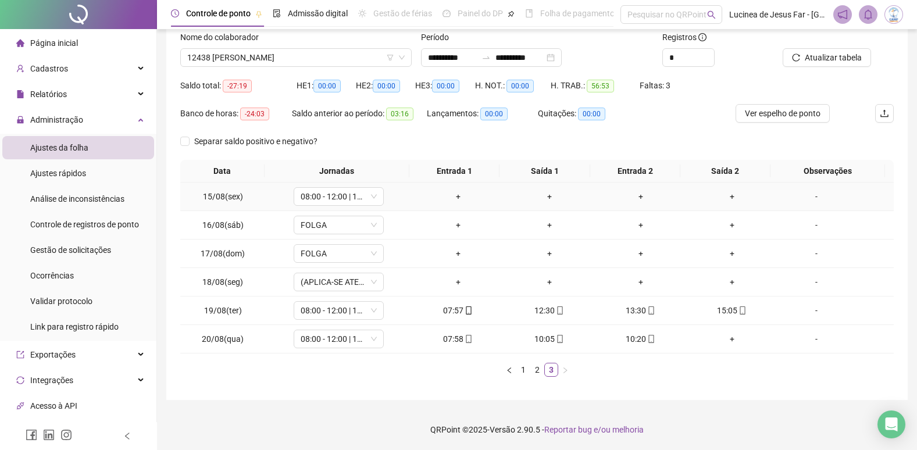
click at [814, 201] on div "-" at bounding box center [816, 196] width 69 height 13
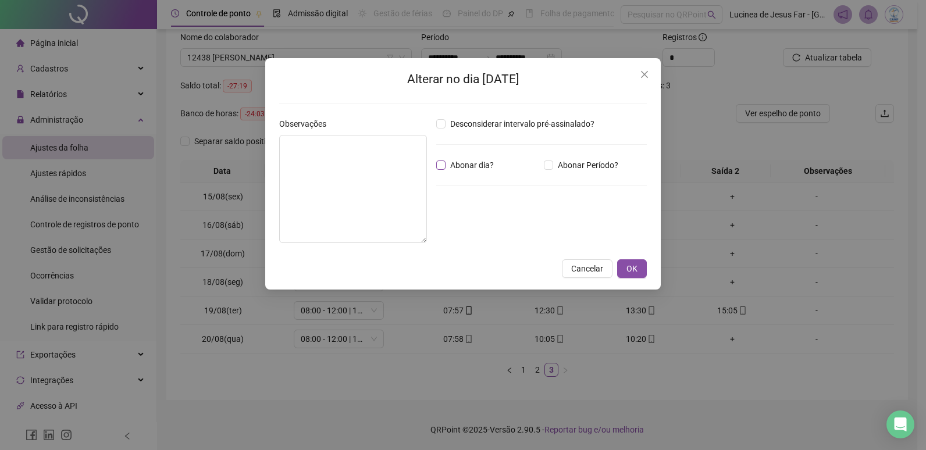
click at [476, 163] on span "Abonar dia?" at bounding box center [471, 165] width 53 height 13
click at [363, 159] on textarea at bounding box center [353, 189] width 148 height 108
type textarea "**********"
click at [632, 270] on span "OK" at bounding box center [631, 268] width 11 height 13
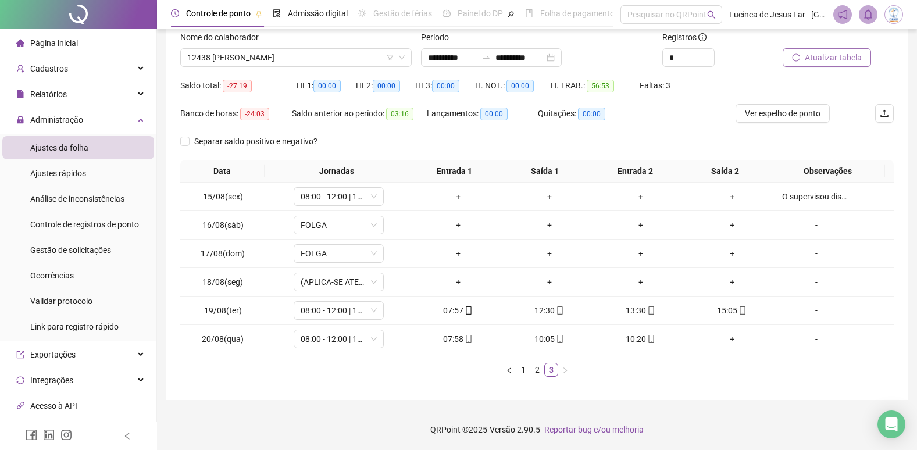
click at [840, 59] on span "Atualizar tabela" at bounding box center [833, 57] width 57 height 13
click at [825, 59] on span "Atualizar tabela" at bounding box center [833, 57] width 57 height 13
click at [526, 369] on link "1" at bounding box center [523, 369] width 13 height 13
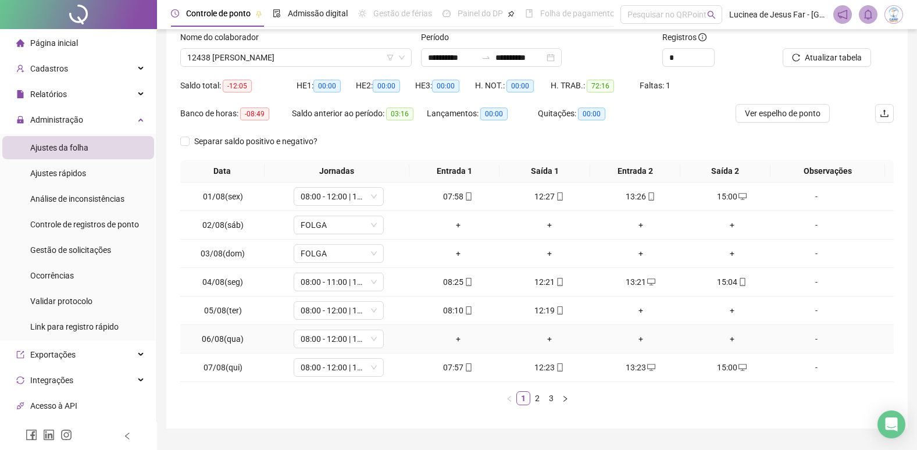
click at [807, 341] on div "-" at bounding box center [816, 339] width 69 height 13
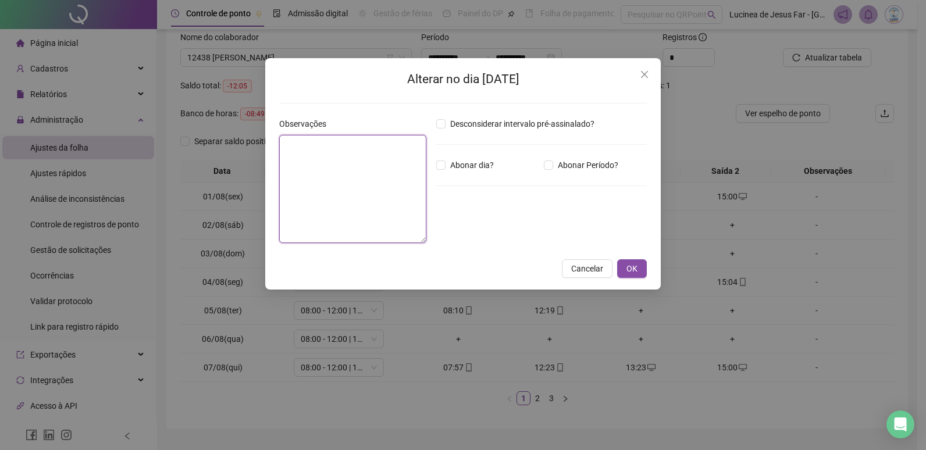
click at [404, 163] on textarea at bounding box center [352, 189] width 147 height 108
type textarea "**********"
click at [637, 264] on span "OK" at bounding box center [631, 268] width 11 height 13
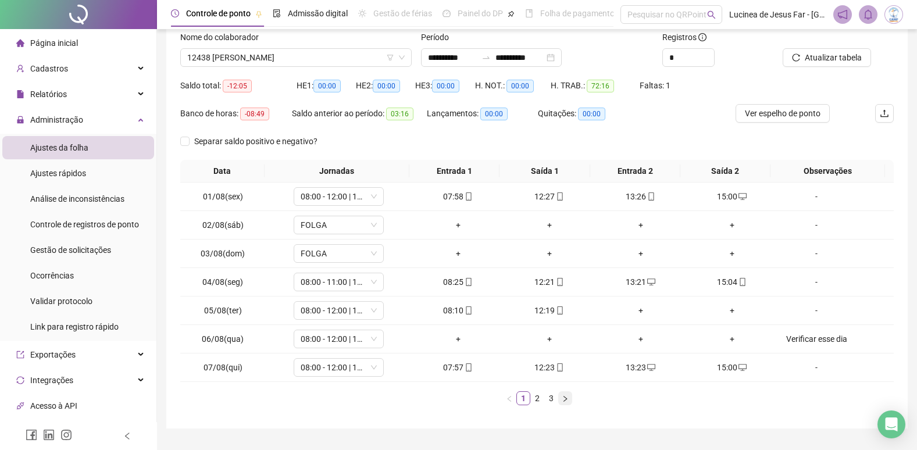
click at [568, 401] on icon "right" at bounding box center [565, 398] width 7 height 7
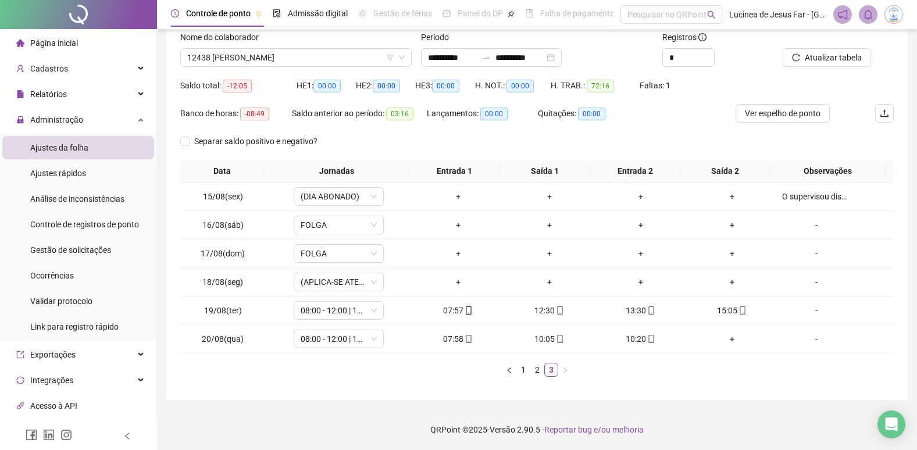
click at [539, 377] on div "Data Jornadas Entrada 1 Saída 1 Entrada 2 Saída 2 Observações 15/08(sex) (DIA A…" at bounding box center [537, 273] width 714 height 226
click at [540, 371] on link "2" at bounding box center [537, 369] width 13 height 13
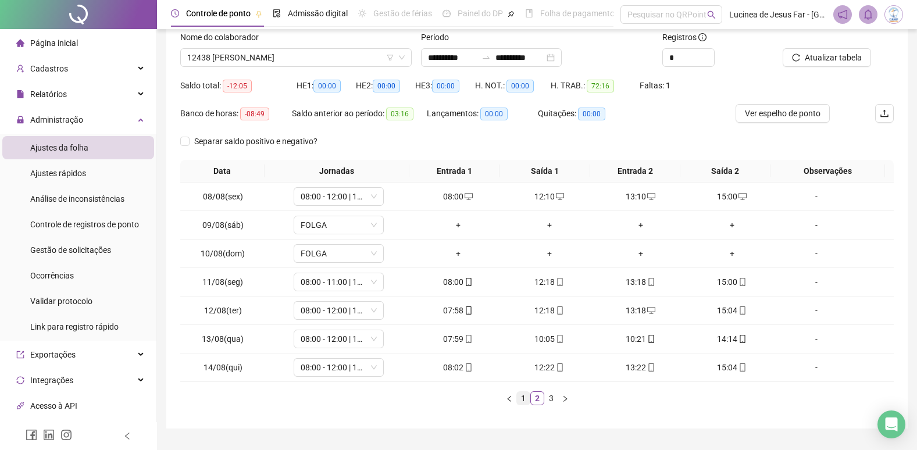
click at [524, 396] on link "1" at bounding box center [523, 398] width 13 height 13
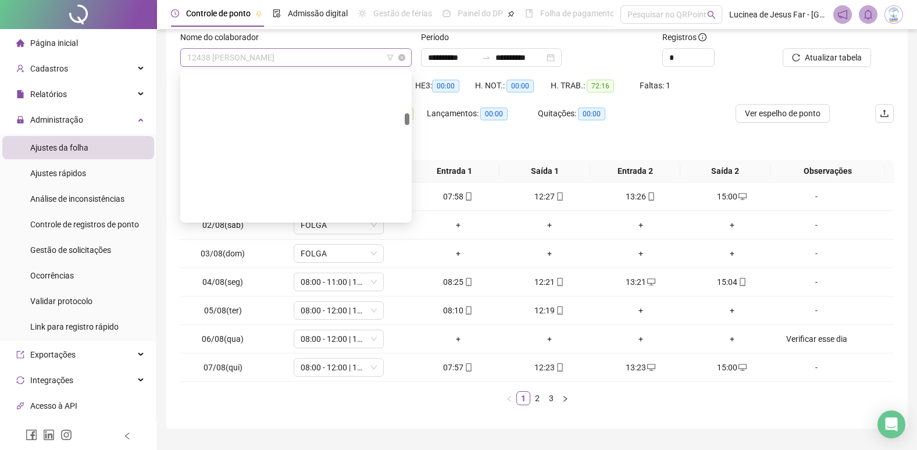
scroll to position [1545, 0]
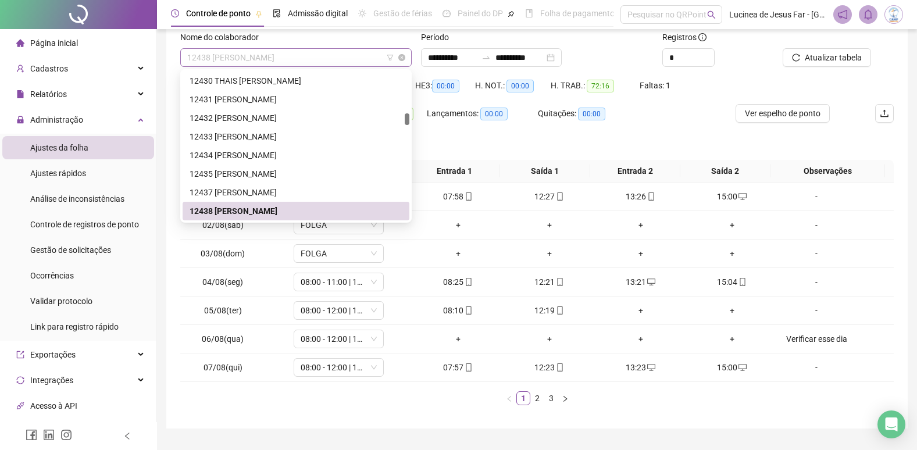
click at [262, 56] on span "12438 [PERSON_NAME]" at bounding box center [296, 57] width 218 height 17
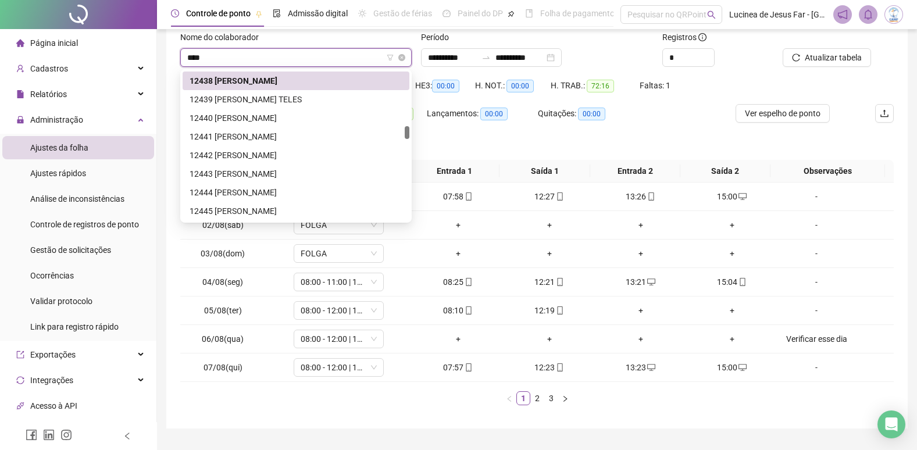
scroll to position [19, 0]
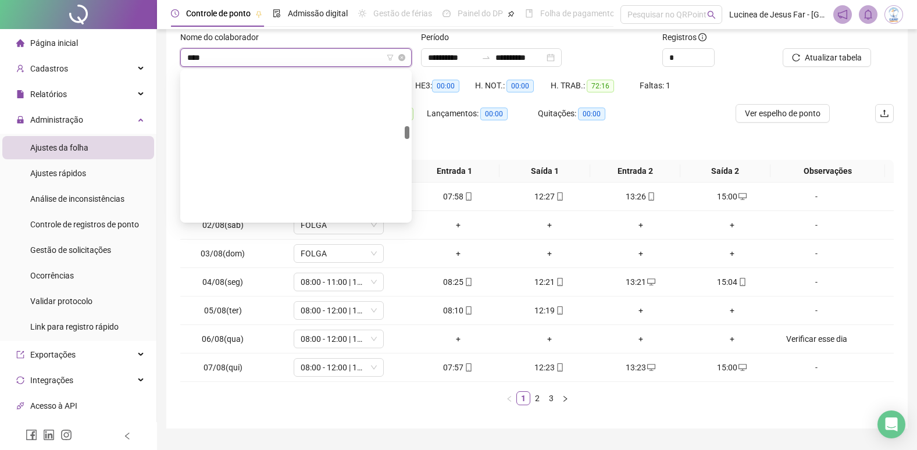
type input "*****"
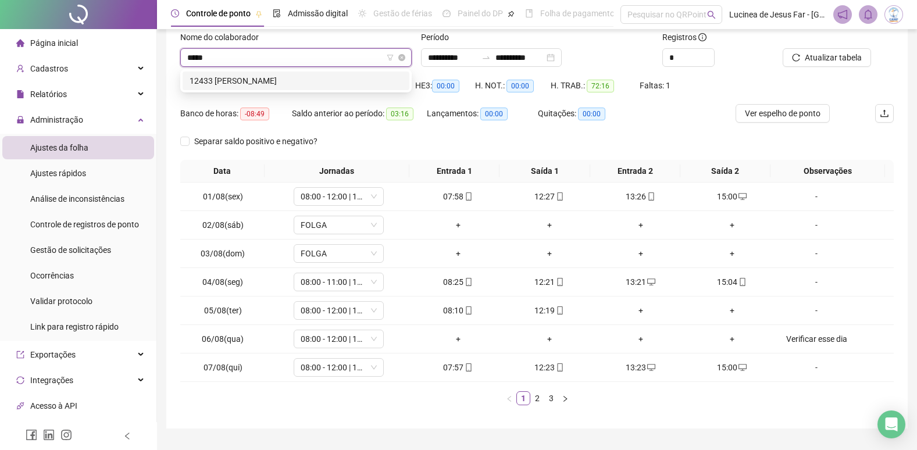
scroll to position [0, 0]
click at [318, 81] on div "12433 [PERSON_NAME]" at bounding box center [296, 80] width 213 height 13
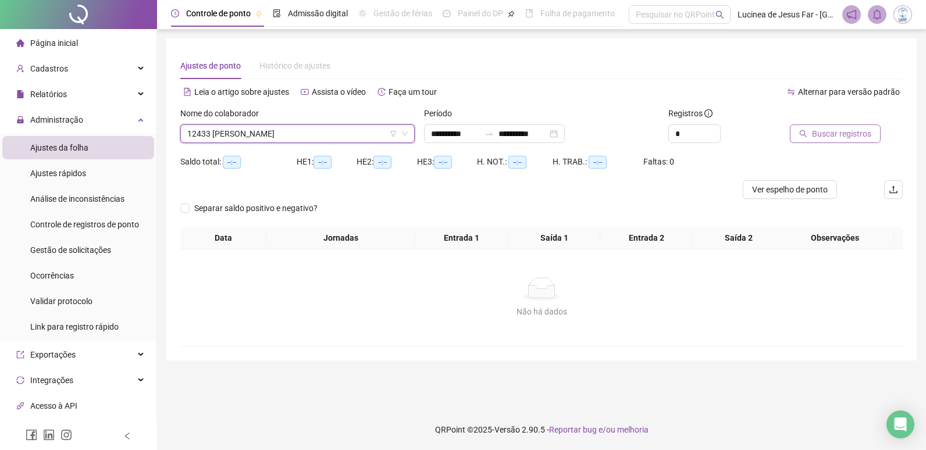
click at [824, 136] on span "Buscar registros" at bounding box center [841, 133] width 59 height 13
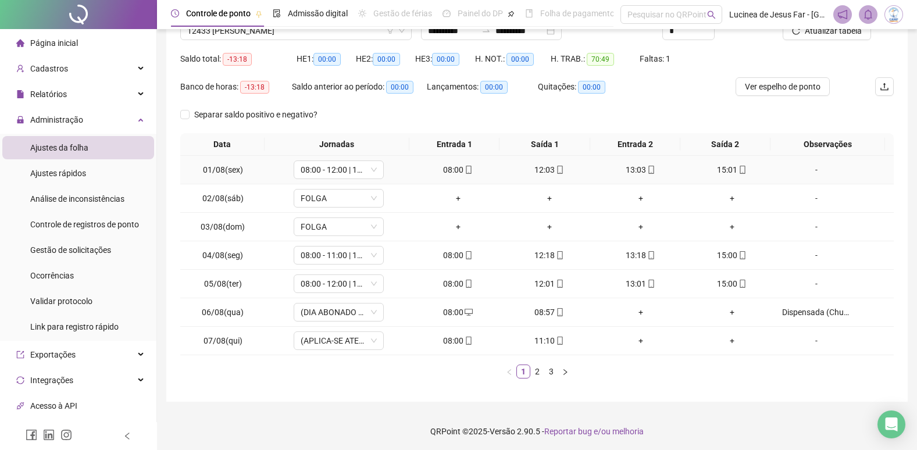
scroll to position [105, 0]
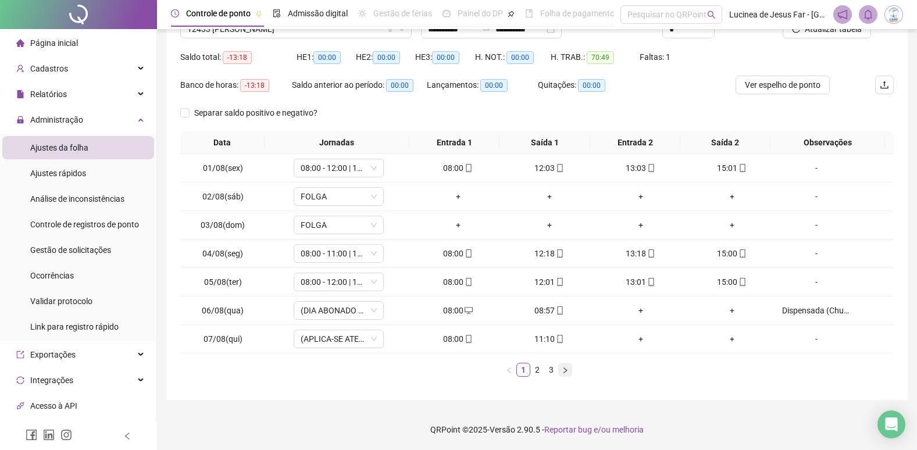
click at [565, 368] on icon "right" at bounding box center [565, 370] width 7 height 7
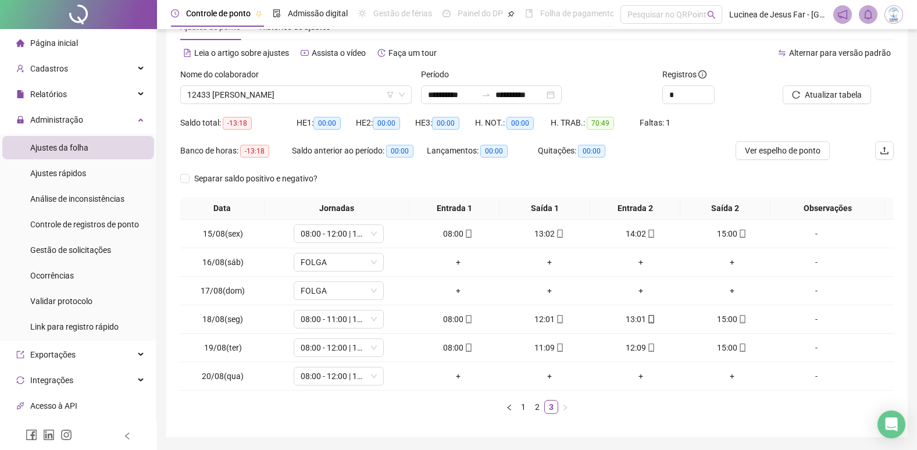
scroll to position [18, 0]
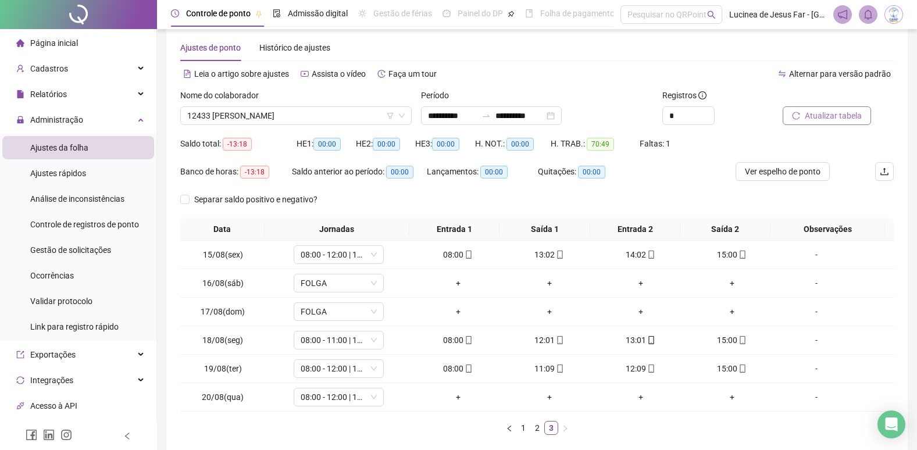
click at [825, 113] on span "Atualizar tabela" at bounding box center [833, 115] width 57 height 13
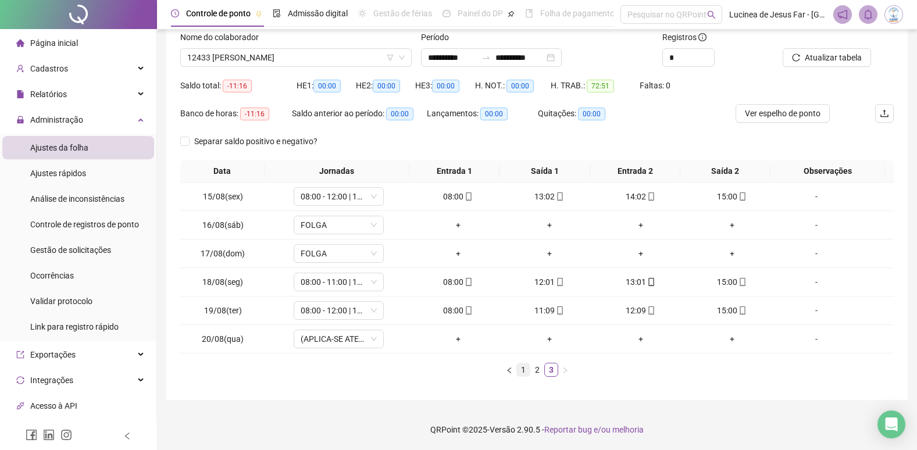
click at [523, 370] on link "1" at bounding box center [523, 369] width 13 height 13
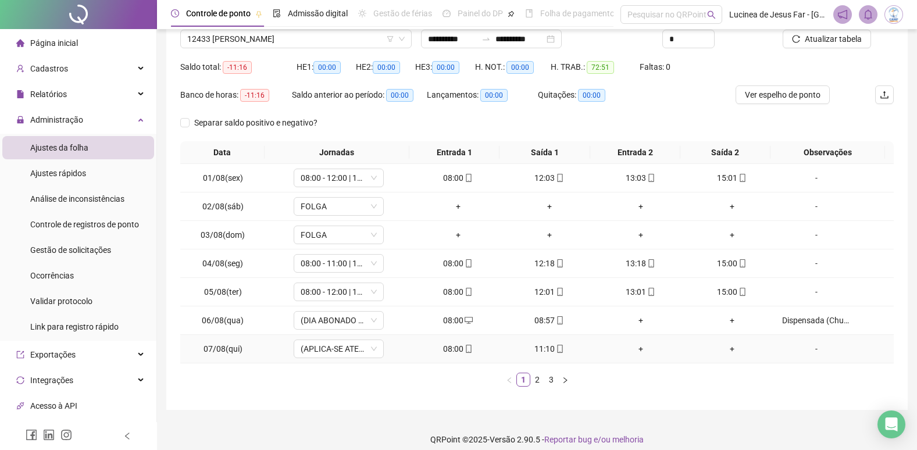
scroll to position [105, 0]
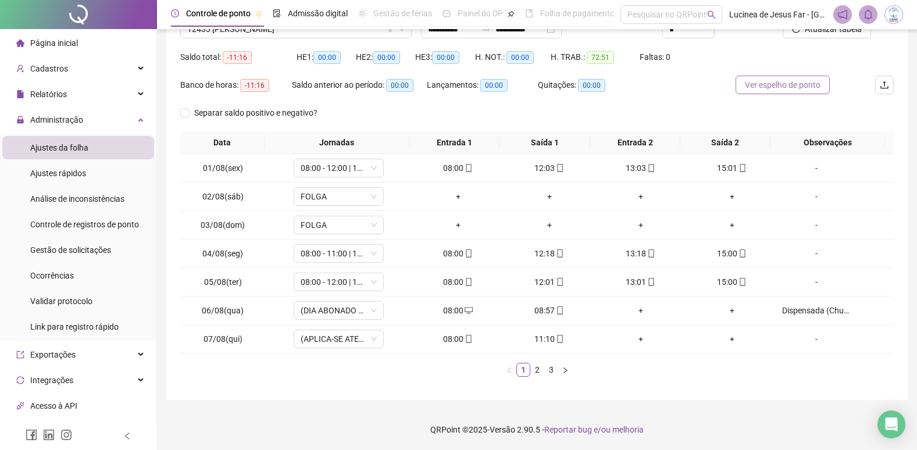
click at [789, 88] on span "Ver espelho de ponto" at bounding box center [783, 85] width 76 height 13
click at [561, 370] on button "button" at bounding box center [565, 370] width 14 height 14
click at [723, 252] on div "+" at bounding box center [732, 253] width 82 height 13
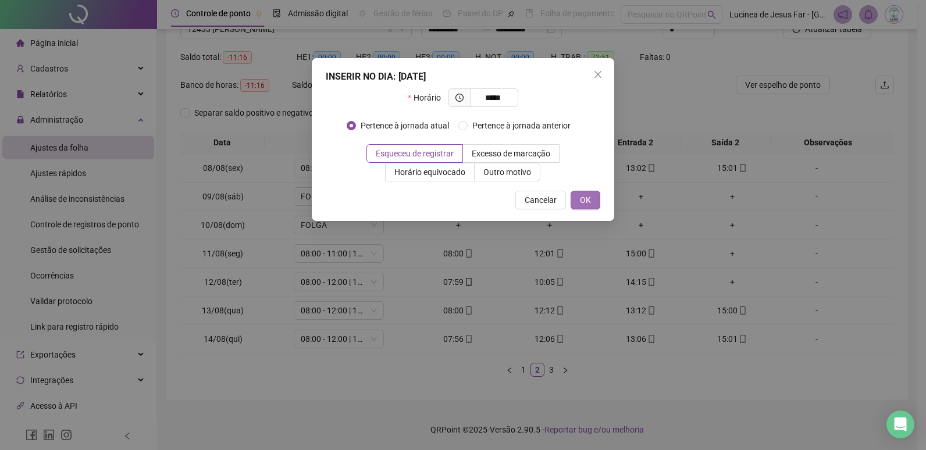
type input "*****"
click at [583, 199] on span "OK" at bounding box center [585, 200] width 11 height 13
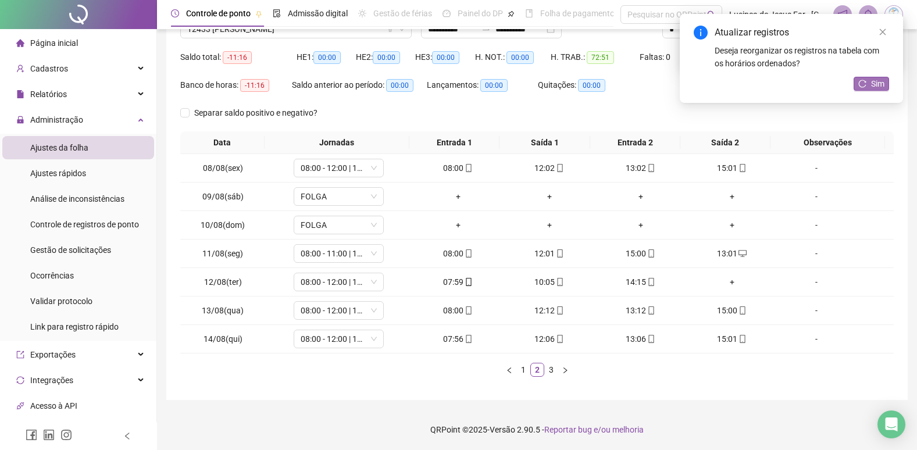
click at [871, 81] on span "Sim" at bounding box center [877, 83] width 13 height 13
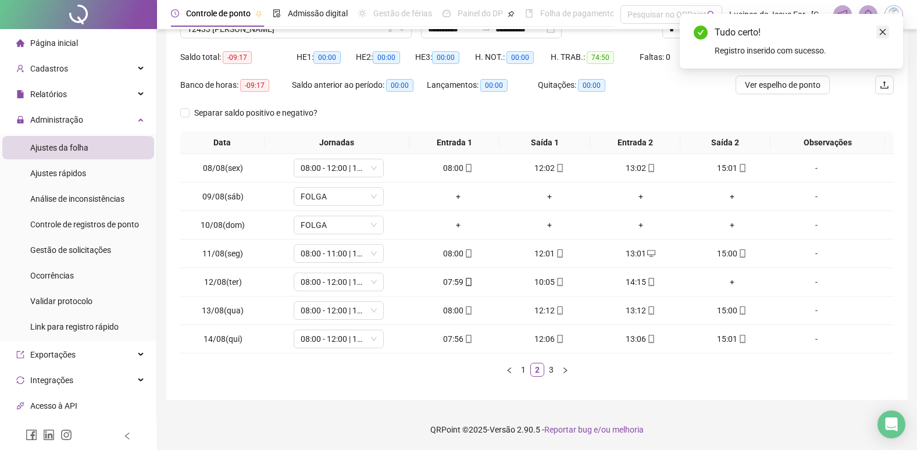
click at [883, 30] on icon "close" at bounding box center [883, 32] width 8 height 8
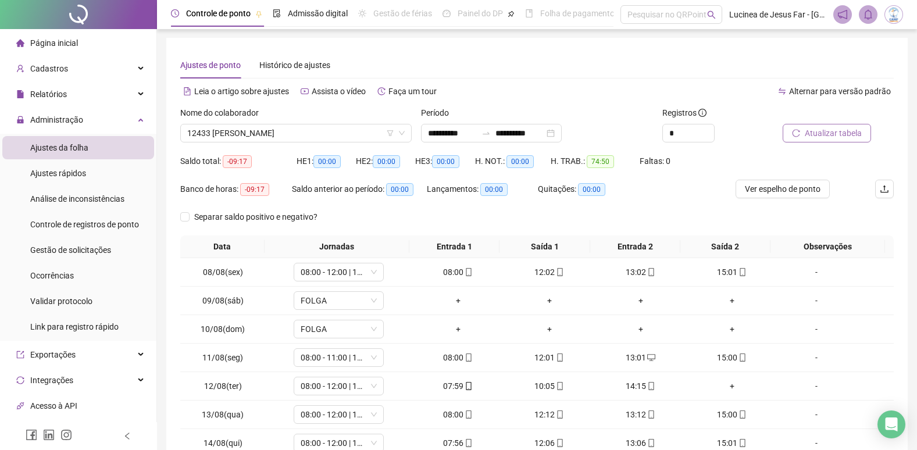
scroll to position [0, 0]
click at [843, 135] on span "Atualizar tabela" at bounding box center [833, 133] width 57 height 13
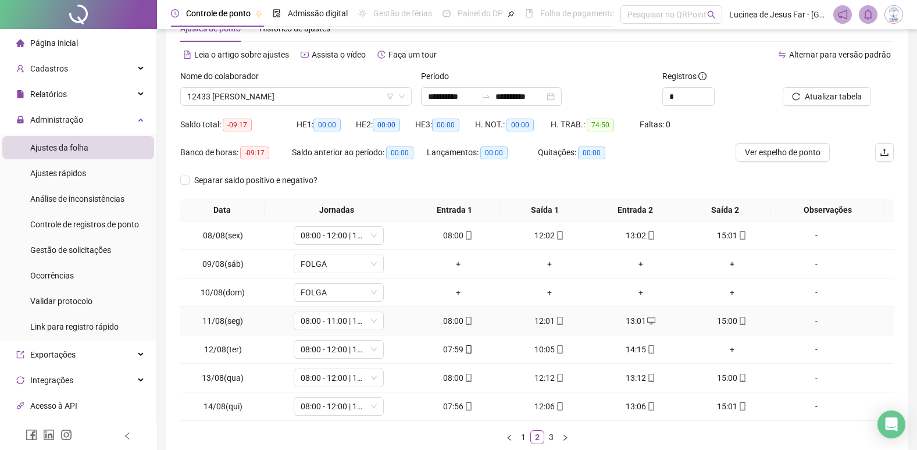
scroll to position [58, 0]
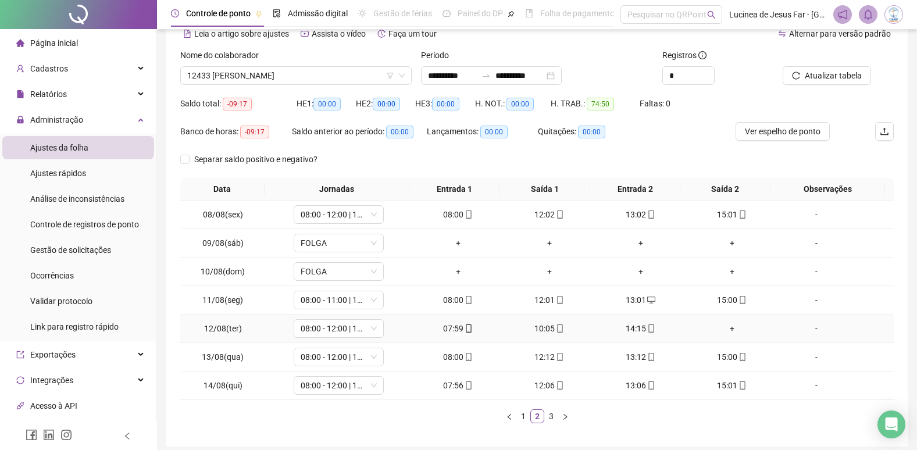
click at [726, 326] on div "+" at bounding box center [732, 328] width 82 height 13
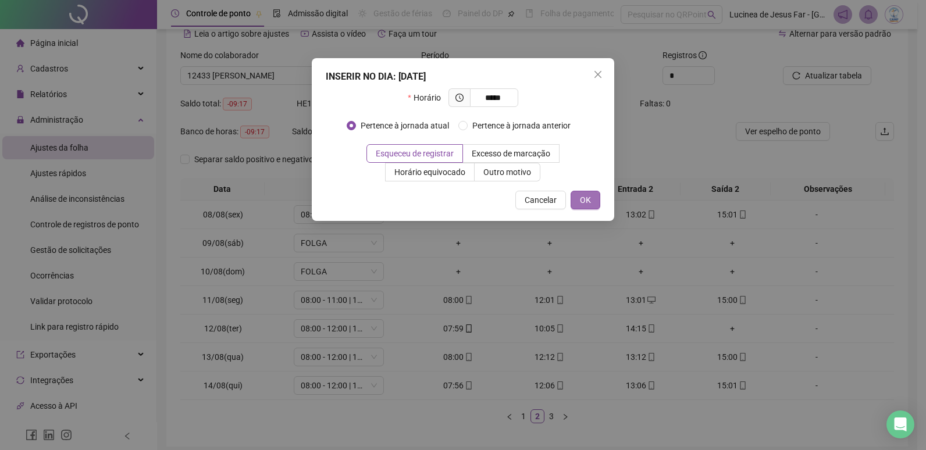
type input "*****"
click at [586, 201] on span "OK" at bounding box center [585, 200] width 11 height 13
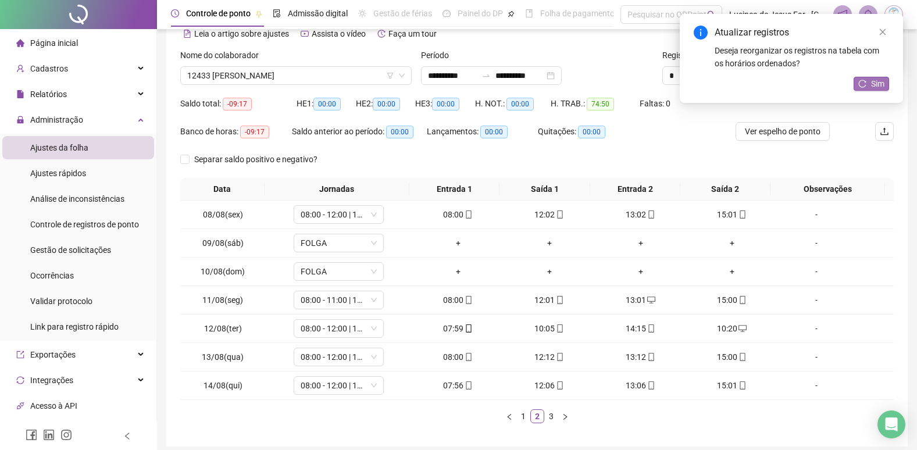
click at [874, 81] on span "Sim" at bounding box center [877, 83] width 13 height 13
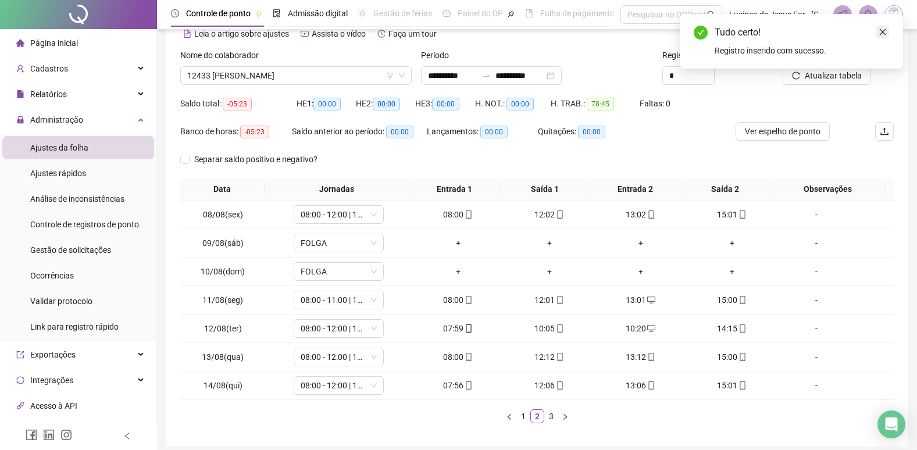
click at [881, 30] on icon "close" at bounding box center [883, 32] width 8 height 8
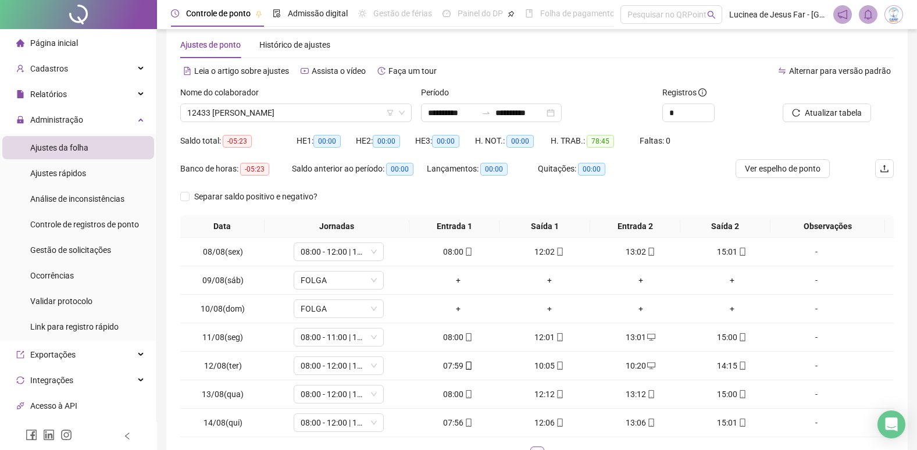
scroll to position [0, 0]
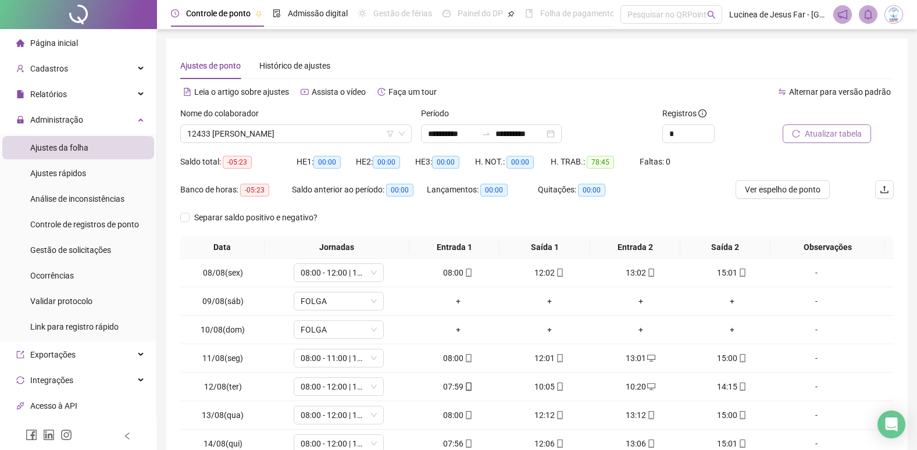
click at [835, 133] on span "Atualizar tabela" at bounding box center [833, 133] width 57 height 13
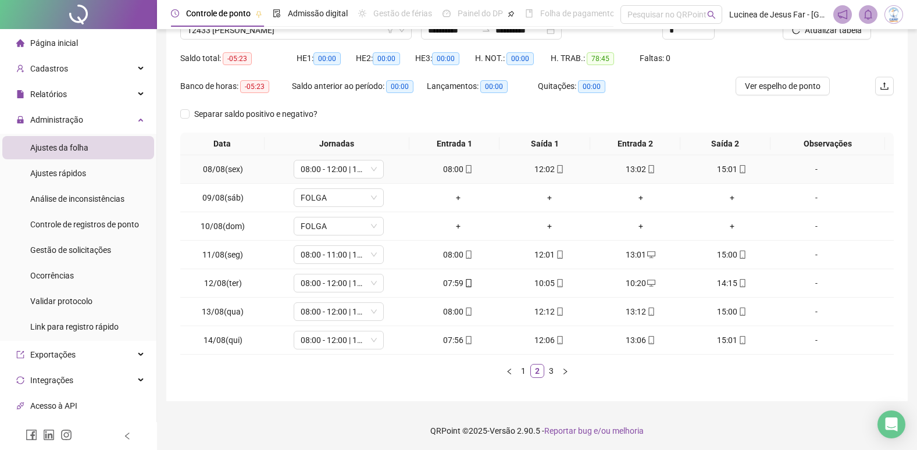
scroll to position [105, 0]
click at [552, 372] on link "3" at bounding box center [551, 369] width 13 height 13
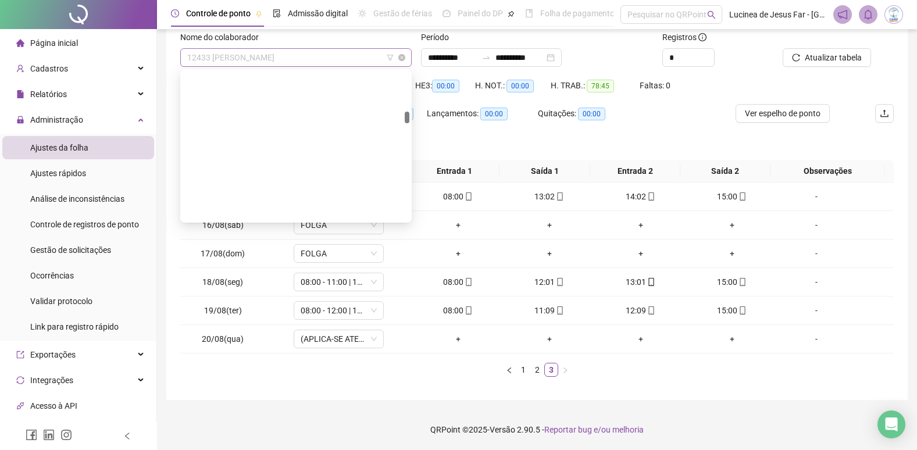
scroll to position [1470, 0]
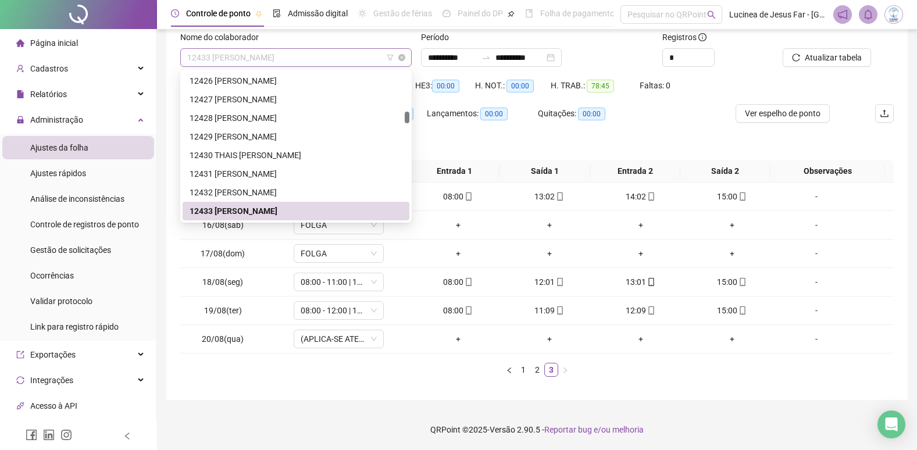
click at [304, 52] on span "12433 [PERSON_NAME]" at bounding box center [296, 57] width 218 height 17
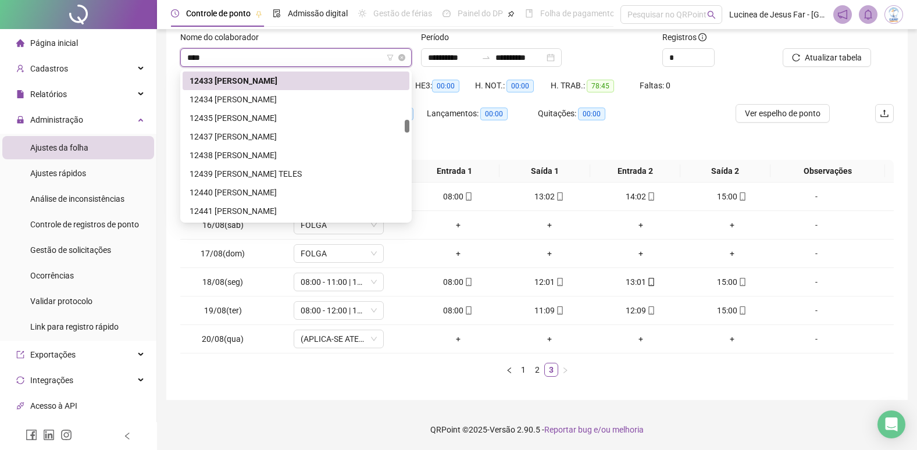
scroll to position [19, 0]
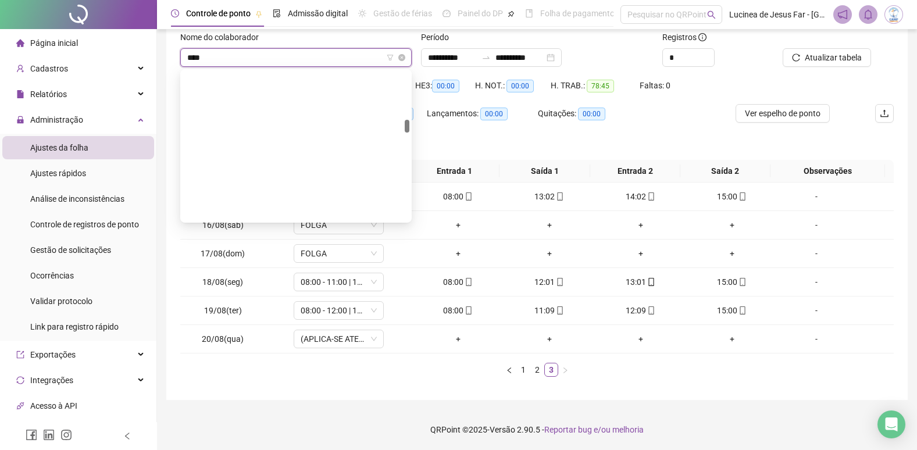
type input "*****"
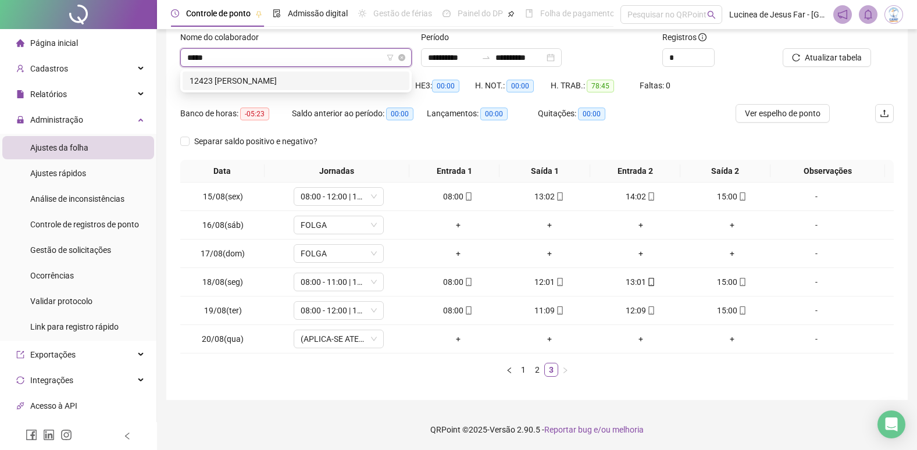
scroll to position [0, 0]
click at [337, 78] on div "12423 [PERSON_NAME]" at bounding box center [296, 80] width 213 height 13
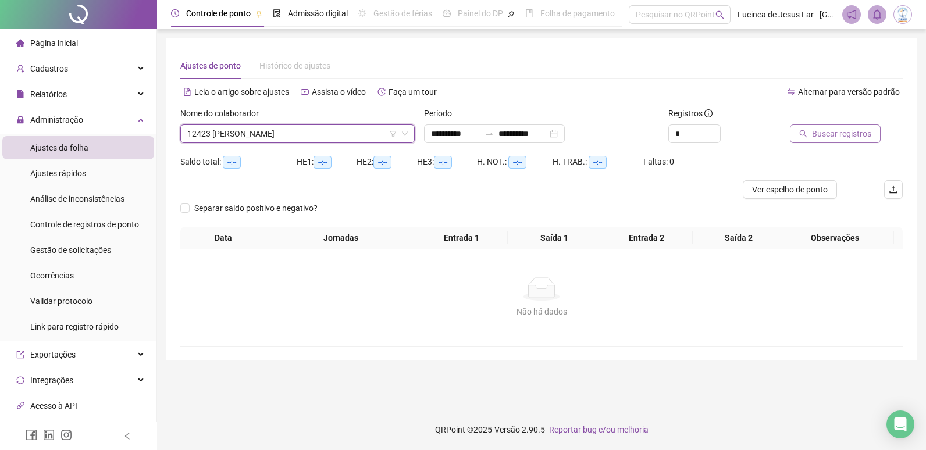
click at [851, 136] on span "Buscar registros" at bounding box center [841, 133] width 59 height 13
